Goal: Task Accomplishment & Management: Complete application form

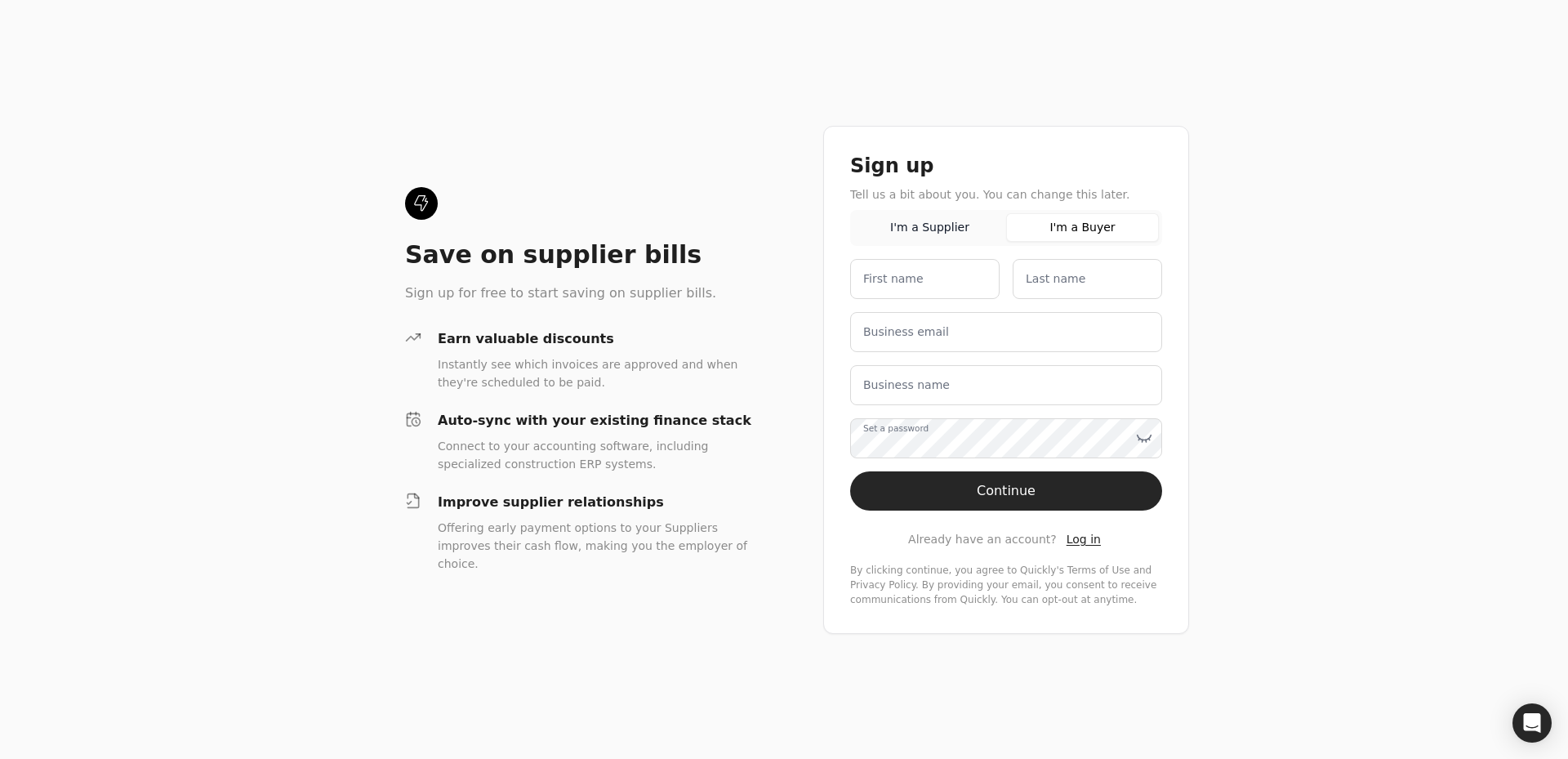
click at [1083, 222] on button "I'm a Buyer" at bounding box center [1082, 227] width 153 height 28
click at [935, 282] on name "First name" at bounding box center [925, 279] width 150 height 40
type name "[PERSON_NAME]"
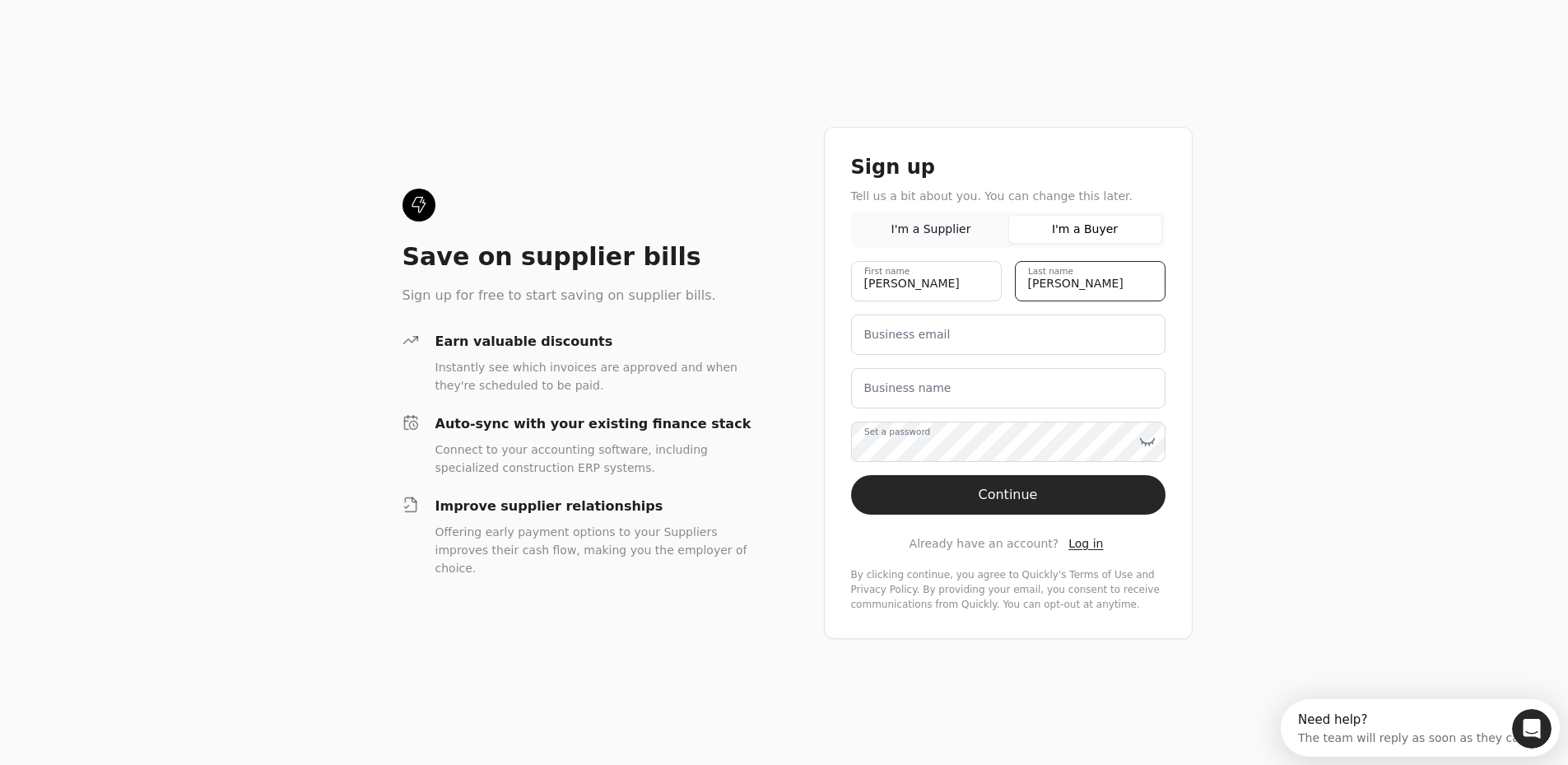
type name "[PERSON_NAME]"
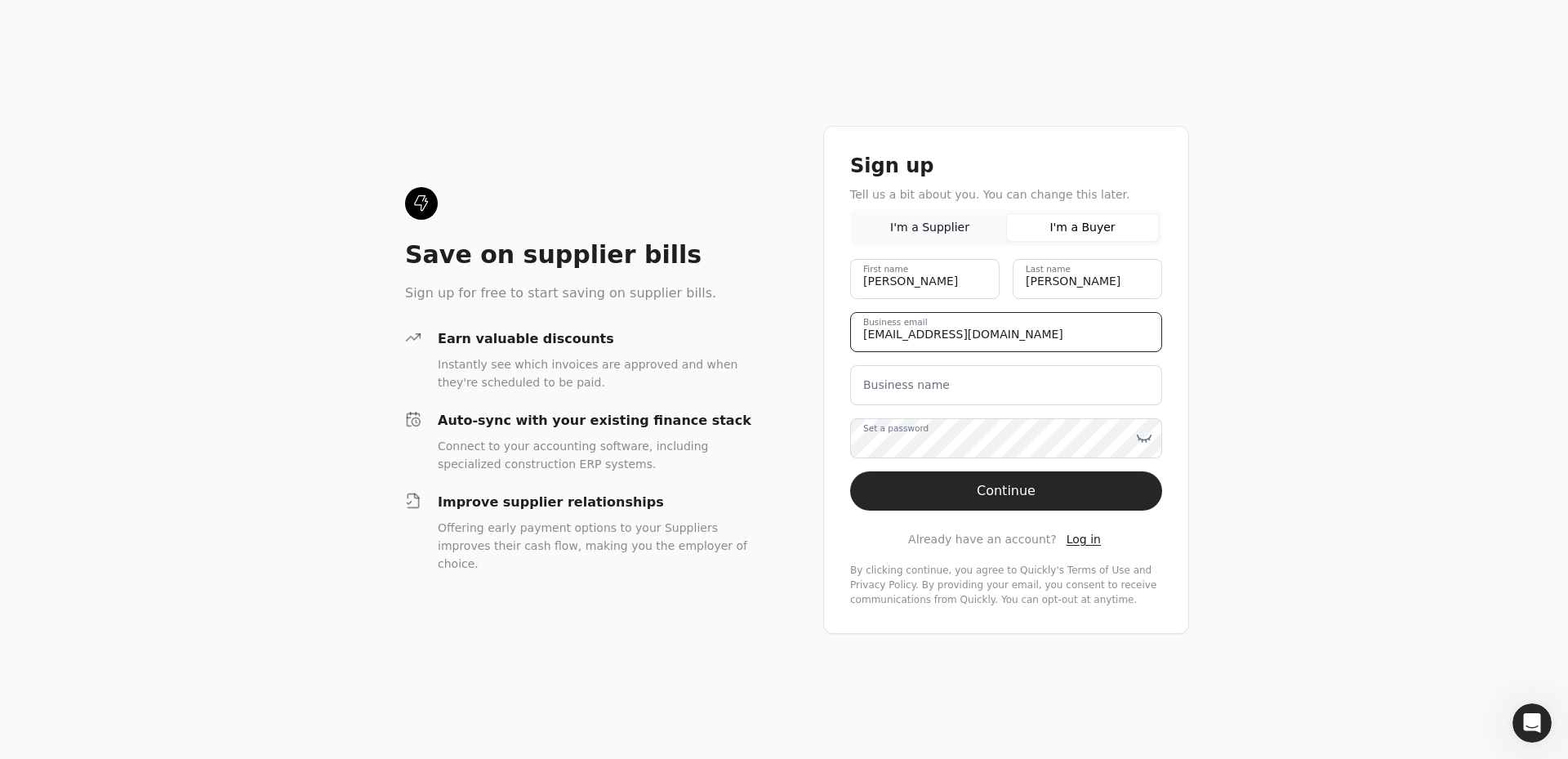
type email "[EMAIL_ADDRESS][DOMAIN_NAME]"
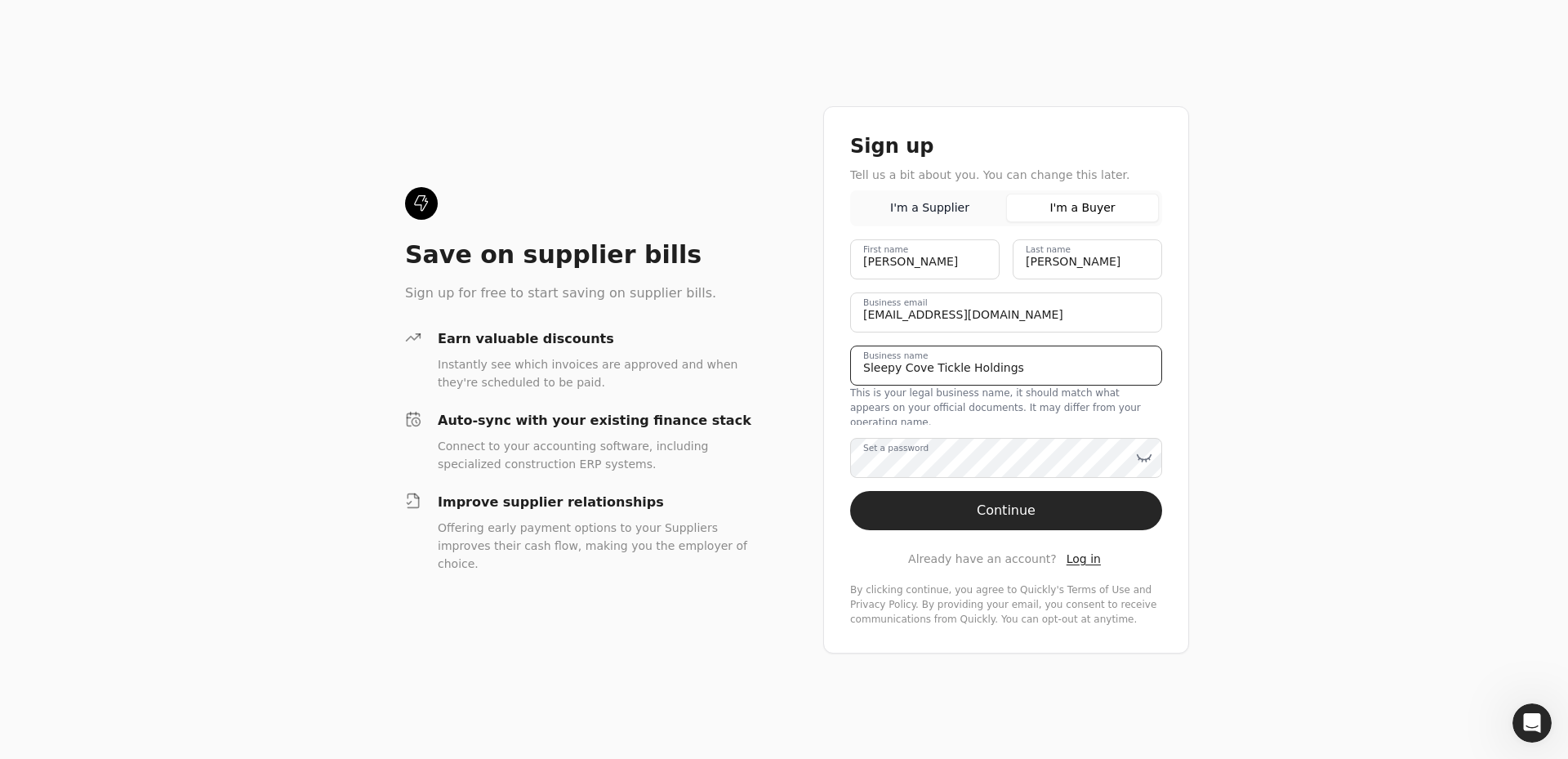
type name "Sleepy Cove Tickle Holdings"
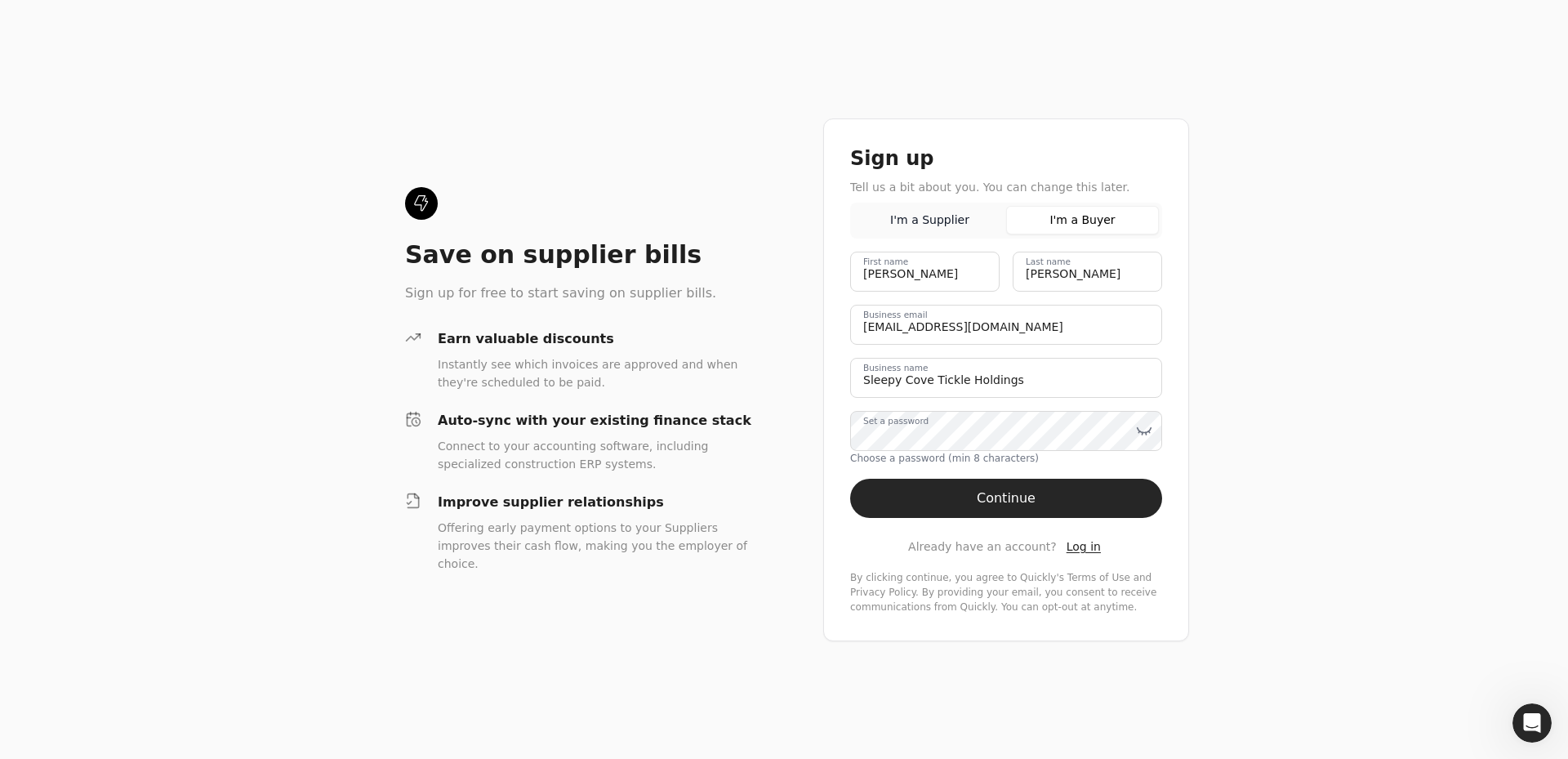
click at [1271, 376] on div "Save on supplier bills Sign up for free to start saving on supplier bills. Earn…" at bounding box center [784, 379] width 1568 height 759
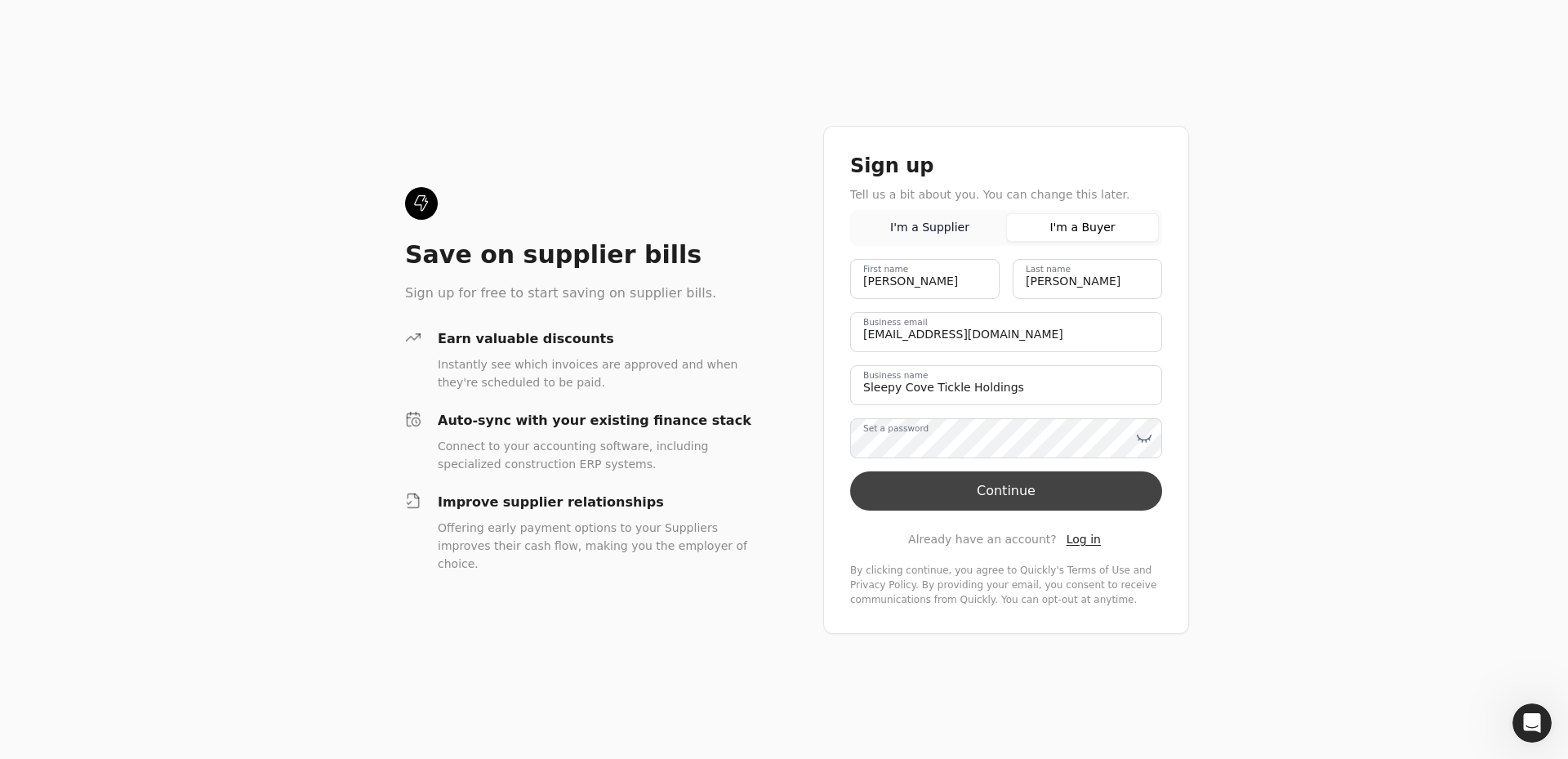
click at [997, 502] on button "Continue" at bounding box center [1006, 491] width 312 height 39
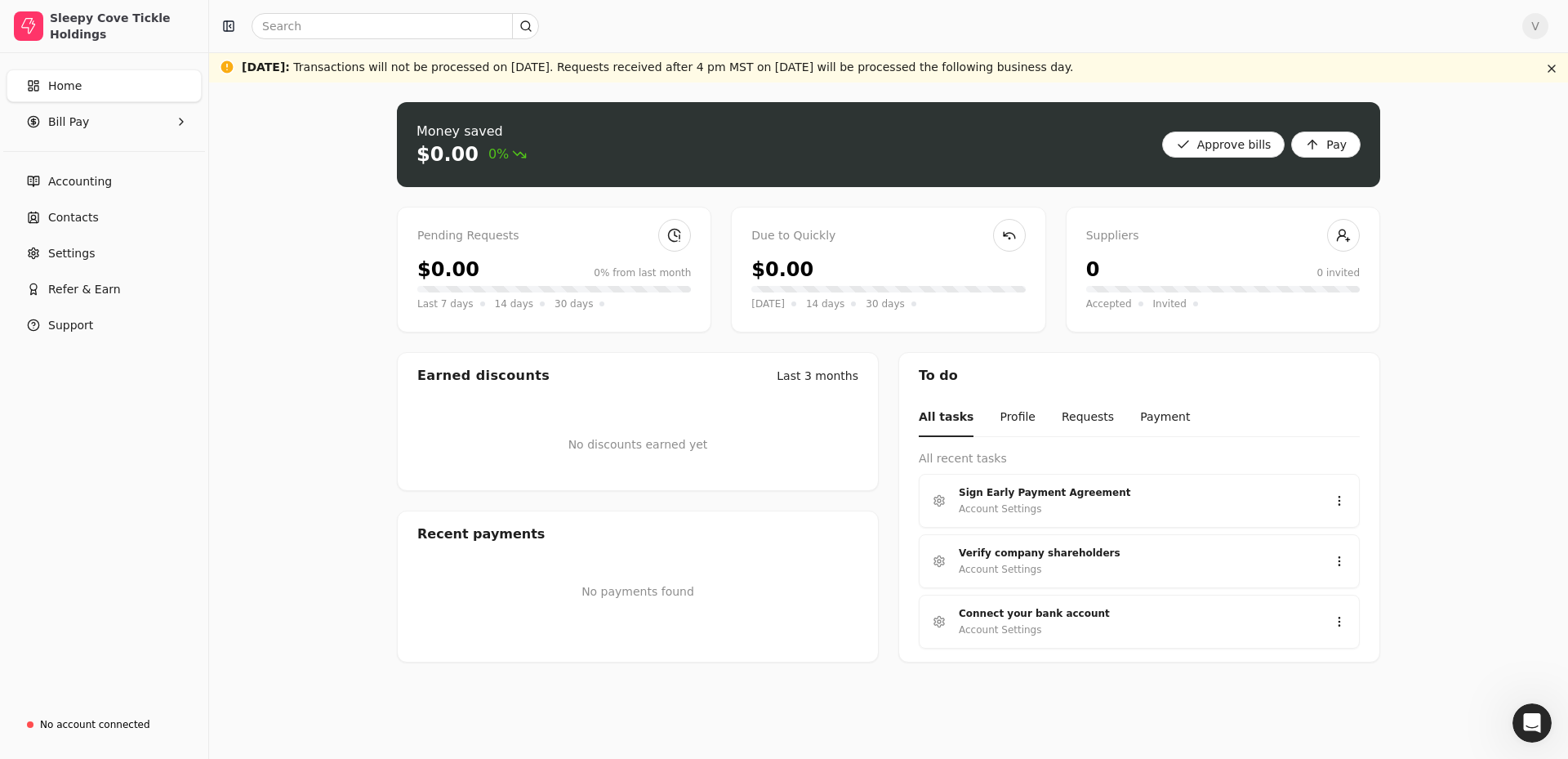
click at [1552, 30] on div "V" at bounding box center [888, 26] width 1359 height 52
click at [1547, 30] on span "V" at bounding box center [1535, 26] width 27 height 27
click at [1275, 507] on div "Account Settings" at bounding box center [1133, 508] width 348 height 16
click at [1323, 556] on div "Review" at bounding box center [1307, 548] width 98 height 27
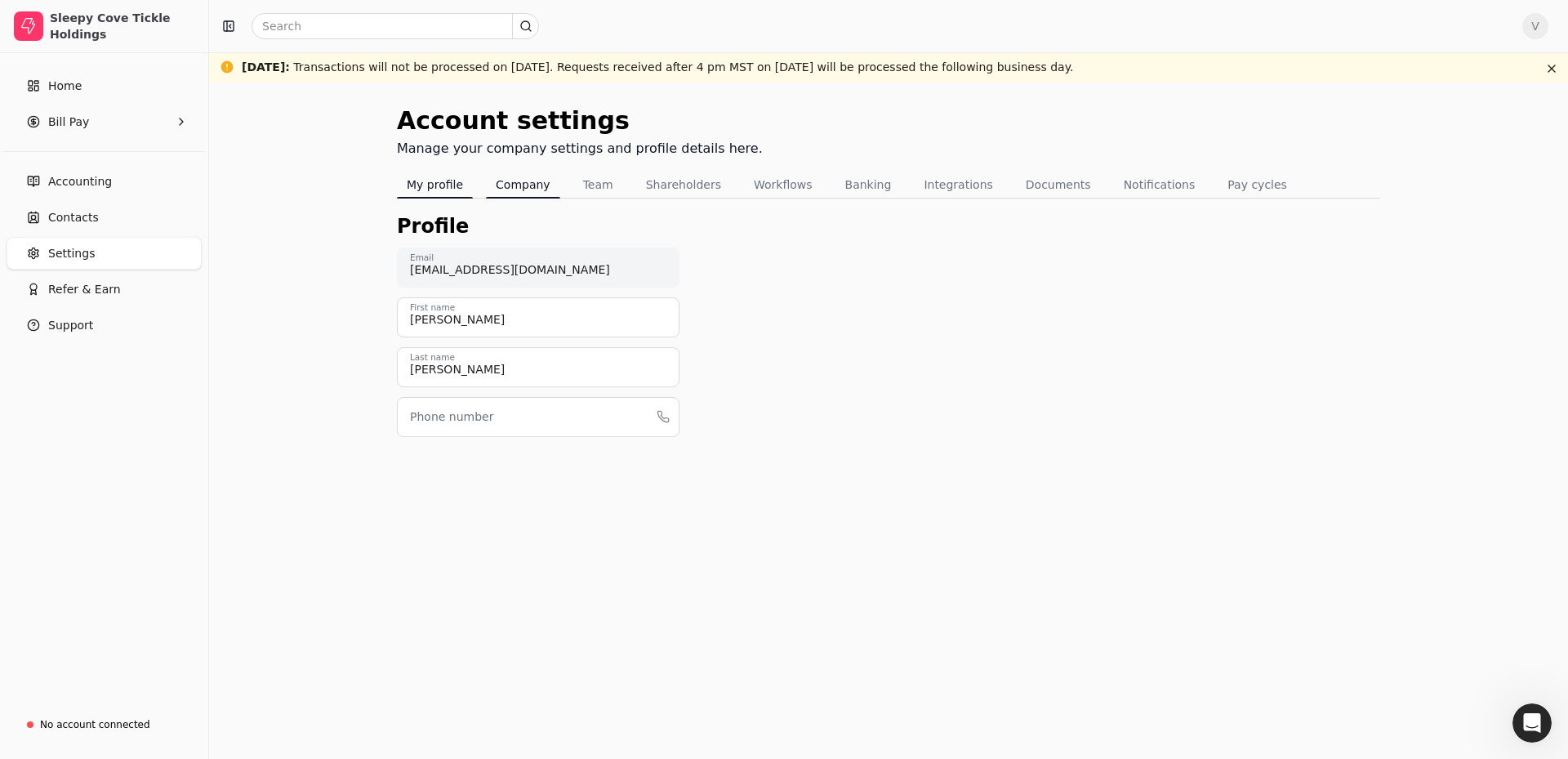
click at [535, 182] on button "Company" at bounding box center [523, 184] width 74 height 27
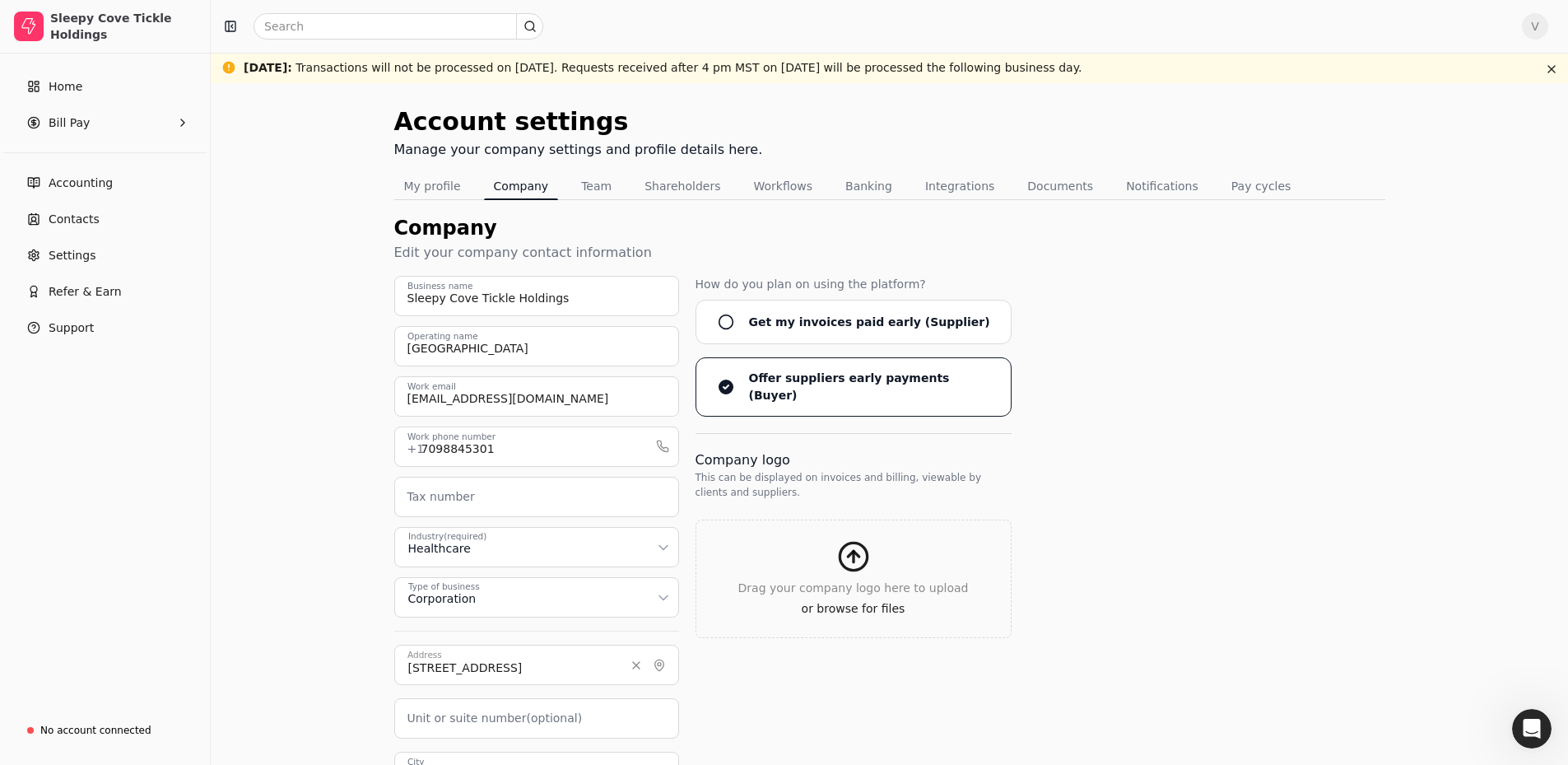
click at [841, 557] on icon "button" at bounding box center [853, 556] width 33 height 33
click at [1040, 186] on button "Documents" at bounding box center [1059, 185] width 85 height 27
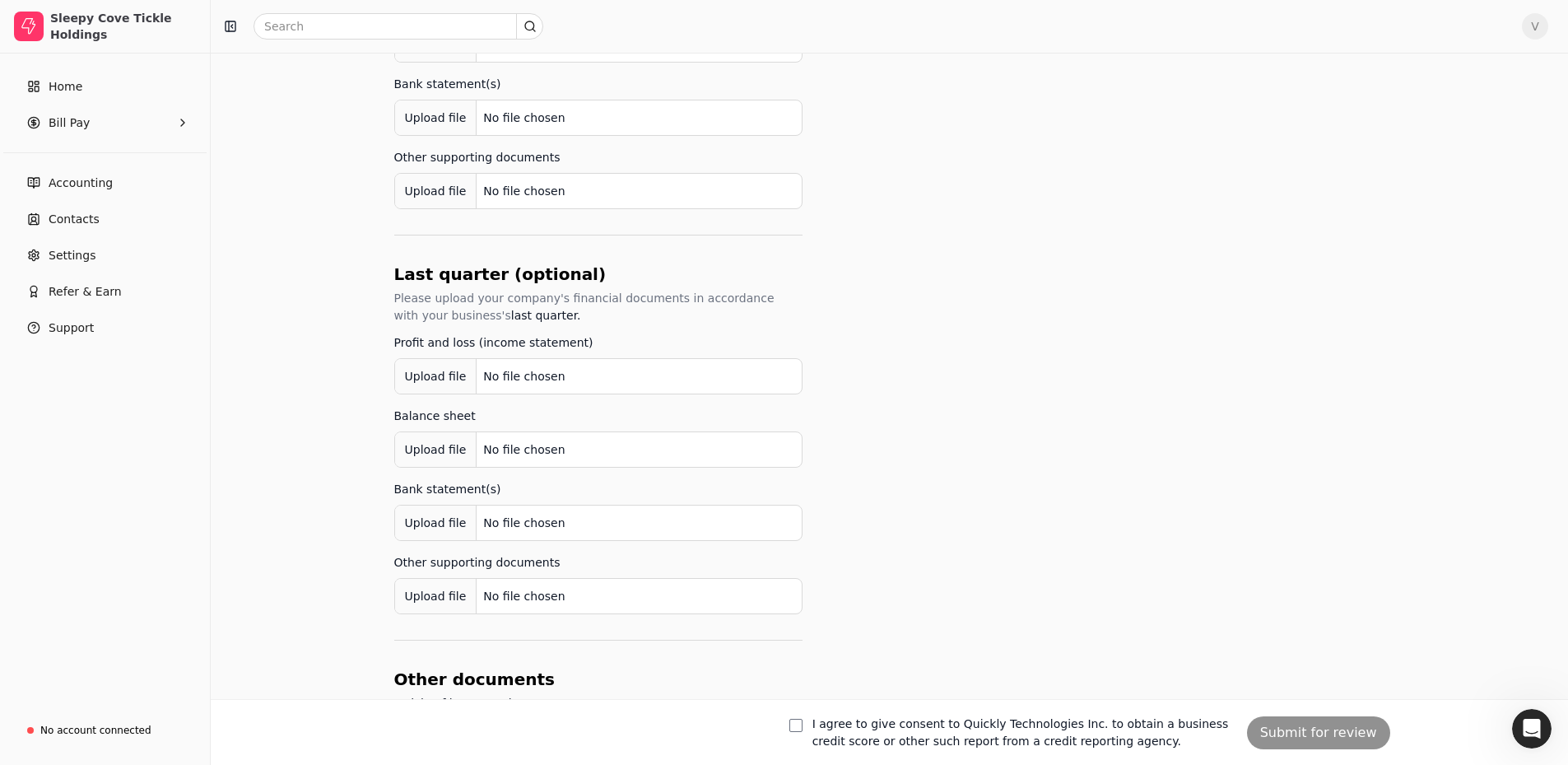
scroll to position [890, 0]
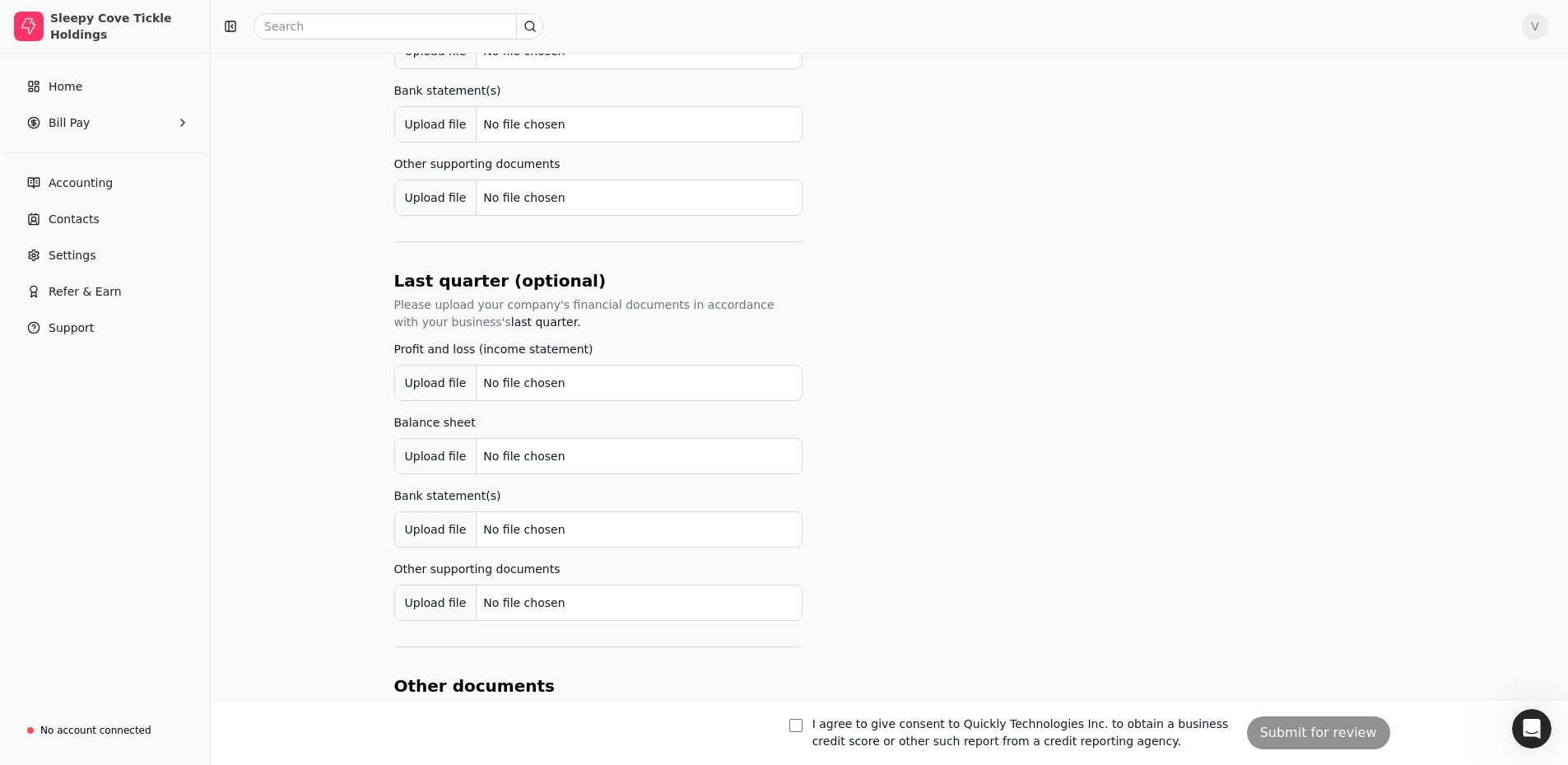
click at [1068, 748] on label "I agree to give consent to Quickly Technologies Inc. to obtain a business credi…" at bounding box center [1022, 733] width 422 height 34
click at [803, 732] on button "I agree to give consent to Quickly Technologies Inc. to obtain a business credi…" at bounding box center [796, 724] width 13 height 13
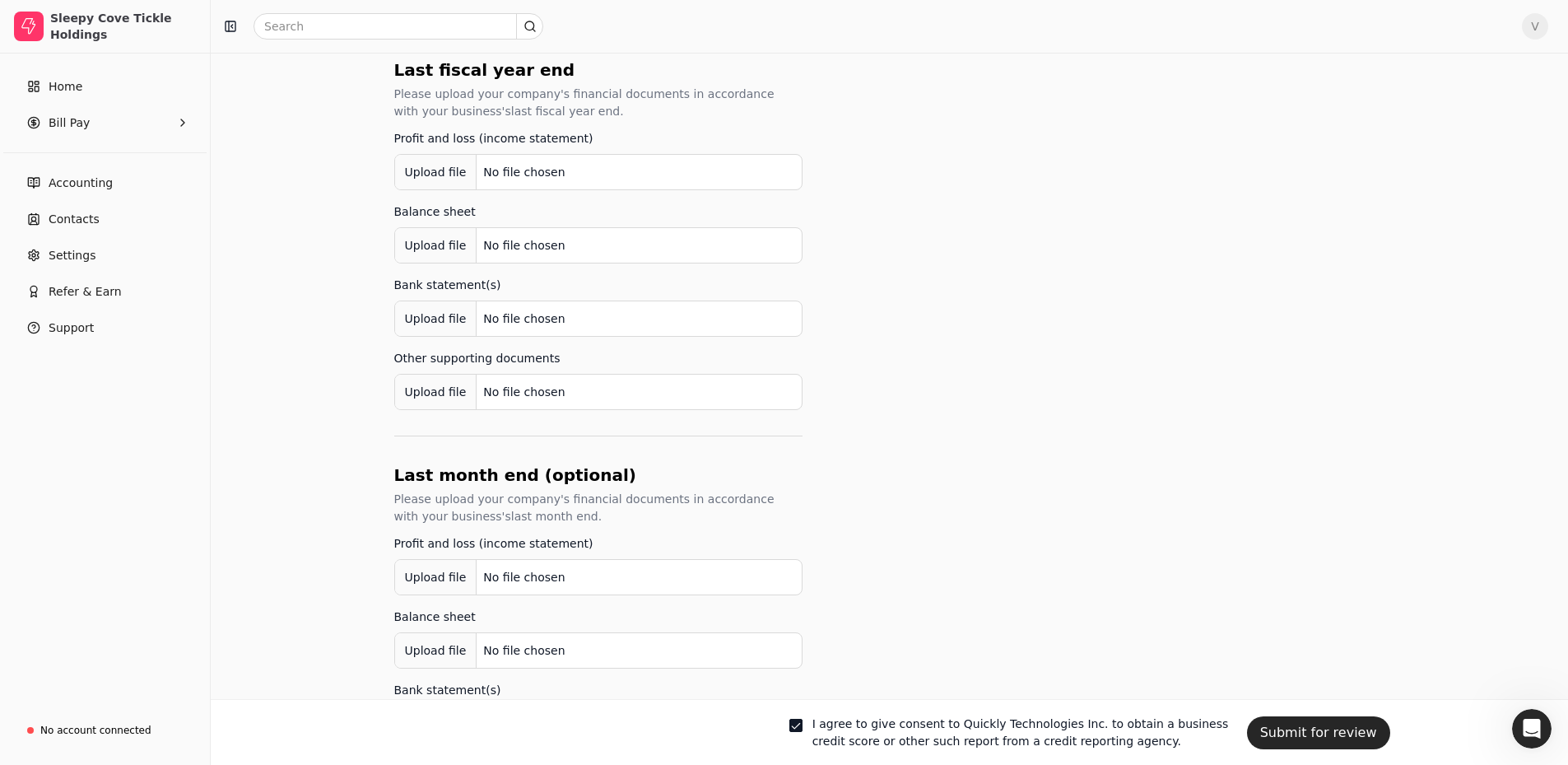
scroll to position [231, 0]
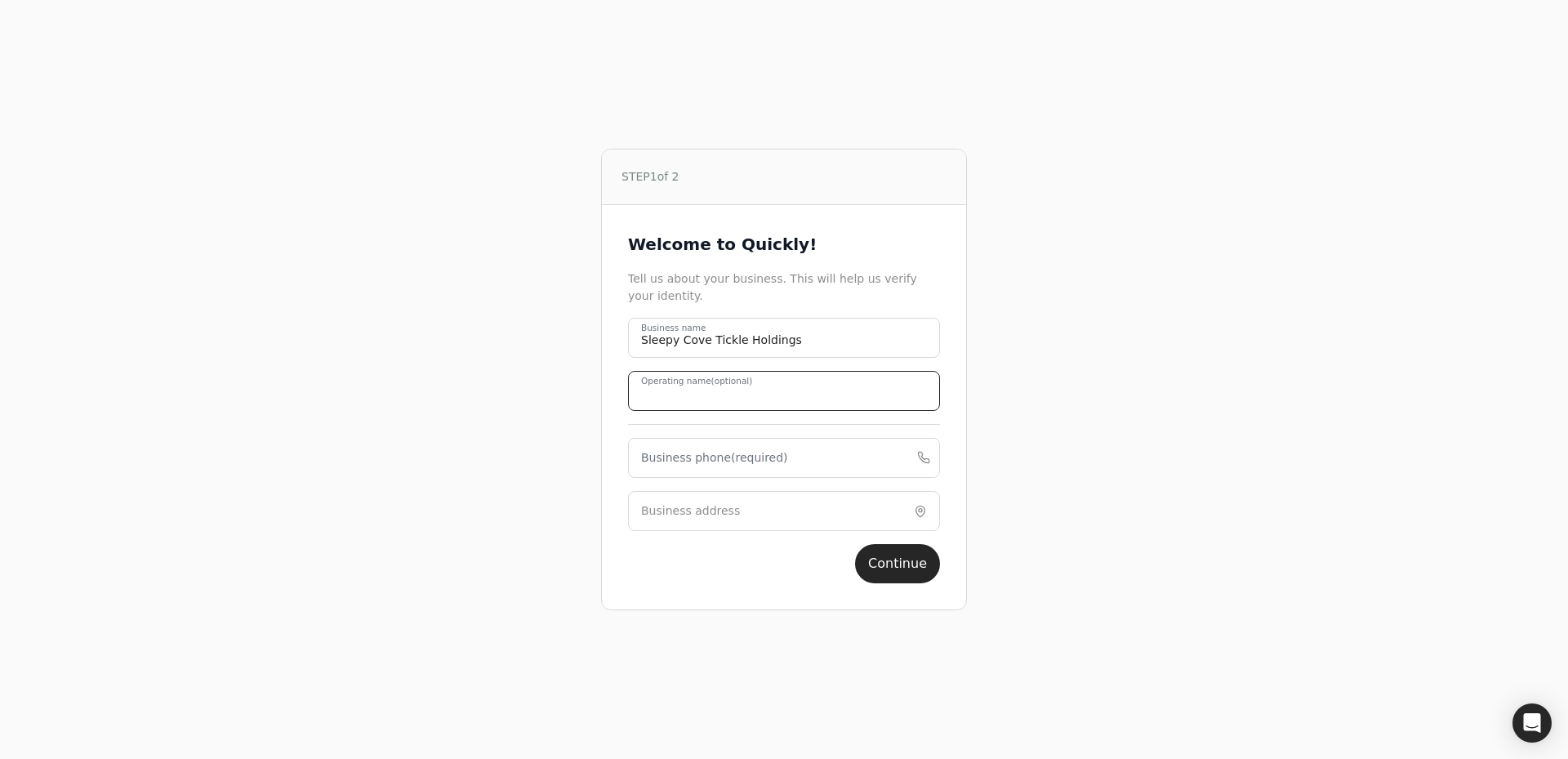
click at [808, 390] on name "Operating name (optional)" at bounding box center [784, 390] width 312 height 40
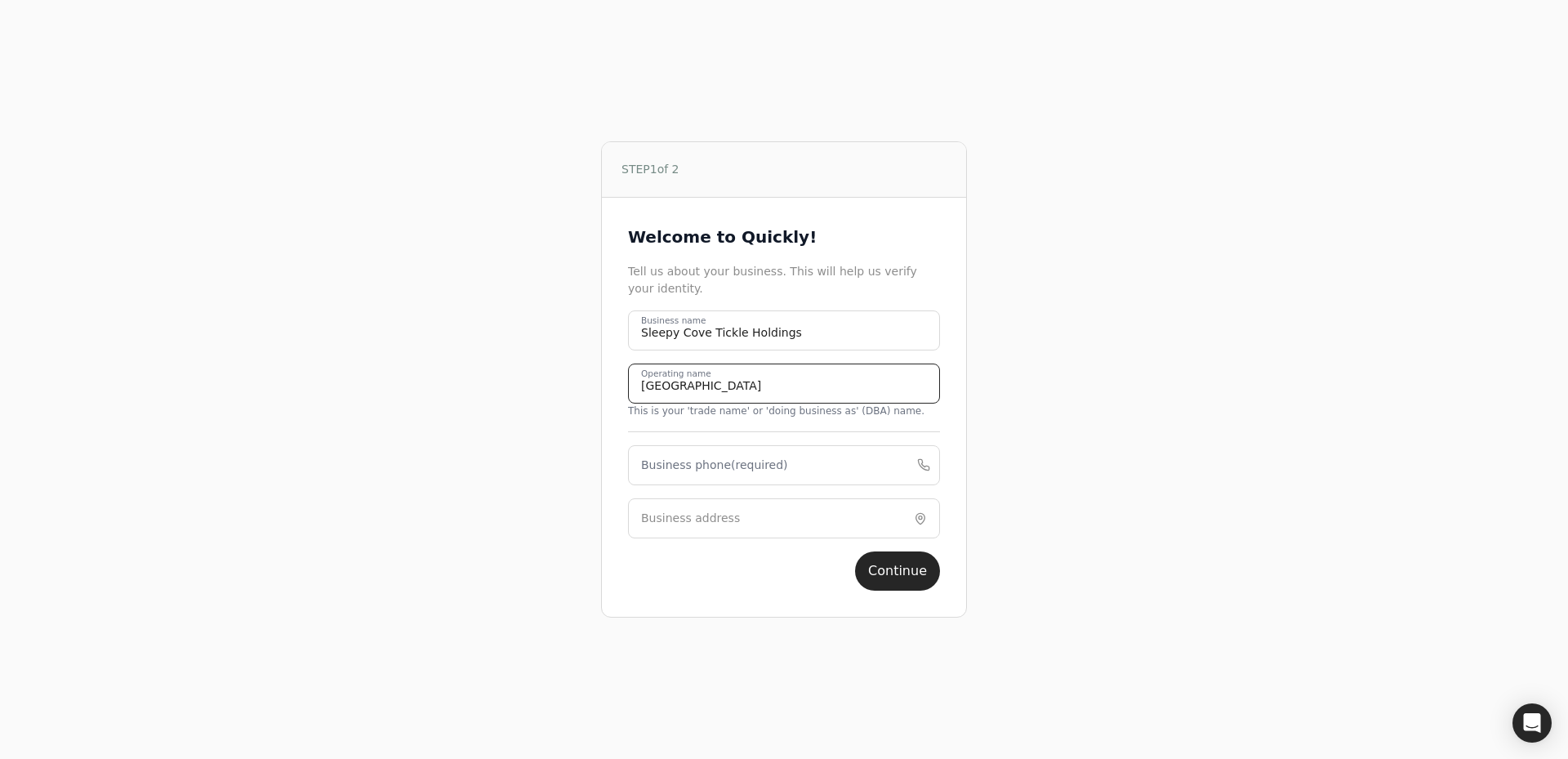
type name "[GEOGRAPHIC_DATA]"
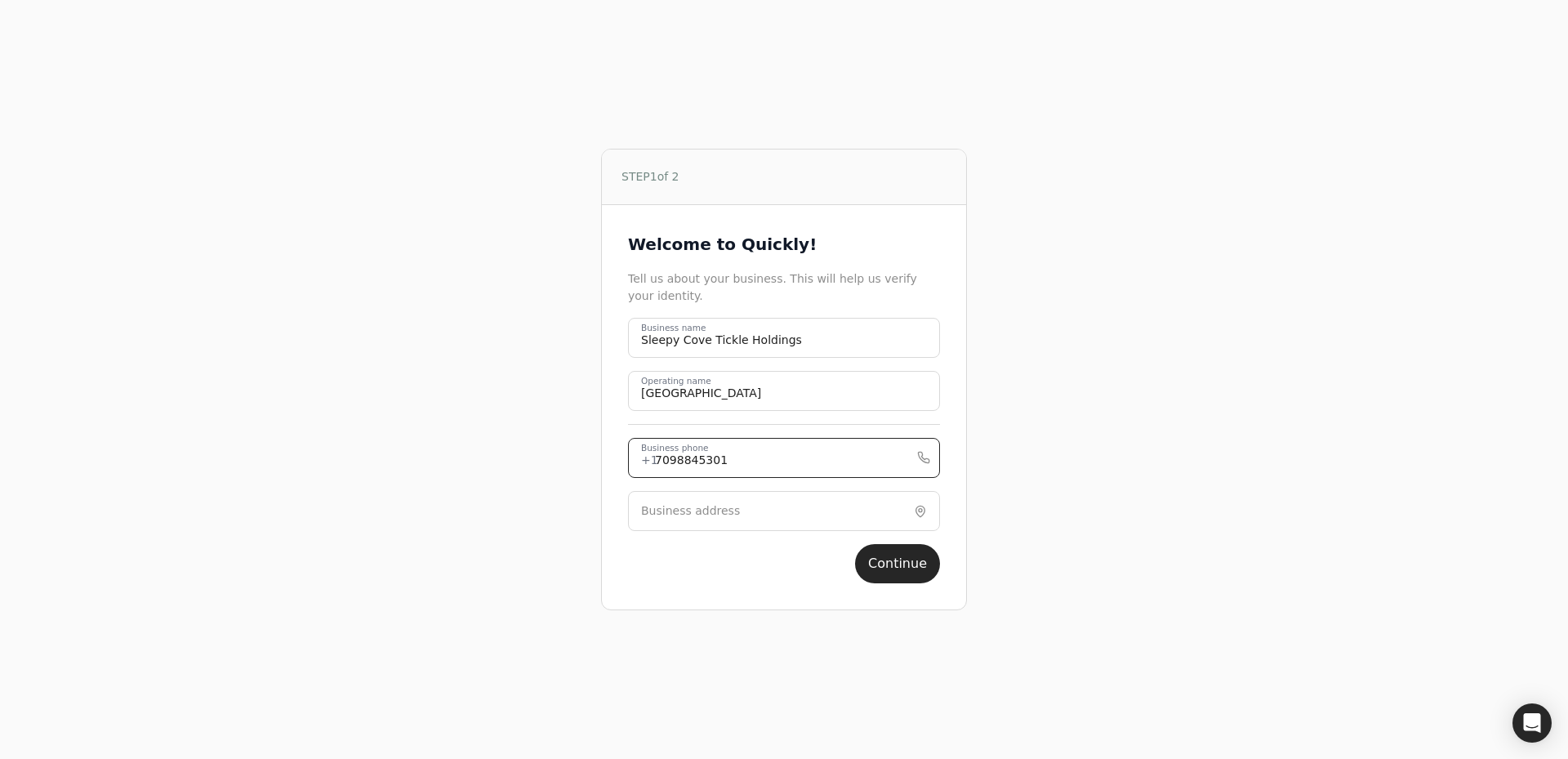
type phone "7098845301"
type input "w"
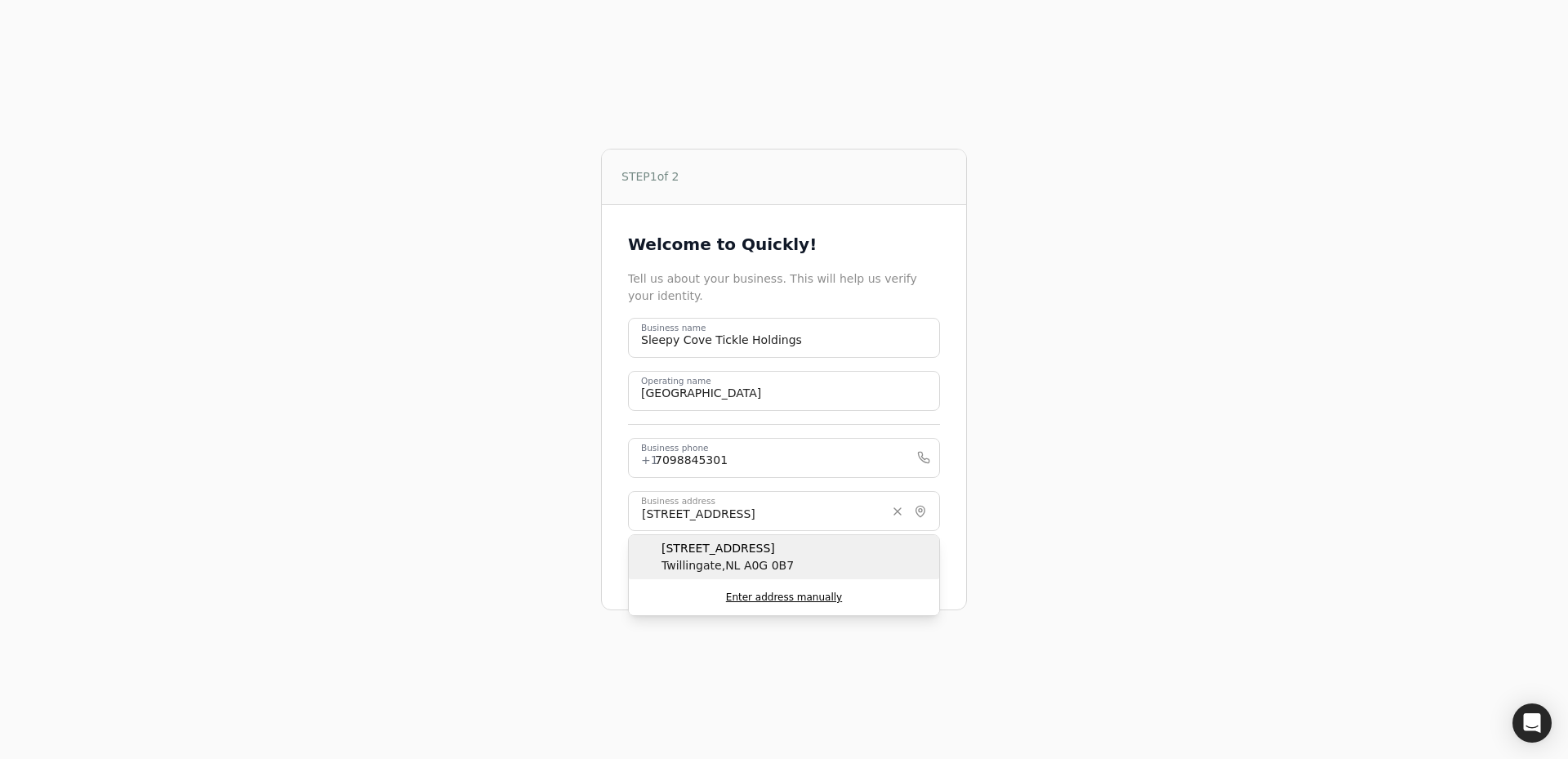
click at [806, 553] on div "[STREET_ADDRESS]" at bounding box center [784, 557] width 311 height 44
type input "[STREET_ADDRESS]"
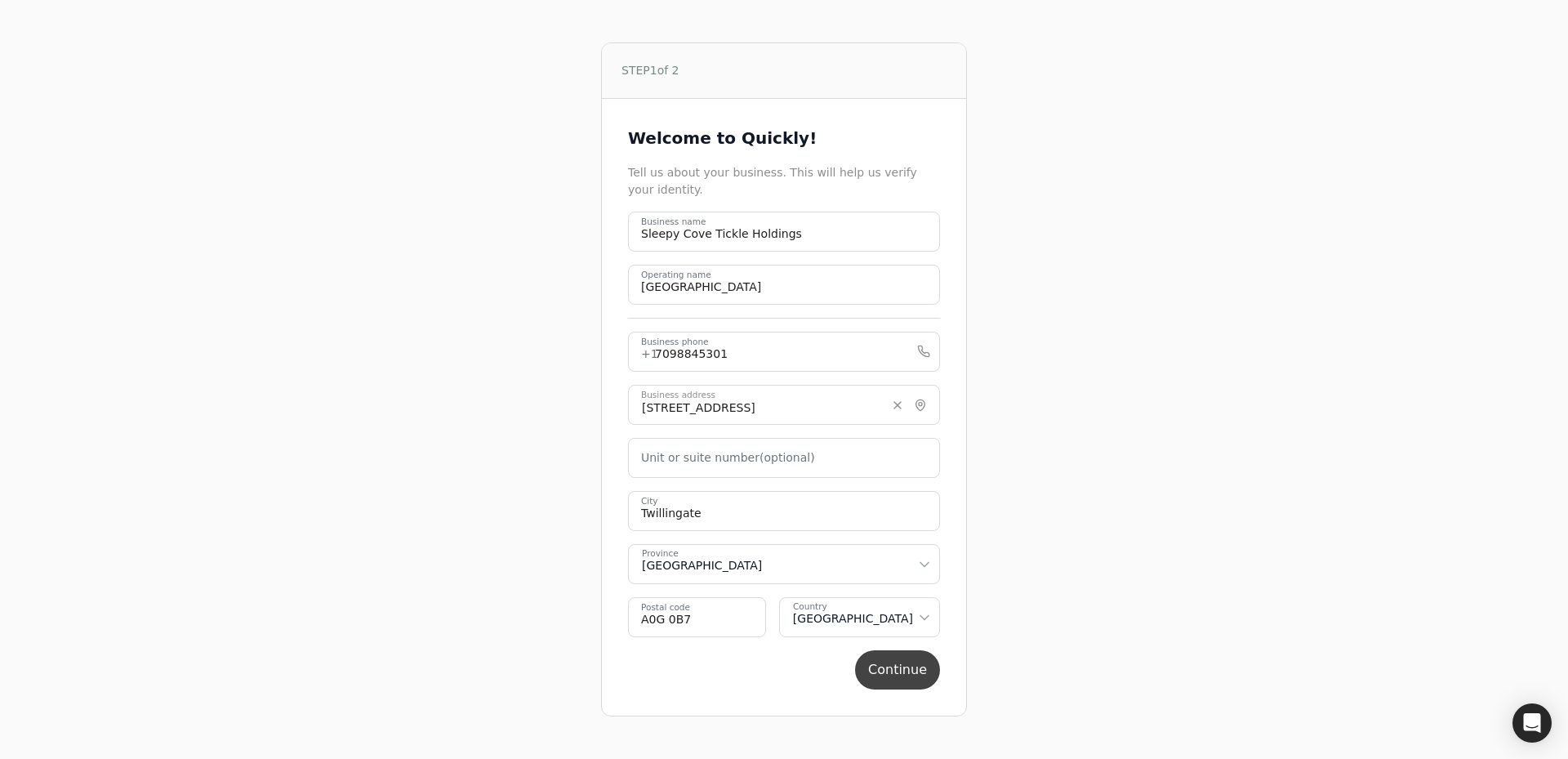
click at [906, 665] on button "Continue" at bounding box center [897, 670] width 85 height 39
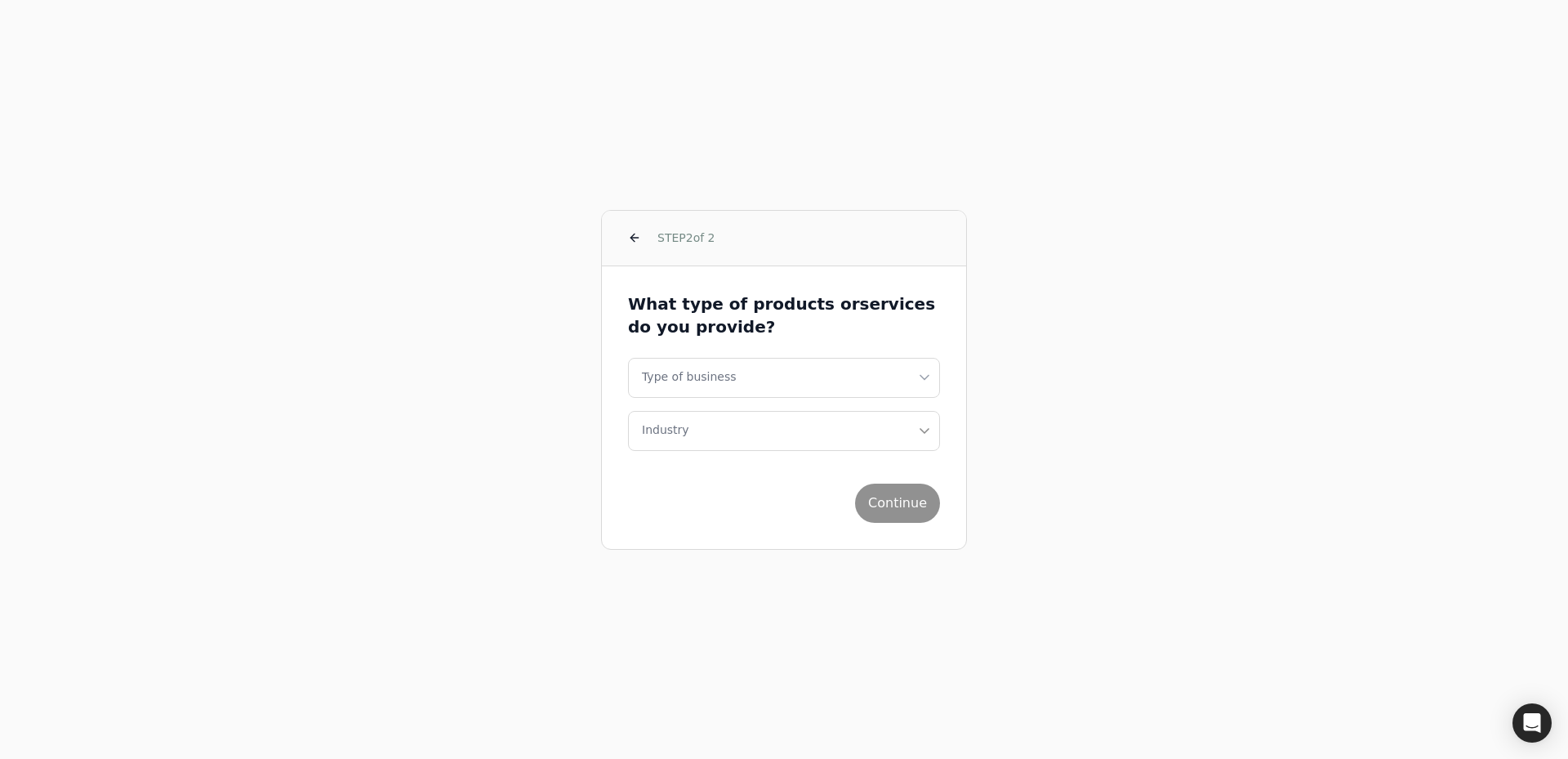
click at [812, 382] on html "STEP 2 of 2 What type of products or services do you provide? Type of business …" at bounding box center [784, 379] width 1568 height 759
select select "corporation"
click at [752, 430] on button "Industry" at bounding box center [784, 430] width 312 height 40
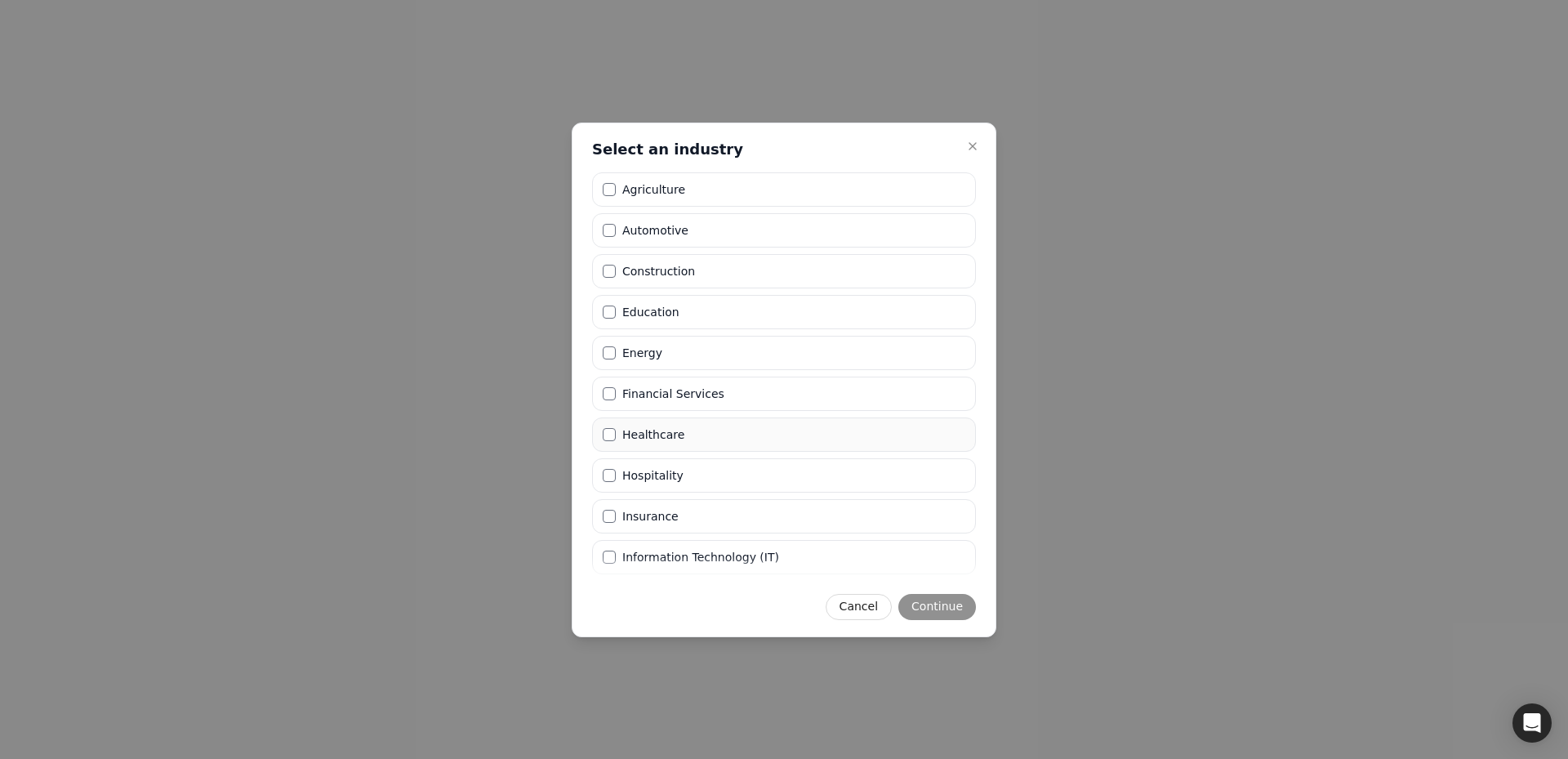
click at [677, 440] on label "Healthcare" at bounding box center [653, 434] width 62 height 11
click at [616, 440] on button "Healthcare" at bounding box center [609, 434] width 13 height 13
click at [932, 610] on button "Continue" at bounding box center [937, 607] width 78 height 27
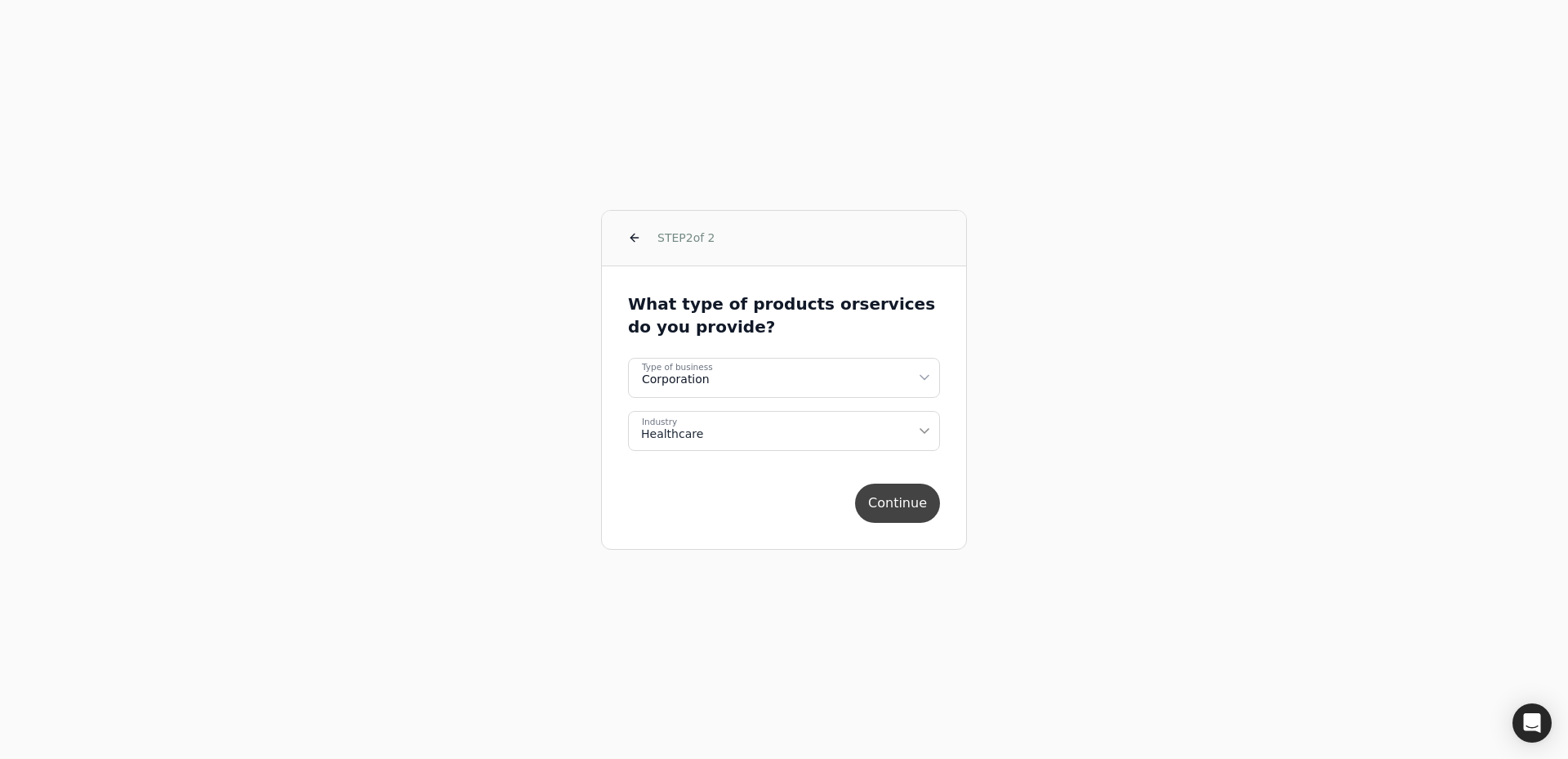
click at [895, 502] on button "Continue" at bounding box center [897, 503] width 85 height 39
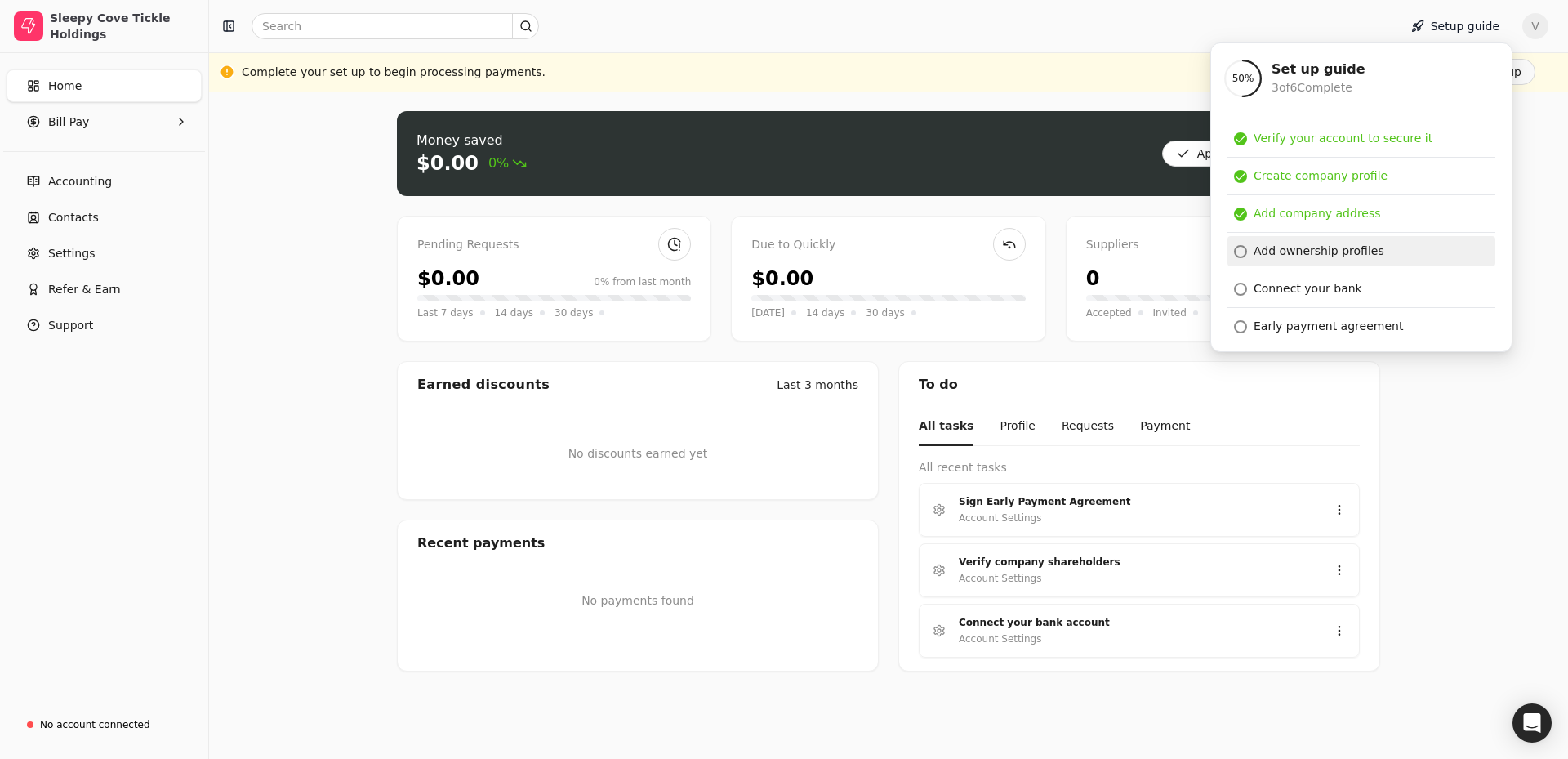
click at [1340, 253] on div "Add ownership profiles" at bounding box center [1318, 252] width 131 height 17
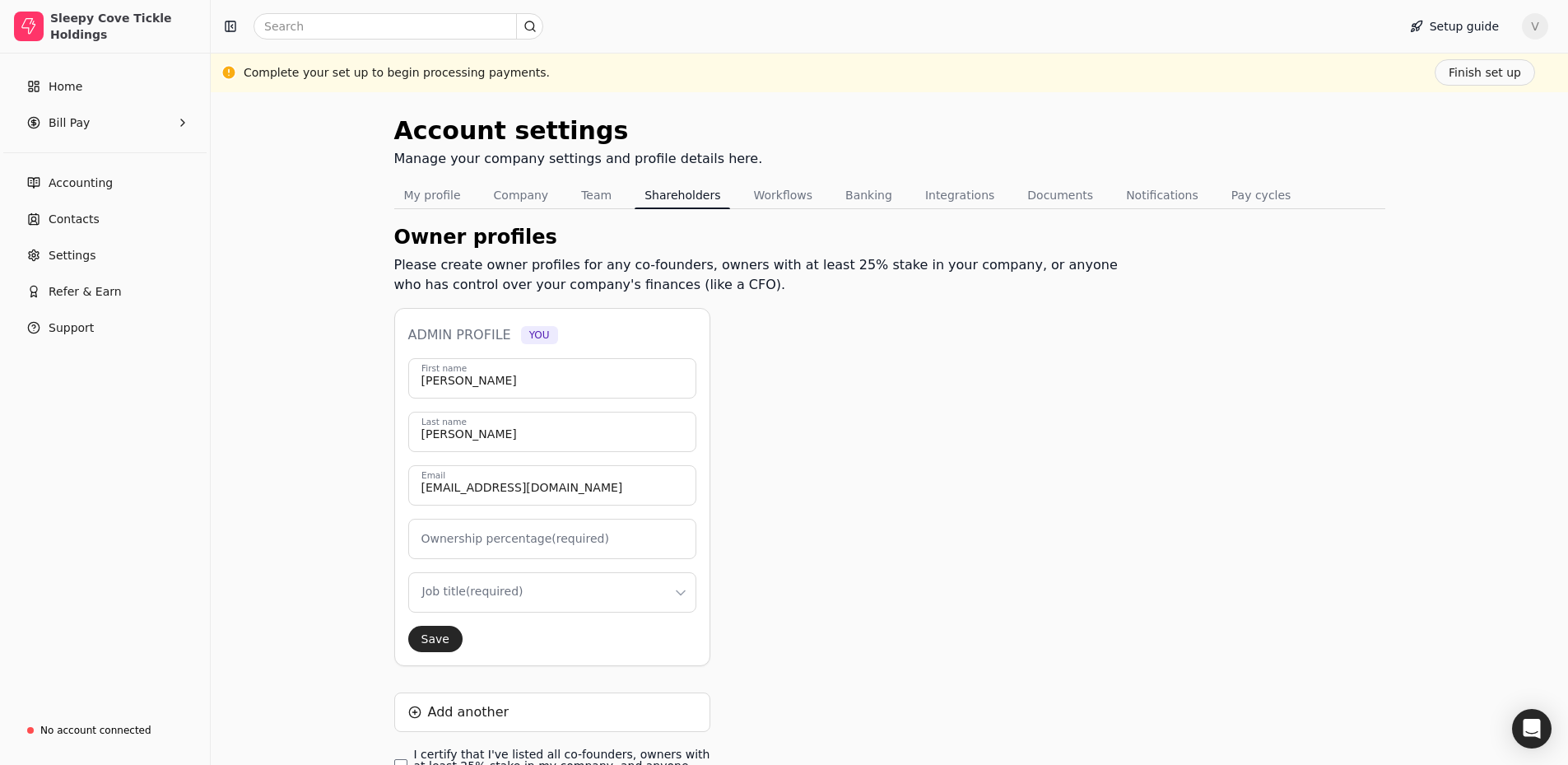
click at [547, 547] on label "Ownership percentage (required)" at bounding box center [515, 539] width 188 height 17
click at [547, 547] on input "Ownership percentage (required)" at bounding box center [553, 538] width 288 height 41
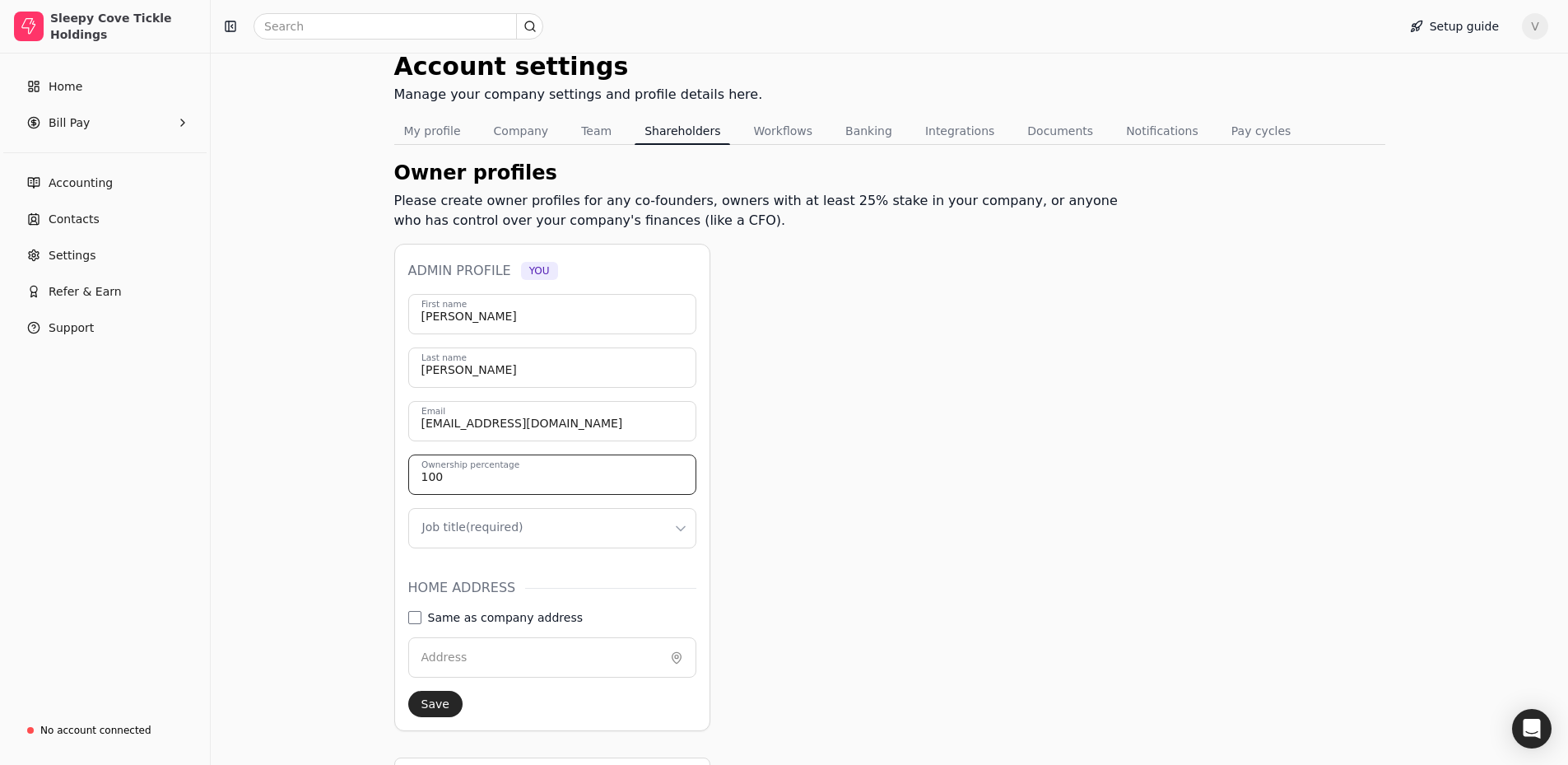
scroll to position [82, 0]
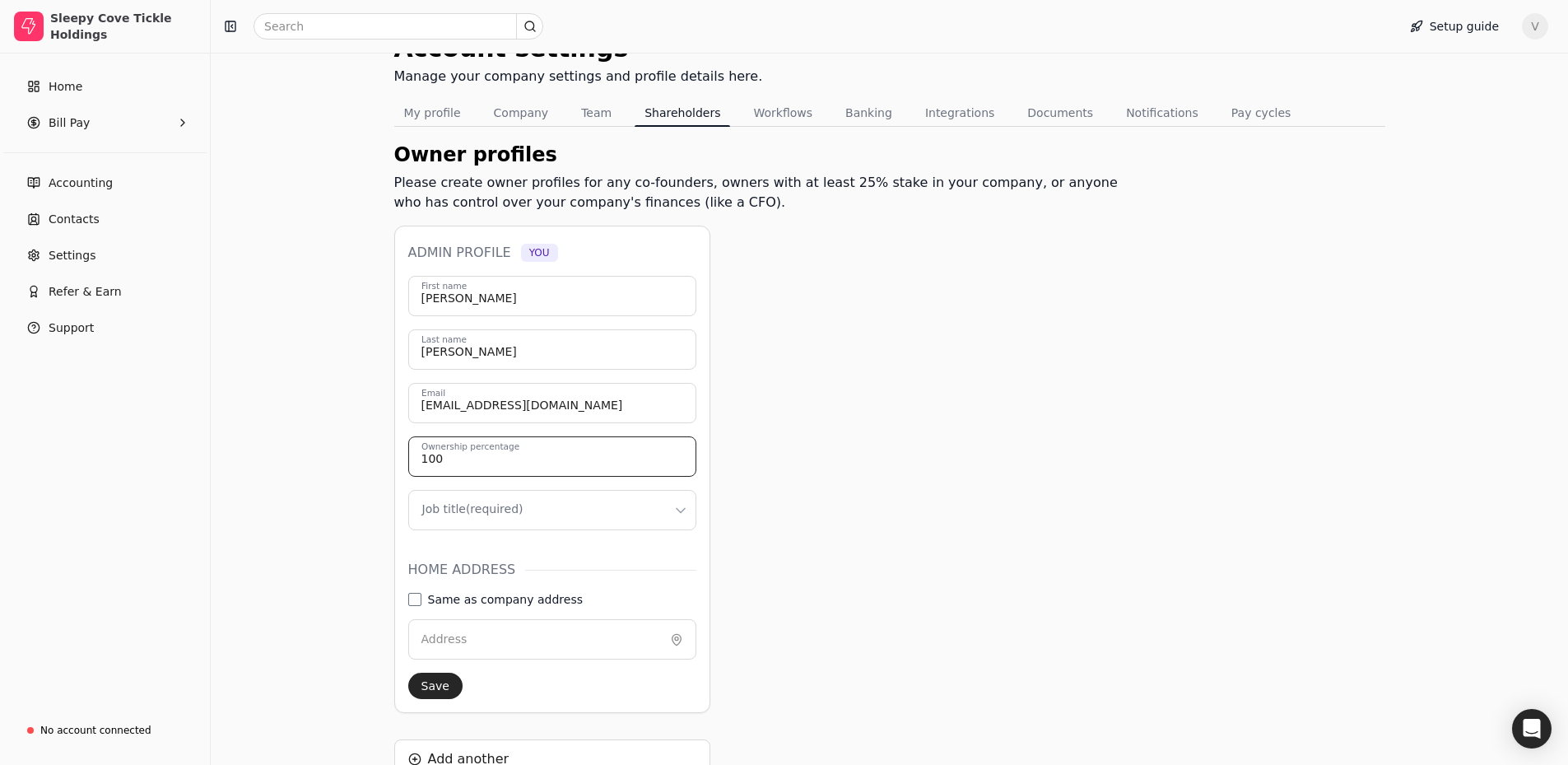
type input "100"
click at [637, 500] on html "Sleepy Cove Tickle Holdings Home Bill Pay Accounting Contacts Settings Refer & …" at bounding box center [784, 429] width 1568 height 1021
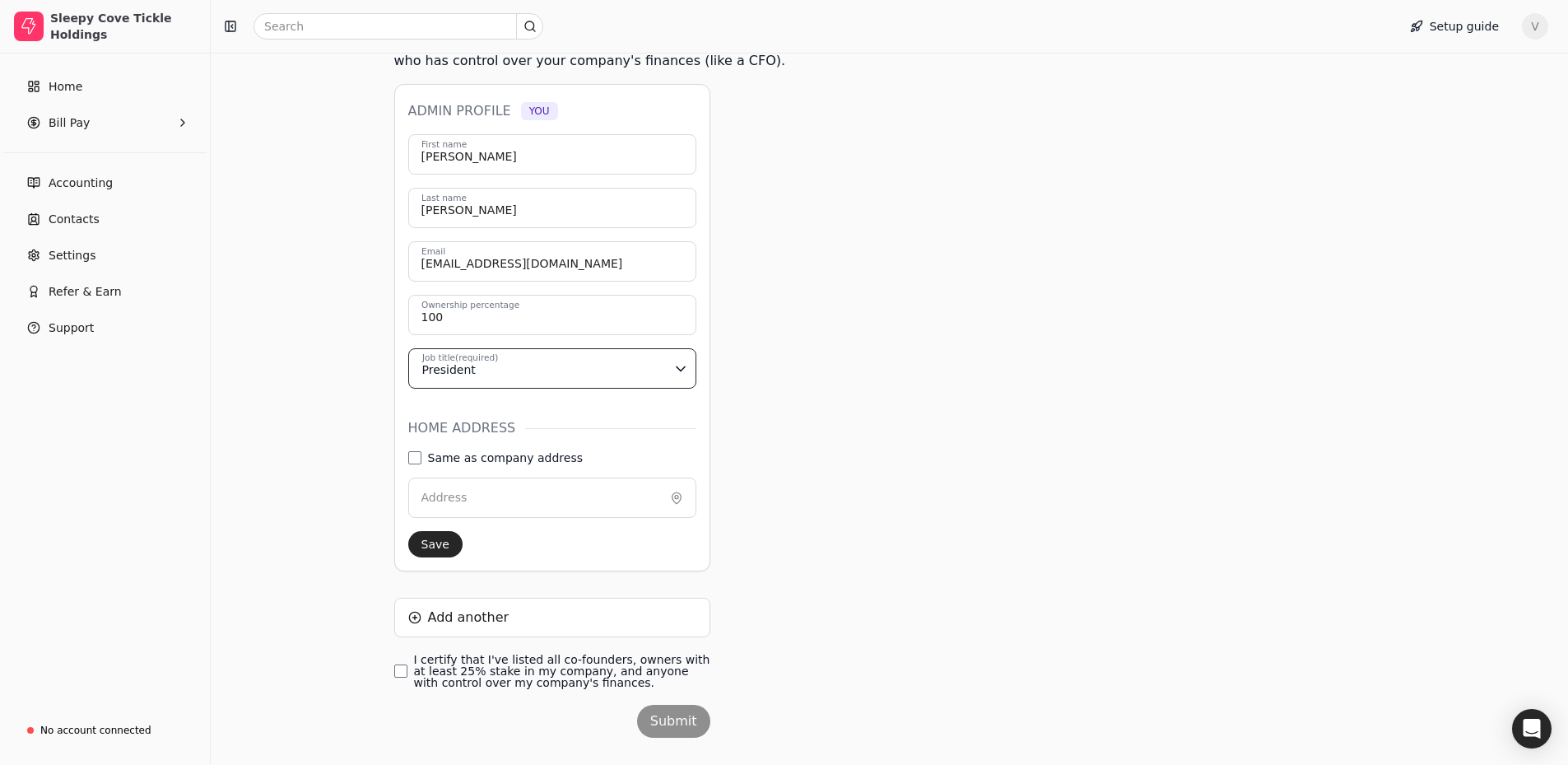
scroll to position [247, 0]
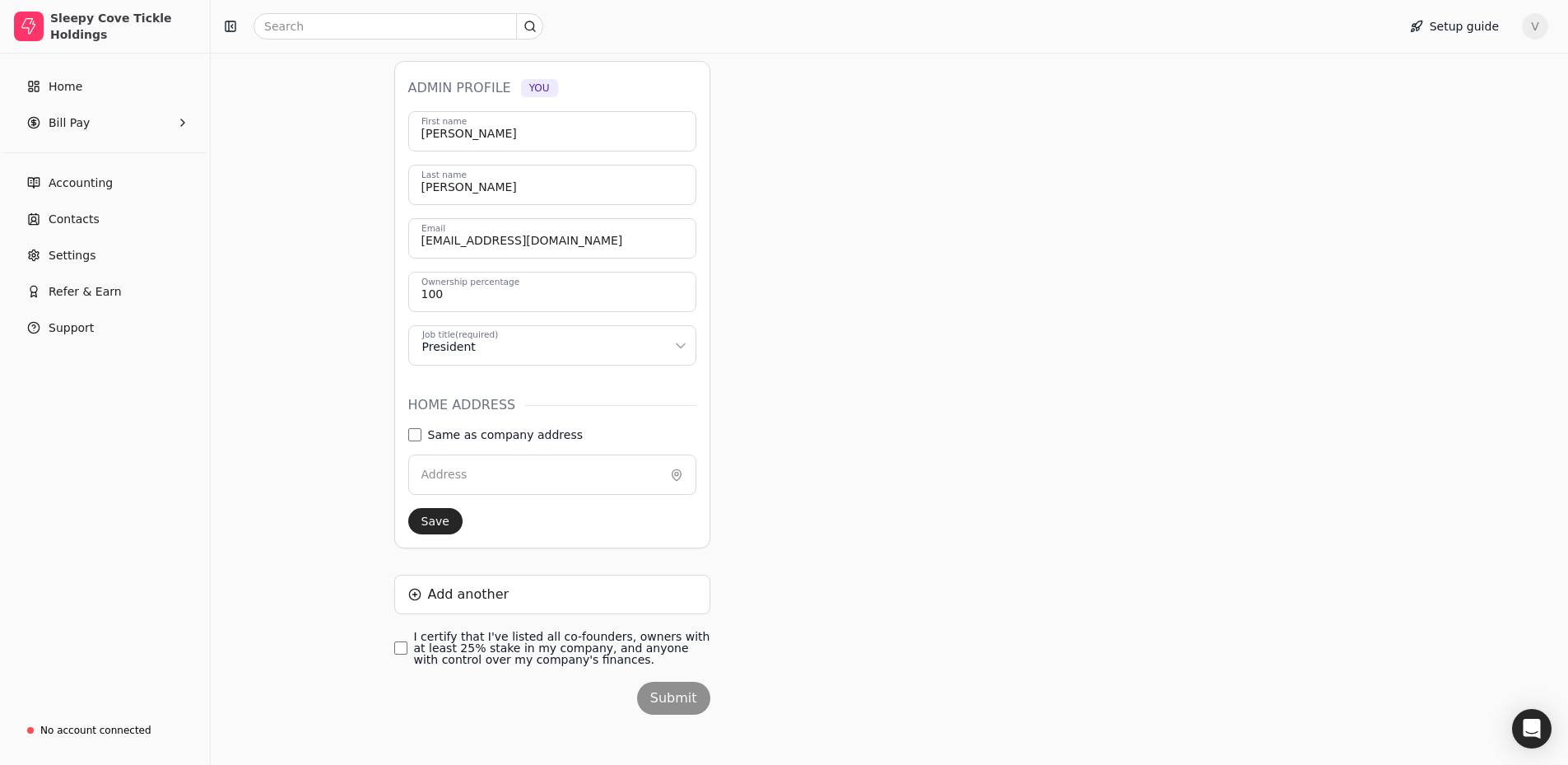
click at [530, 440] on label "Same as company address" at bounding box center [504, 434] width 154 height 11
click at [422, 440] on address "Same as company address" at bounding box center [415, 434] width 13 height 13
type input "[STREET_ADDRESS]"
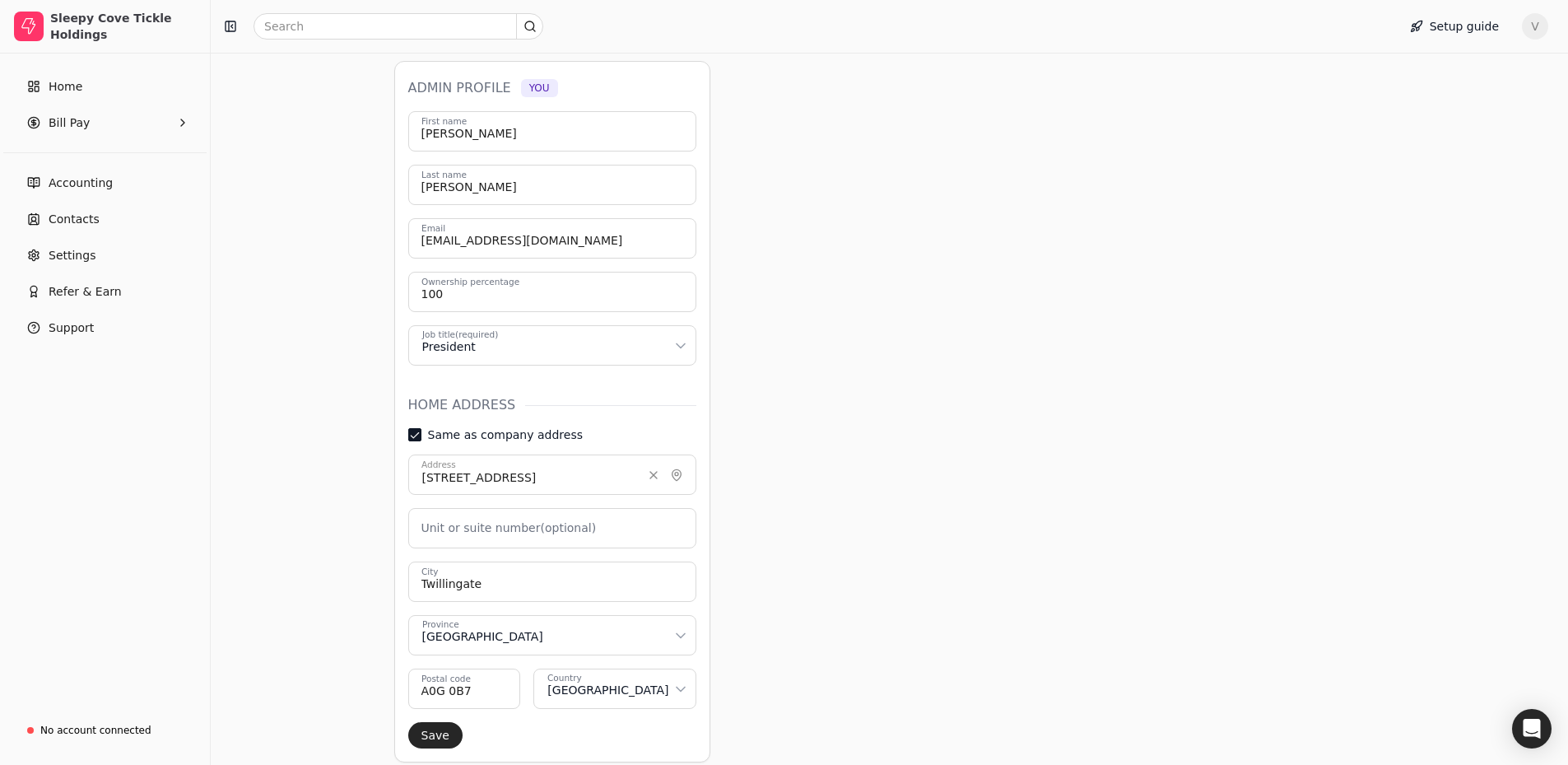
click at [535, 437] on label "Same as company address" at bounding box center [504, 434] width 154 height 11
click at [422, 437] on address "Same as company address" at bounding box center [415, 434] width 13 height 13
drag, startPoint x: 535, startPoint y: 480, endPoint x: 257, endPoint y: 466, distance: 278.4
click at [257, 466] on div "Account settings Manage your company settings and profile details here. My prof…" at bounding box center [889, 417] width 1357 height 1143
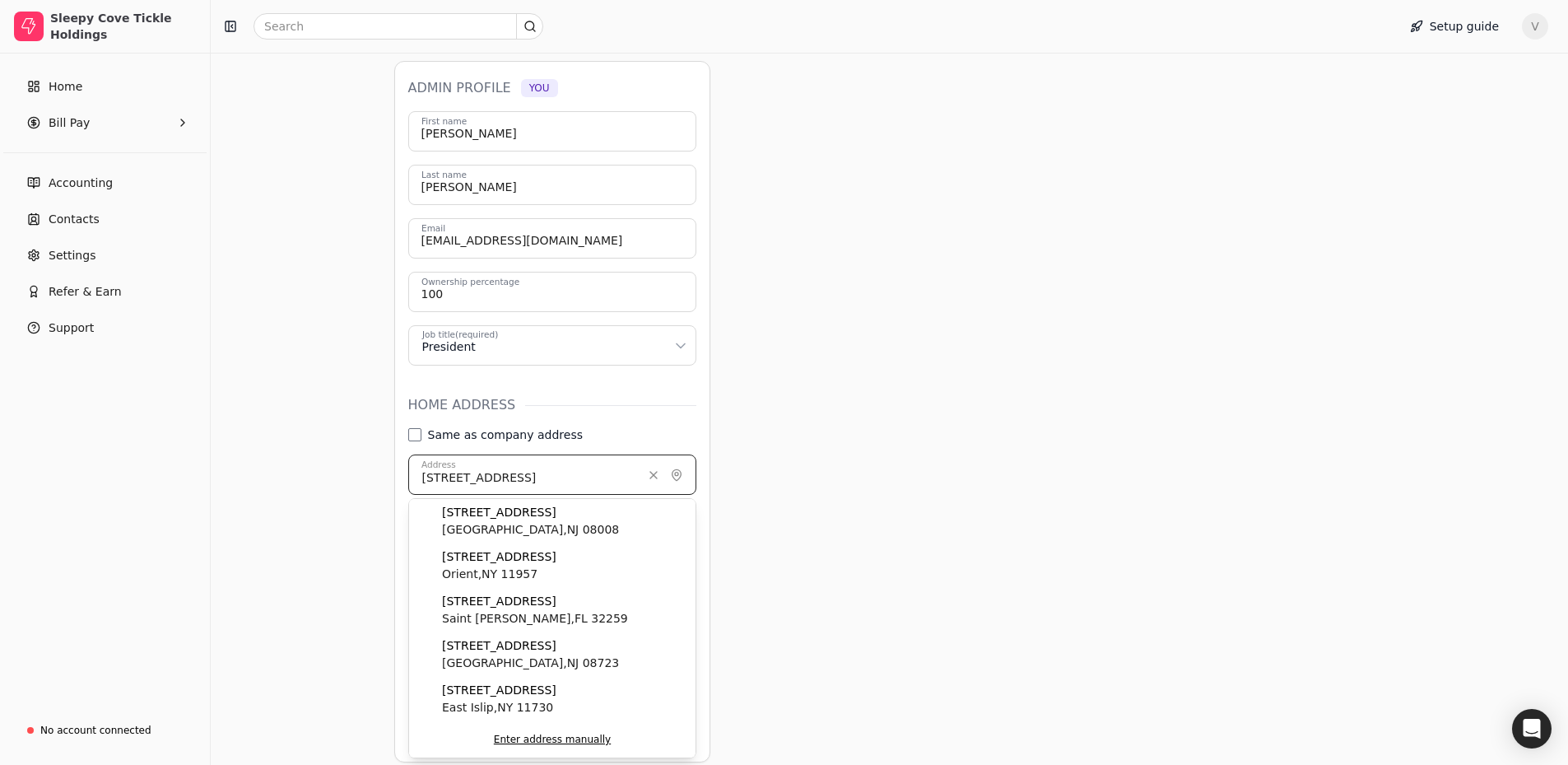
type input "[STREET_ADDRESS]"
click at [884, 532] on div "Owner profiles Please create owner profiles for any co-founders, owners with at…" at bounding box center [762, 471] width 737 height 993
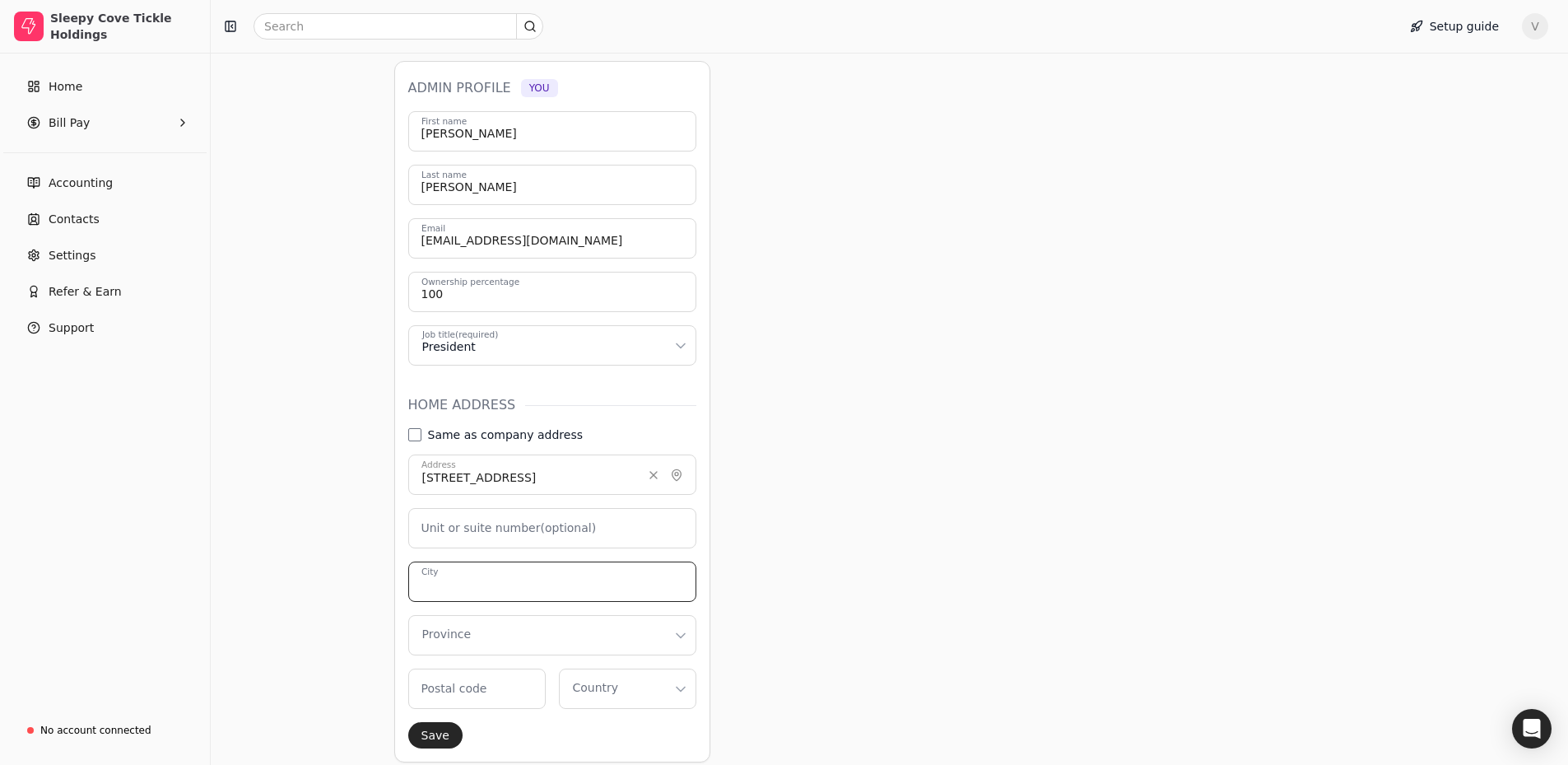
click at [562, 586] on input "City" at bounding box center [553, 581] width 288 height 41
type input "Twillingate"
click at [493, 696] on code "Postal code" at bounding box center [477, 688] width 137 height 41
type code "a0g4m0"
click at [590, 687] on html "Sleepy Cove Tickle Holdings Home Bill Pay Accounting Contacts Settings Refer & …" at bounding box center [784, 371] width 1568 height 1235
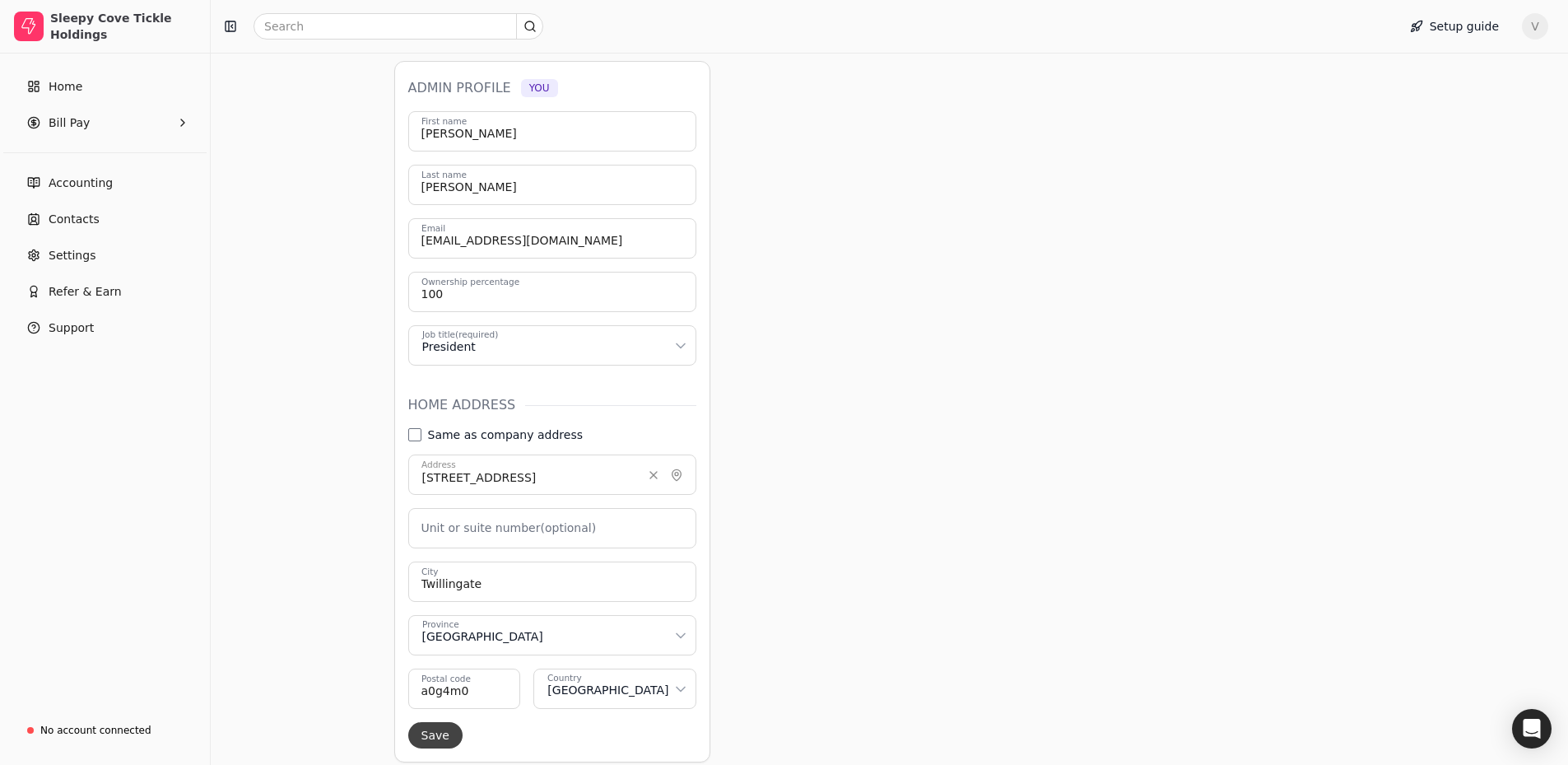
click at [449, 724] on div "[PERSON_NAME] First name [PERSON_NAME] Last name [EMAIL_ADDRESS][DOMAIN_NAME] E…" at bounding box center [553, 430] width 288 height 637
click at [449, 724] on button "Save" at bounding box center [435, 735] width 54 height 27
click at [565, 480] on input "[STREET_ADDRESS]" at bounding box center [553, 474] width 288 height 41
click at [599, 524] on div "[STREET_ADDRESS]" at bounding box center [552, 522] width 286 height 45
type input "[STREET_ADDRESS]"
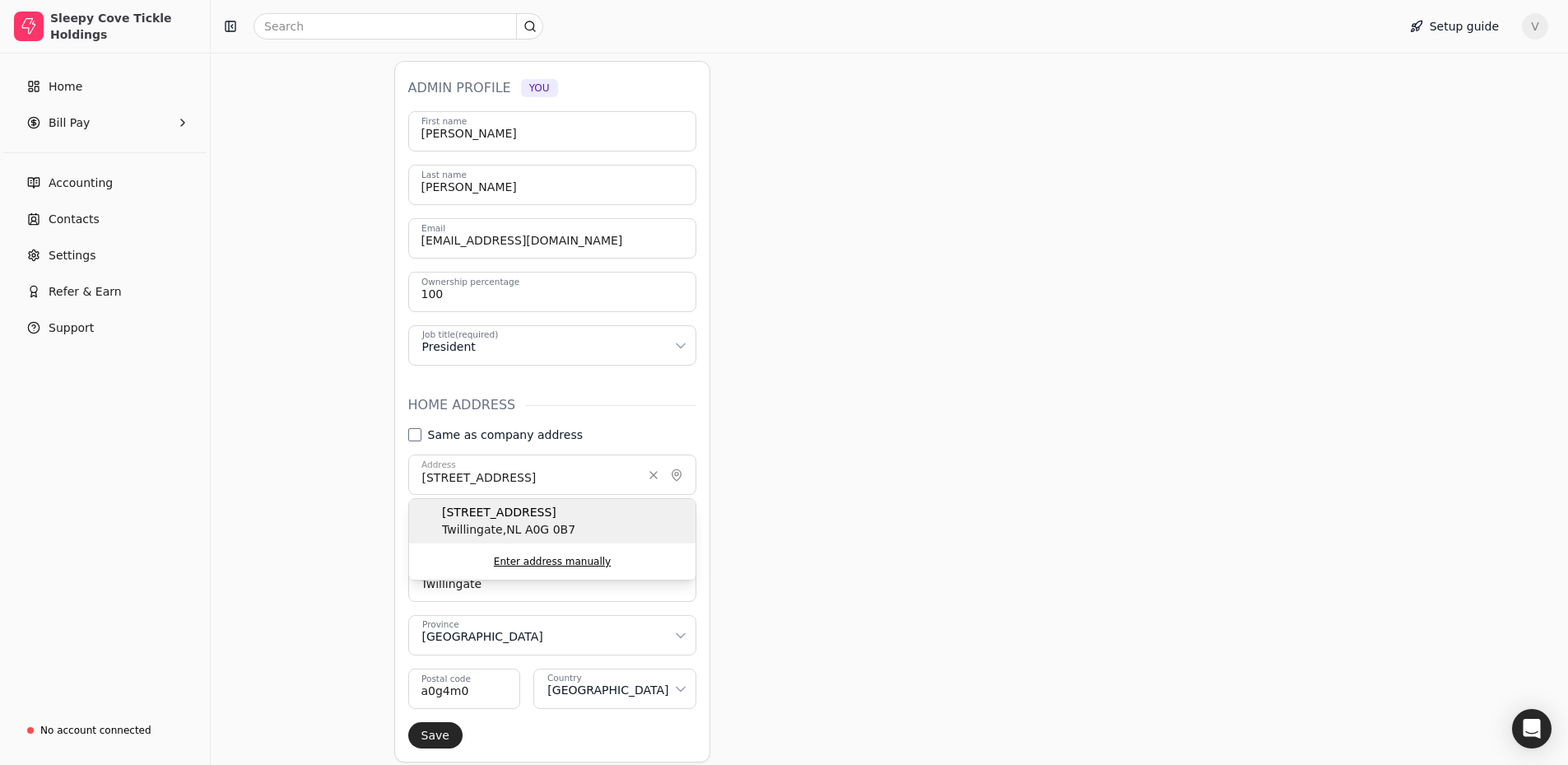
type code "A0G 0B7"
click at [455, 734] on button "Save" at bounding box center [435, 735] width 54 height 27
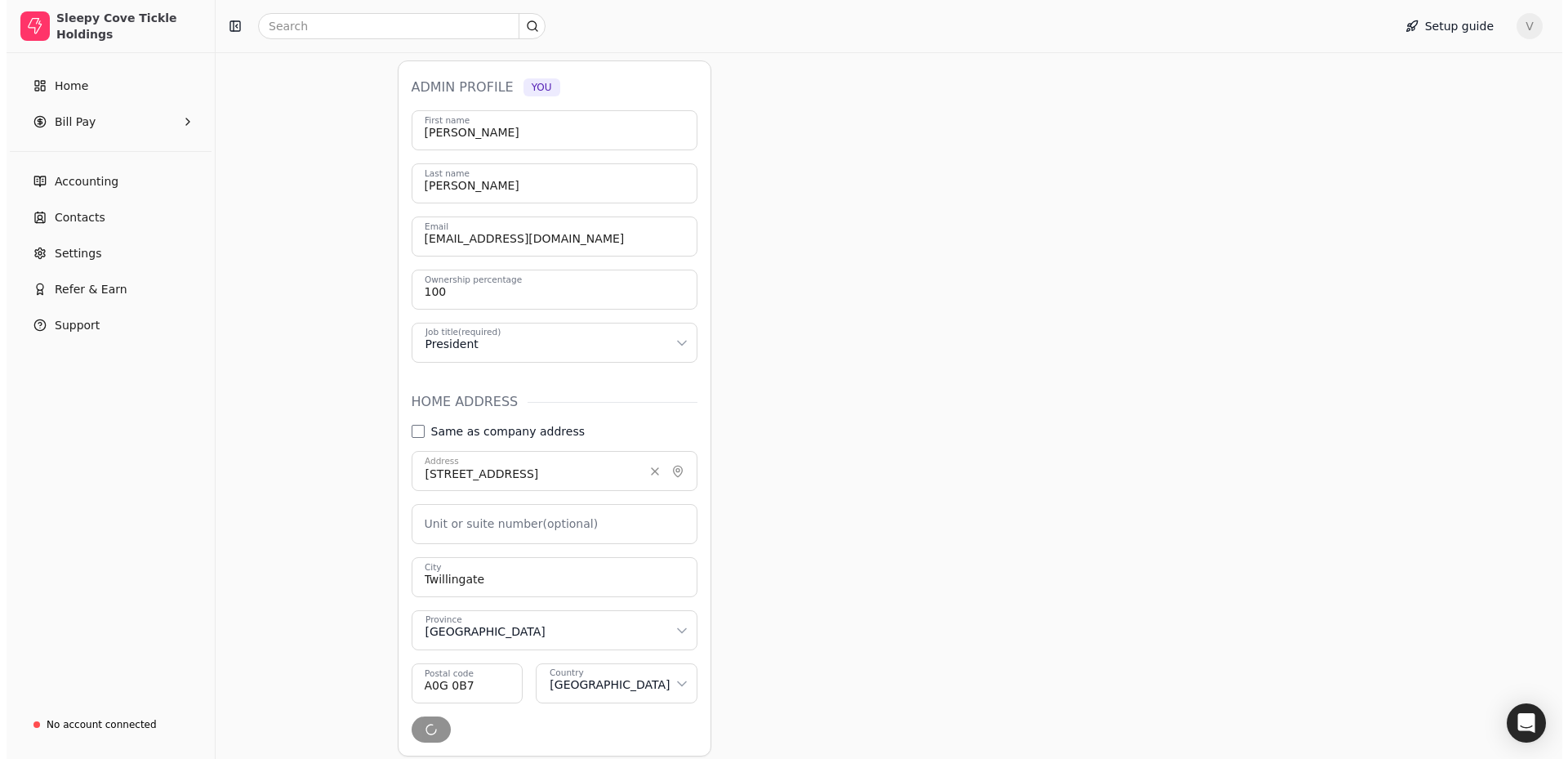
scroll to position [0, 0]
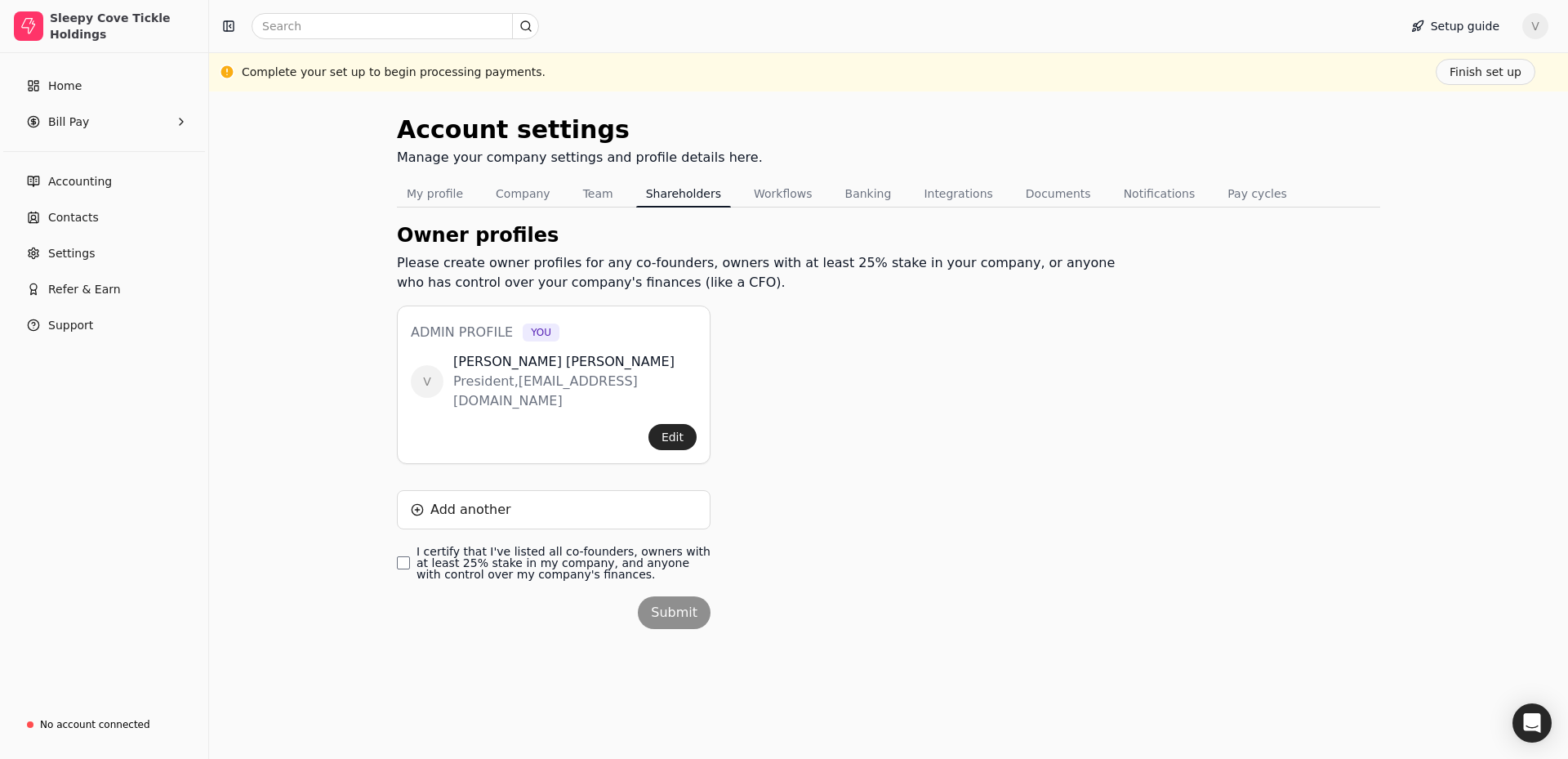
click at [547, 546] on label "I certify that I've listed all co-founders, owners with at least 25% stake in m…" at bounding box center [564, 563] width 294 height 34
click at [410, 556] on finances\ "I certify that I've listed all co-founders, owners with at least 25% stake in m…" at bounding box center [403, 562] width 13 height 13
click at [692, 596] on button "Submit" at bounding box center [674, 613] width 73 height 33
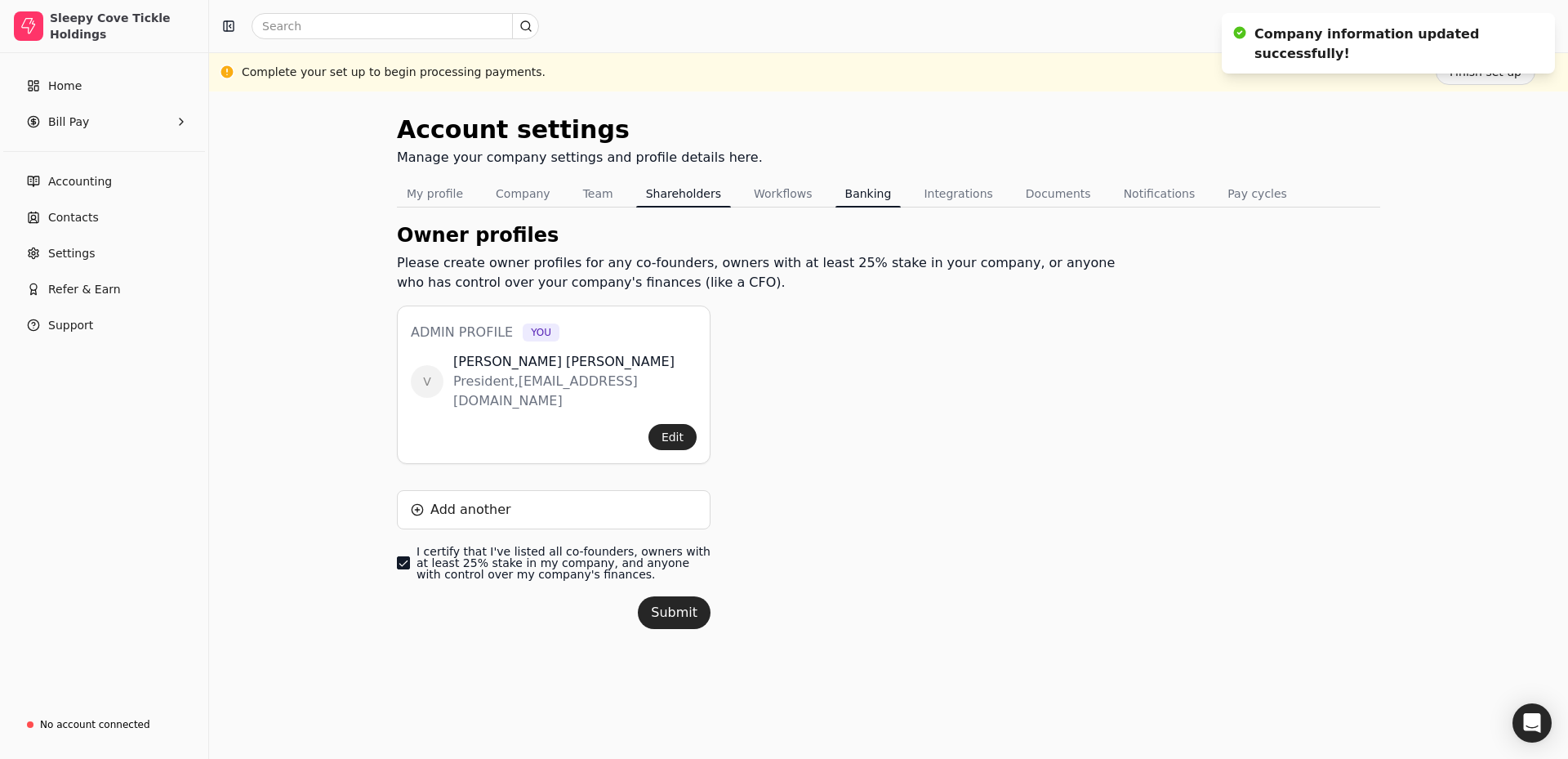
click at [855, 196] on button "Banking" at bounding box center [868, 193] width 66 height 27
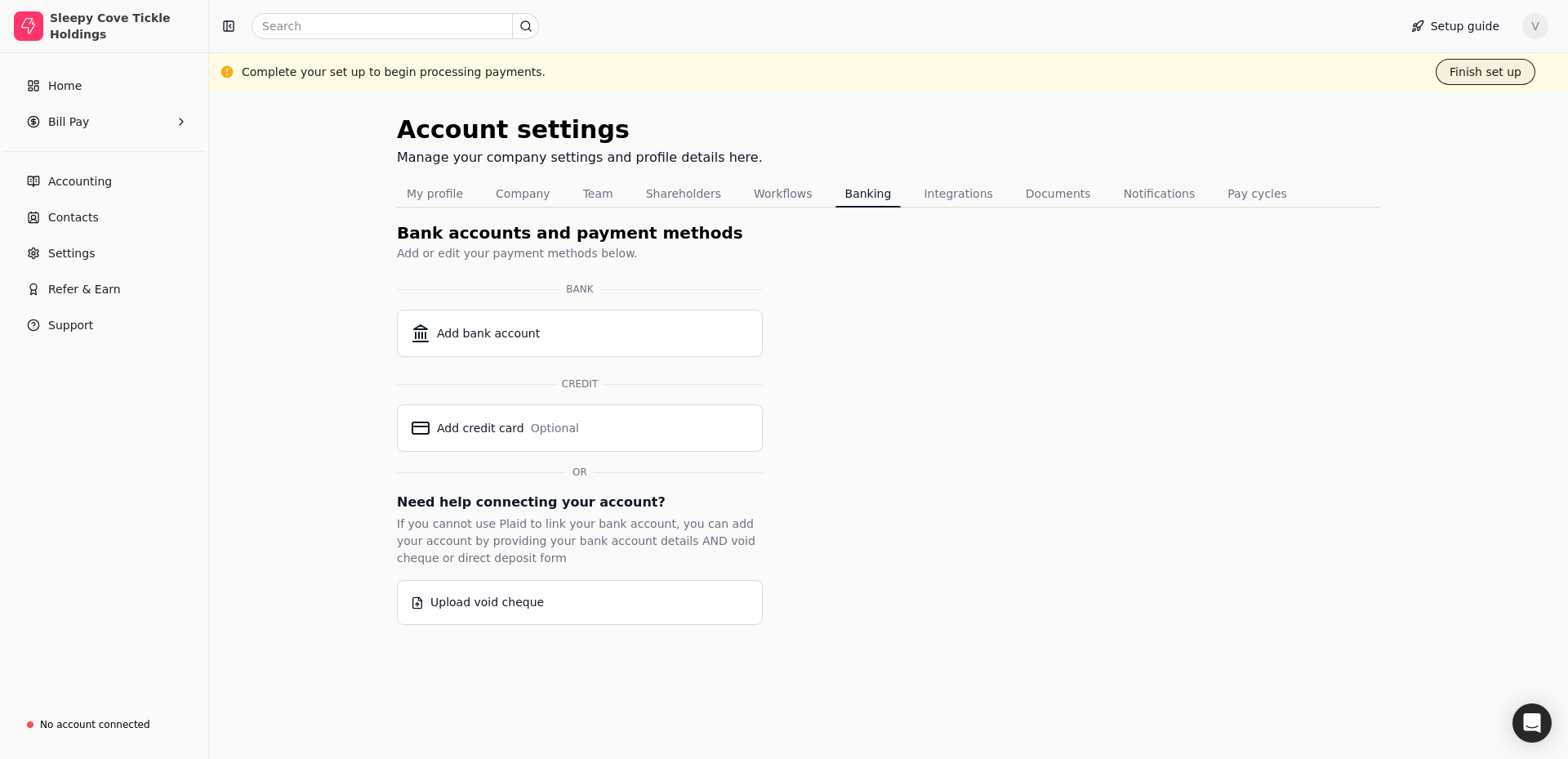
click at [1481, 67] on button "Finish set up" at bounding box center [1485, 72] width 99 height 27
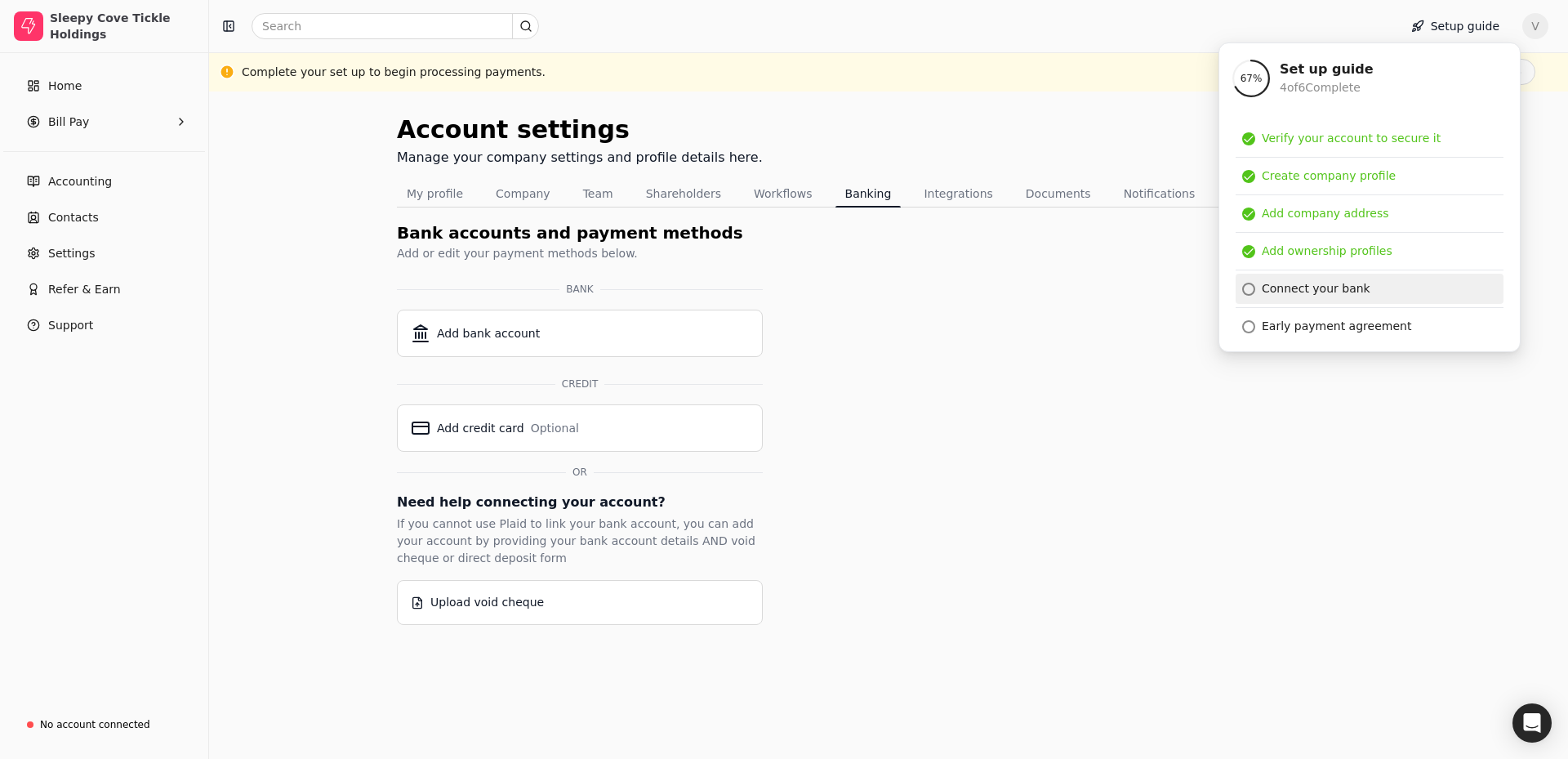
click at [1323, 284] on div "Connect your bank" at bounding box center [1316, 288] width 109 height 17
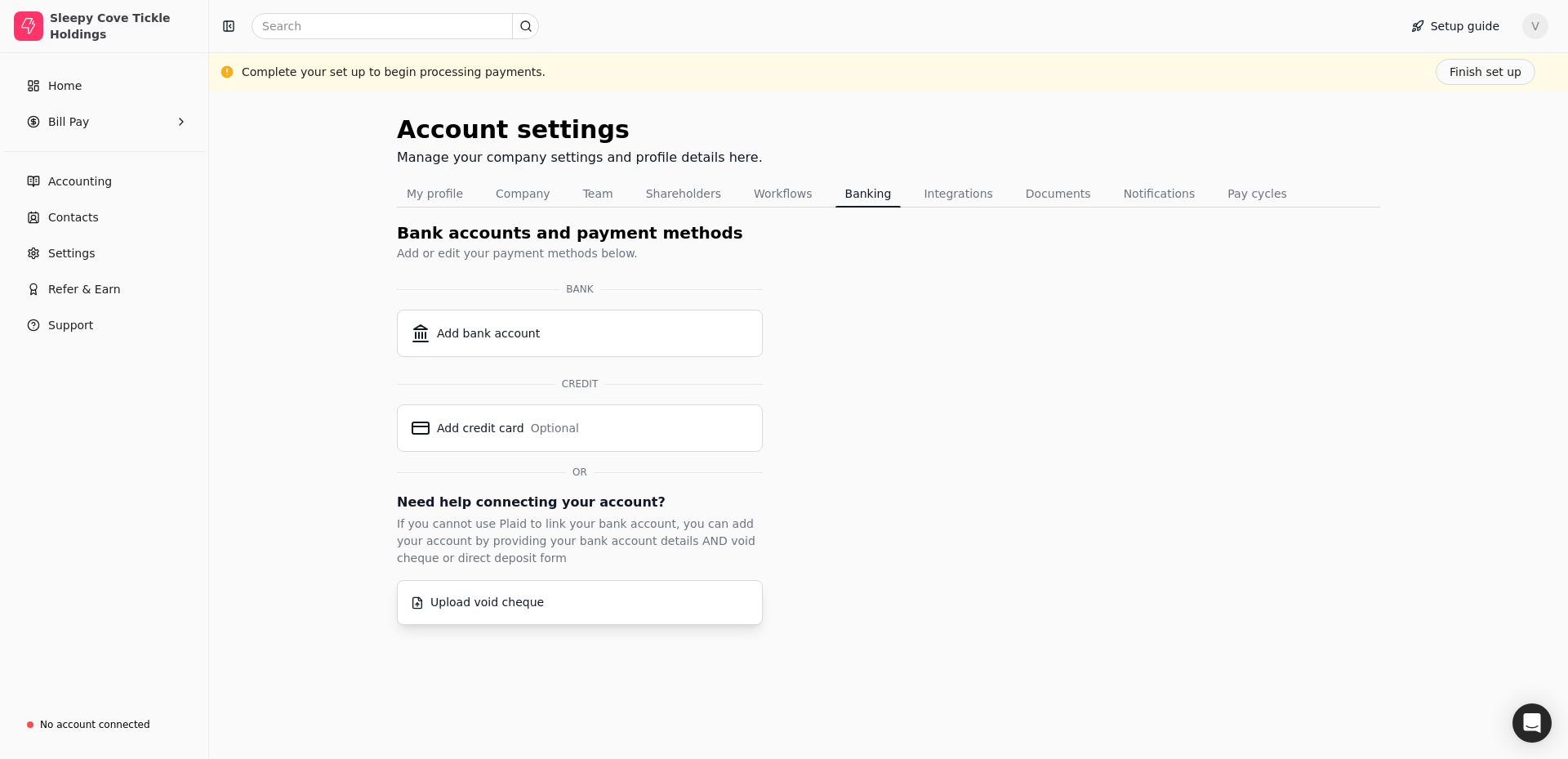
click at [535, 610] on div "Upload void cheque" at bounding box center [487, 602] width 114 height 17
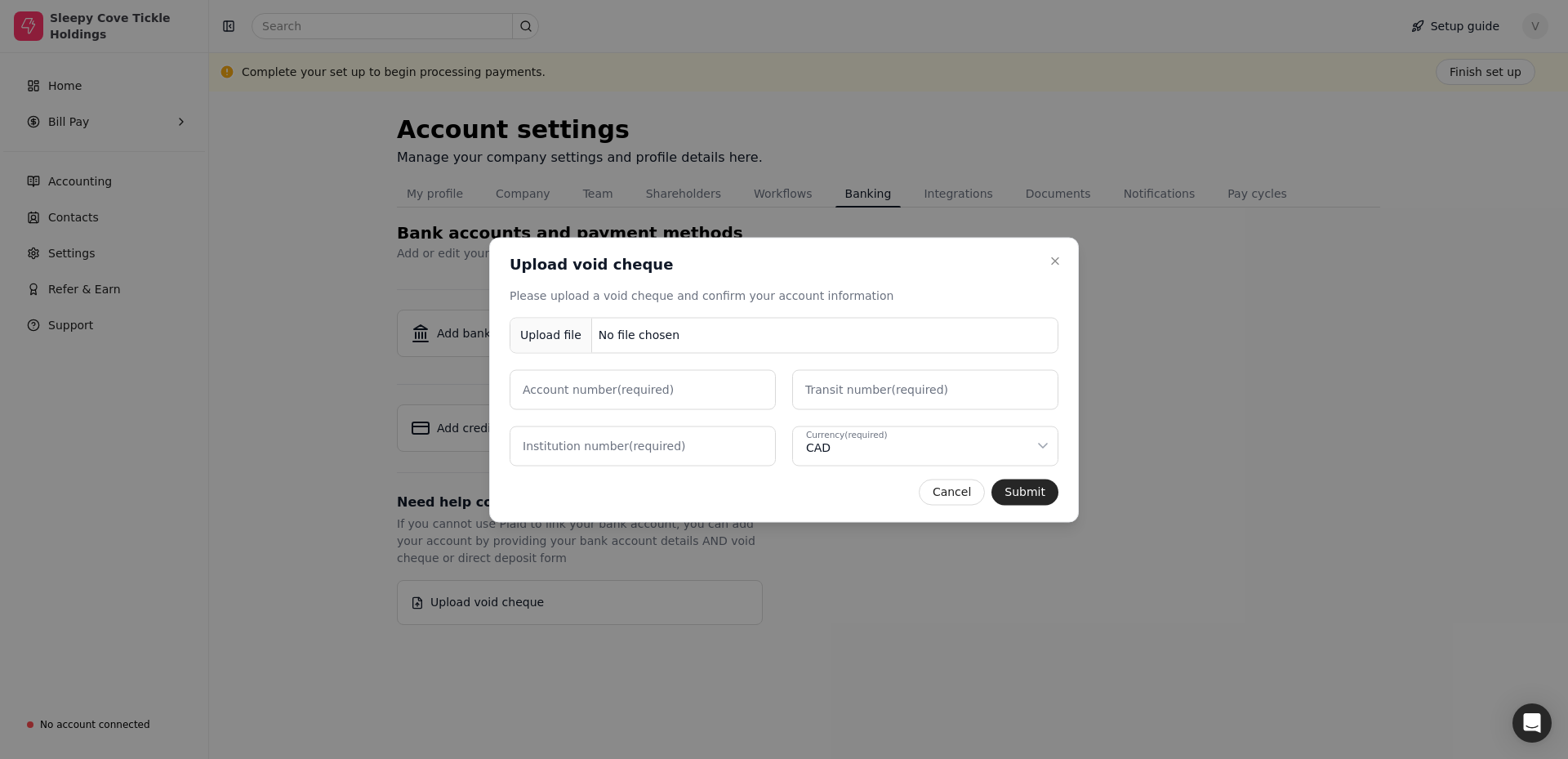
click at [726, 328] on button "Upload file No file chosen" at bounding box center [784, 335] width 549 height 36
click at [543, 333] on div "Upload file" at bounding box center [551, 335] width 81 height 37
click at [695, 390] on number "Account number (required)" at bounding box center [642, 389] width 266 height 40
type number "0027316"
click at [891, 390] on label "Transit number (required)" at bounding box center [876, 389] width 143 height 17
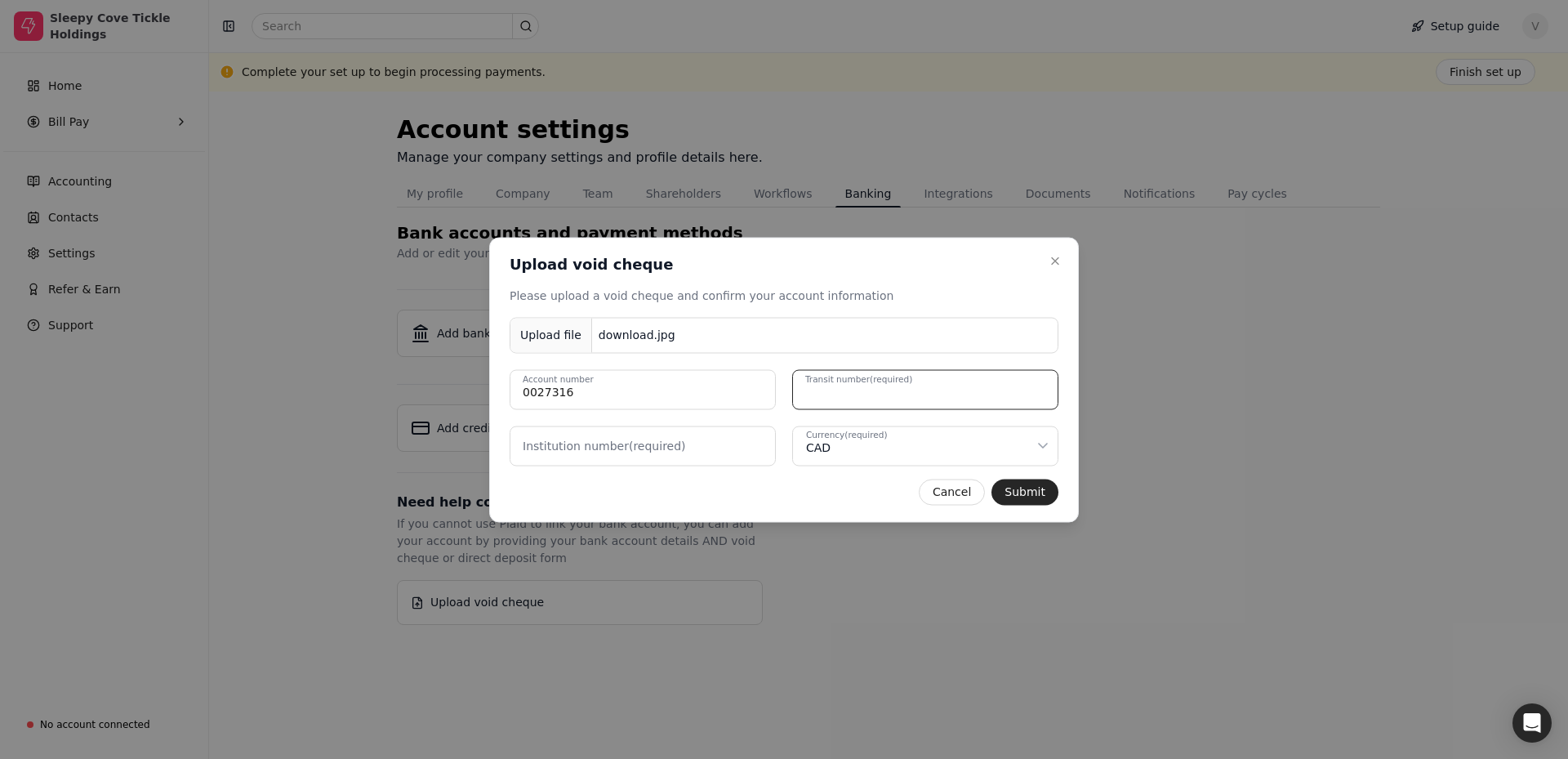
click at [891, 390] on number "Transit number (required)" at bounding box center [925, 389] width 266 height 40
type number "20743"
click at [695, 454] on number "Institution number (required)" at bounding box center [642, 445] width 266 height 40
type number "002"
click at [1027, 473] on div "Close Upload void cheque Upload void cheque Please upload a void cheque and con…" at bounding box center [784, 379] width 589 height 285
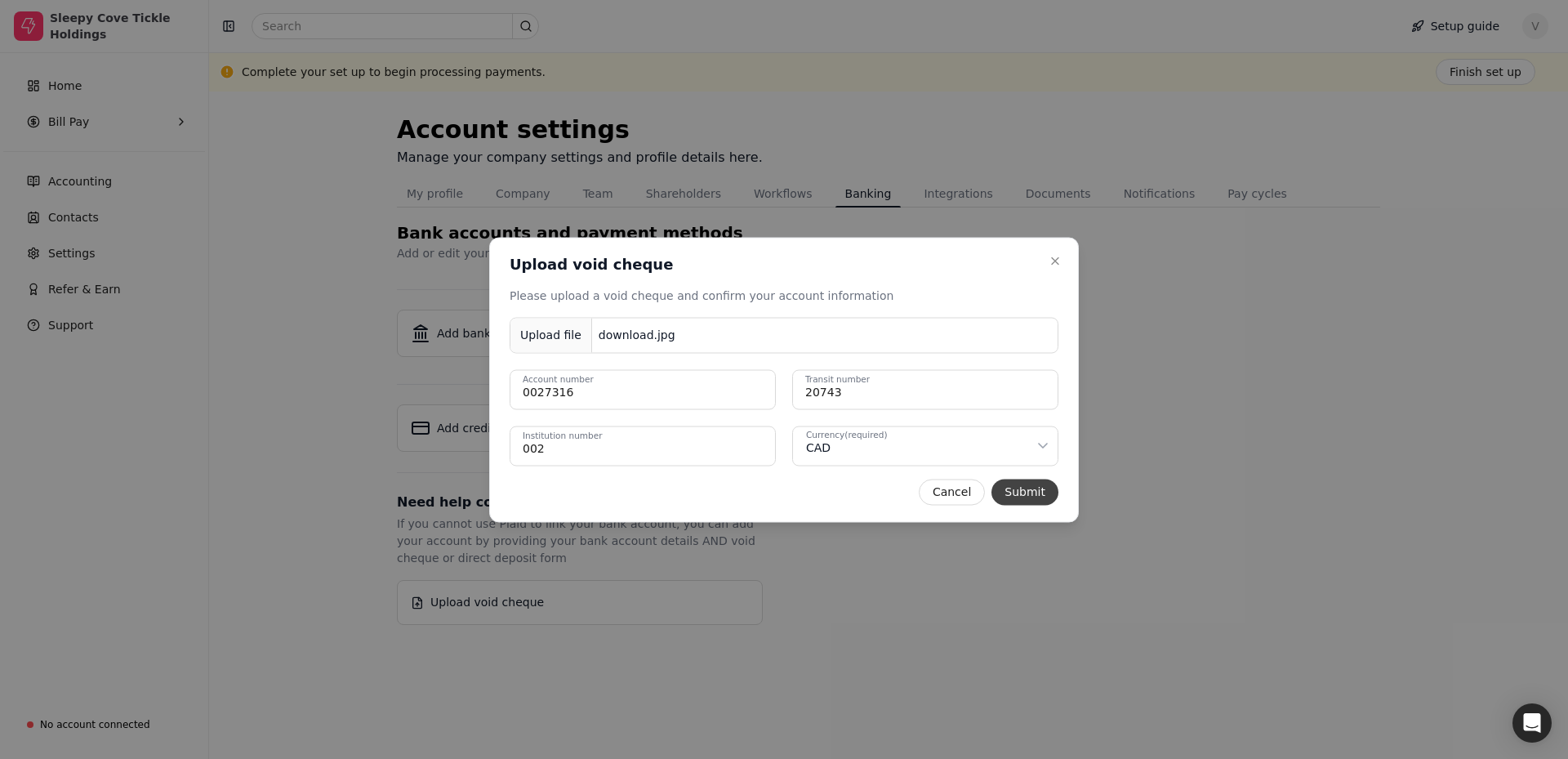
click at [1032, 495] on button "Submit" at bounding box center [1025, 491] width 67 height 27
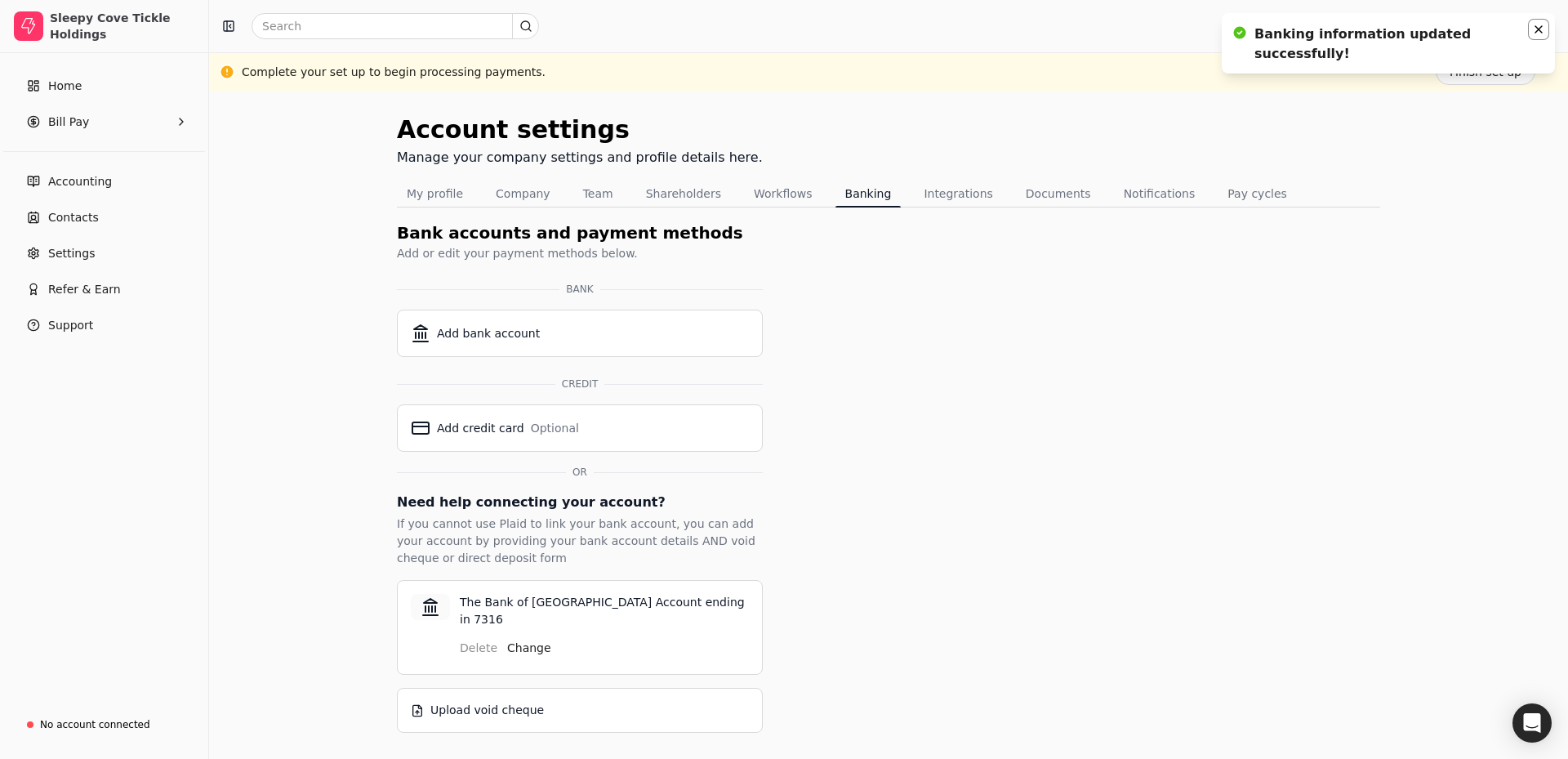
click at [1535, 30] on icon "Notifications (F8)" at bounding box center [1538, 29] width 13 height 13
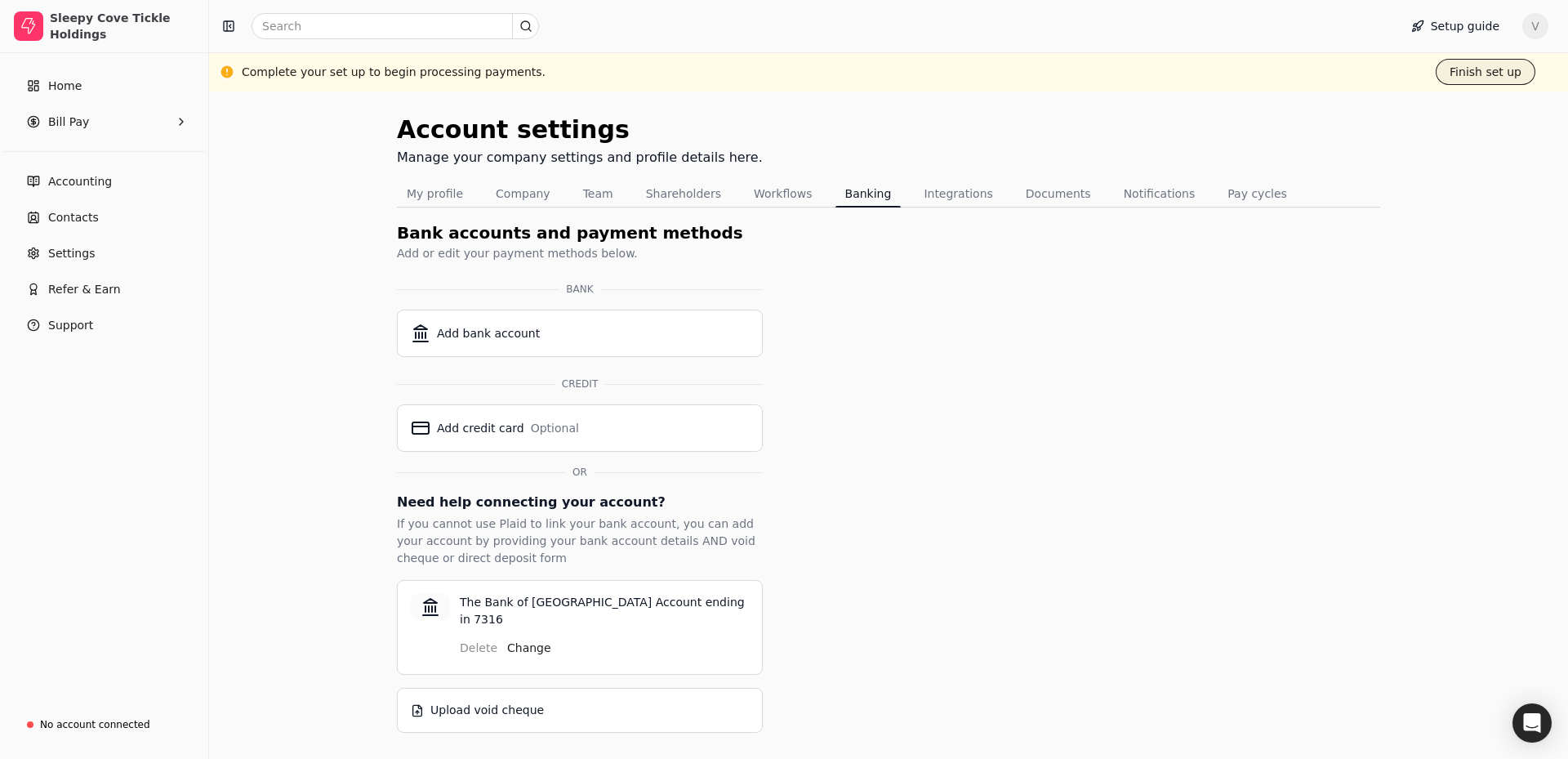
click at [1509, 70] on button "Finish set up" at bounding box center [1485, 72] width 99 height 27
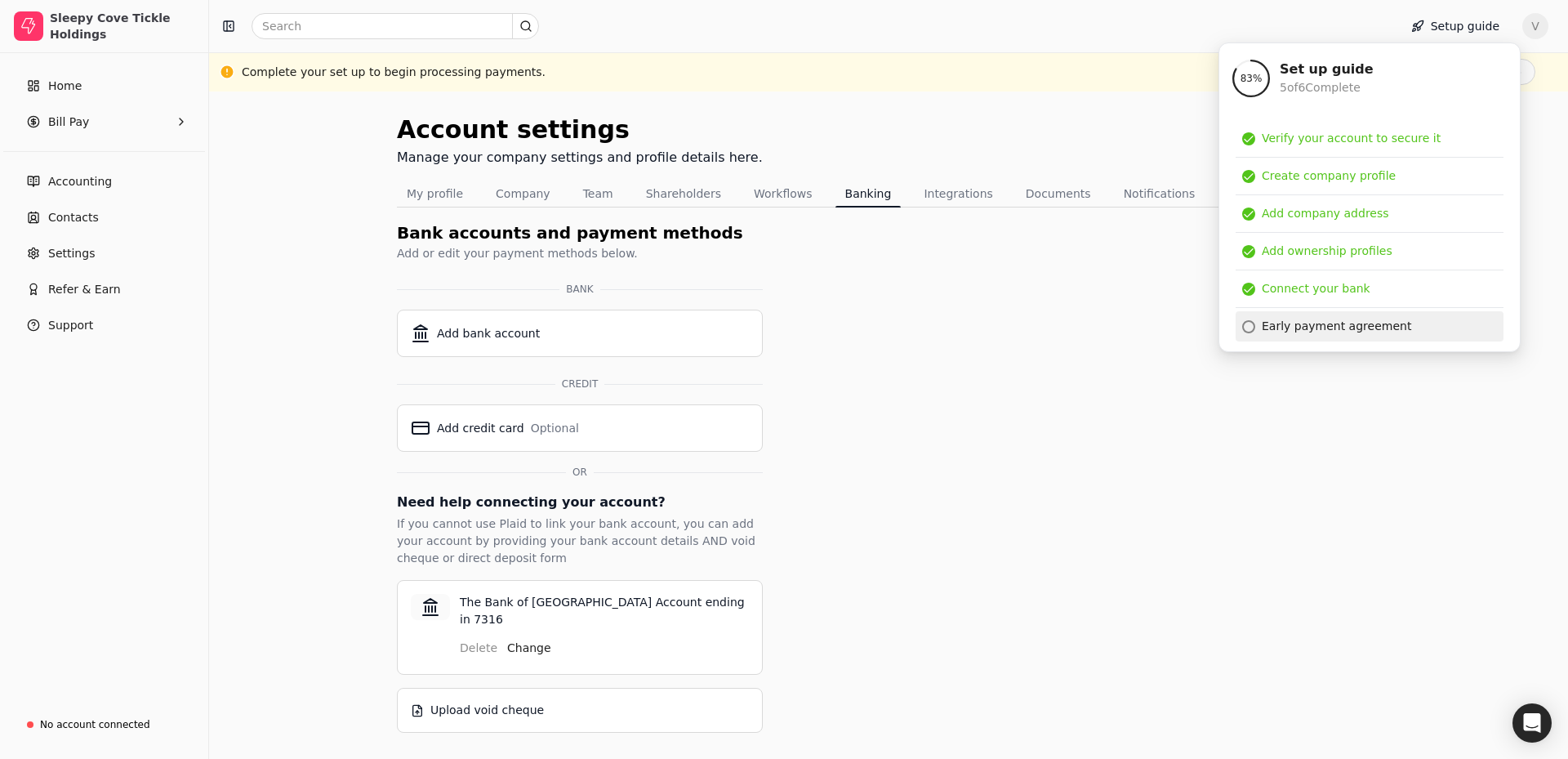
click at [1334, 322] on div "Early payment agreement" at bounding box center [1336, 326] width 150 height 17
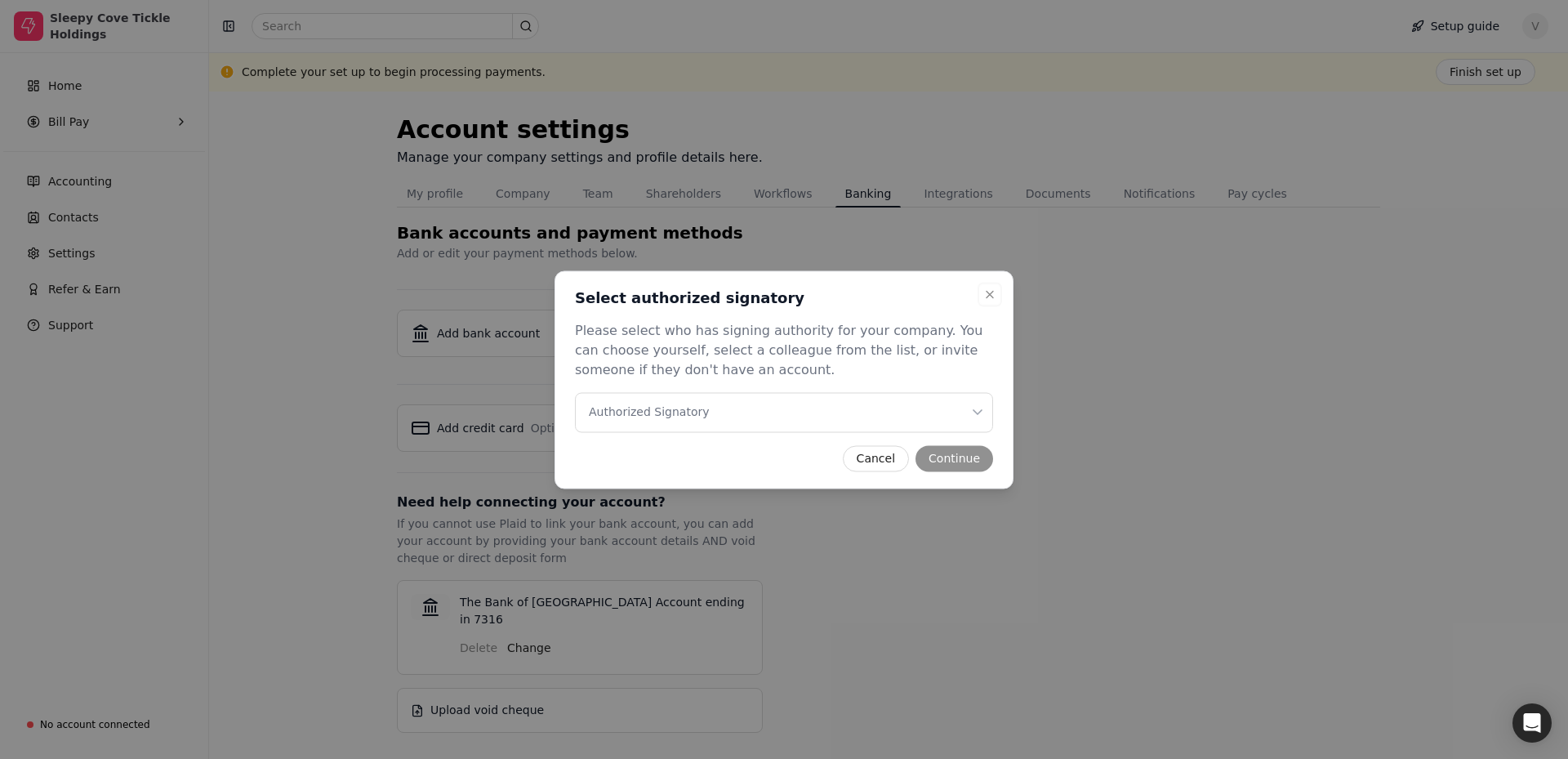
click at [792, 399] on Signatory "Authorized Signatory" at bounding box center [784, 412] width 418 height 40
click at [789, 413] on Signatory "Authorized Signatory" at bounding box center [784, 412] width 418 height 40
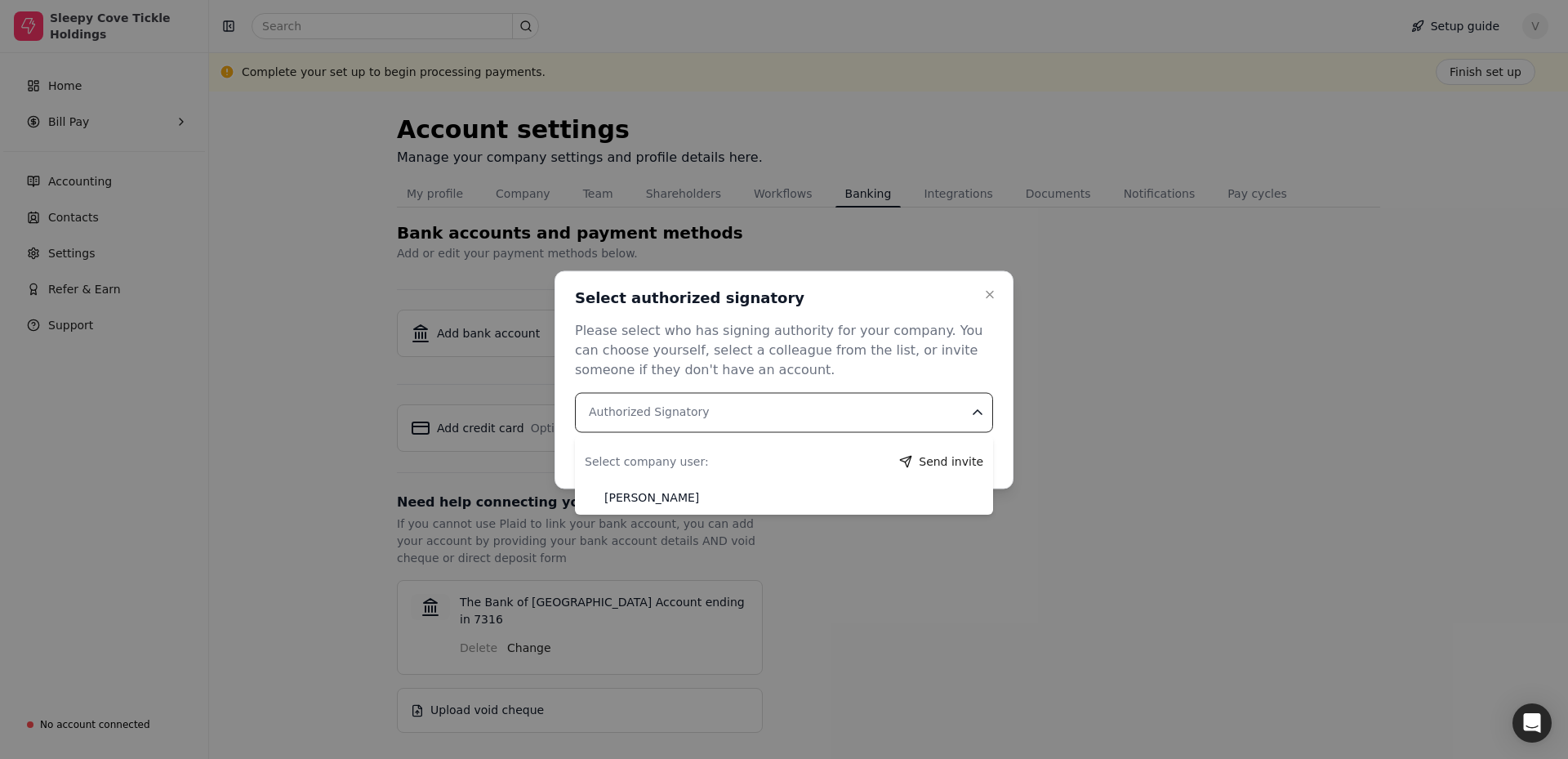
click at [789, 413] on Signatory "Authorized Signatory" at bounding box center [784, 412] width 418 height 40
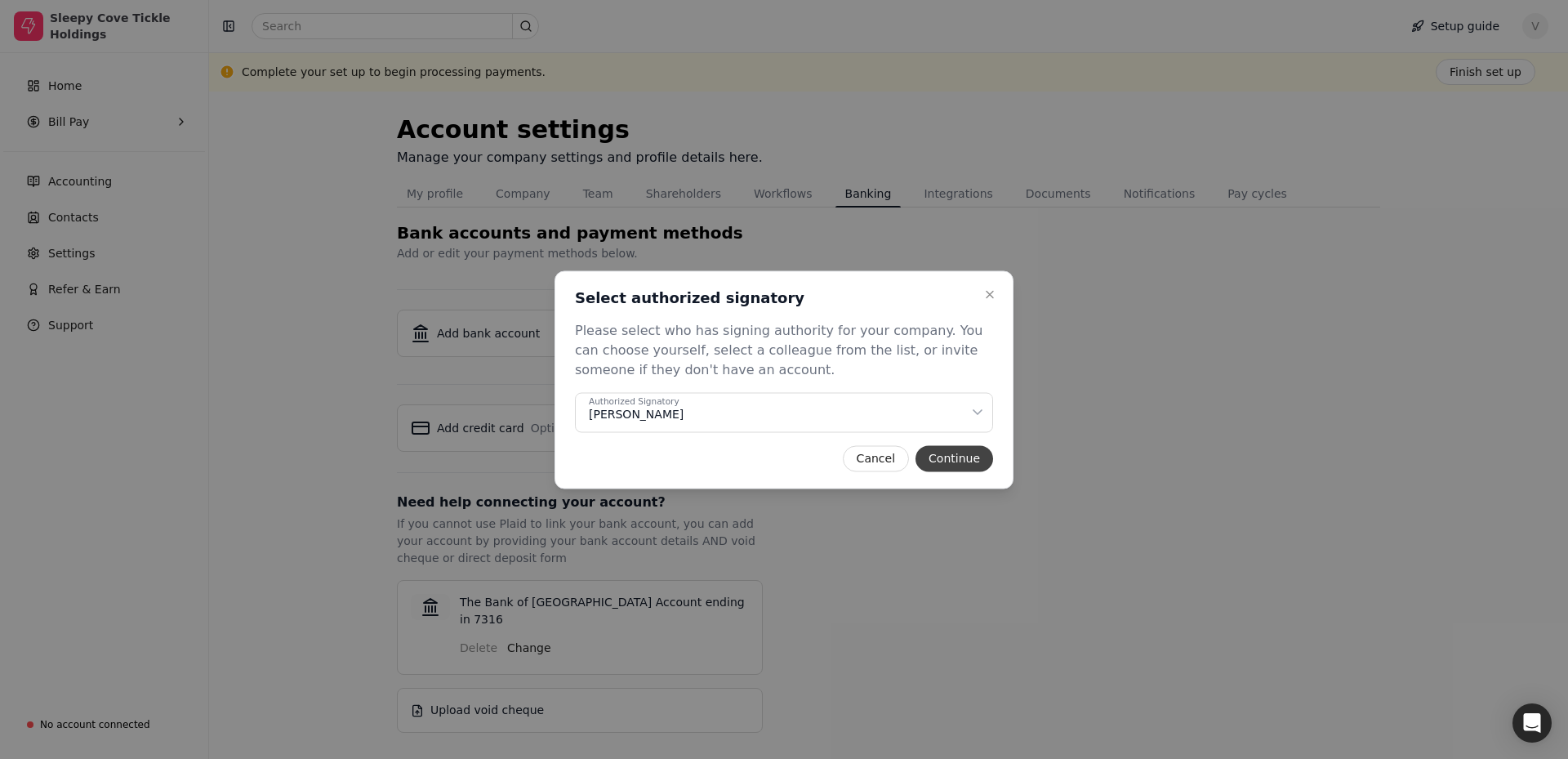
click at [955, 465] on button "Continue" at bounding box center [954, 458] width 78 height 27
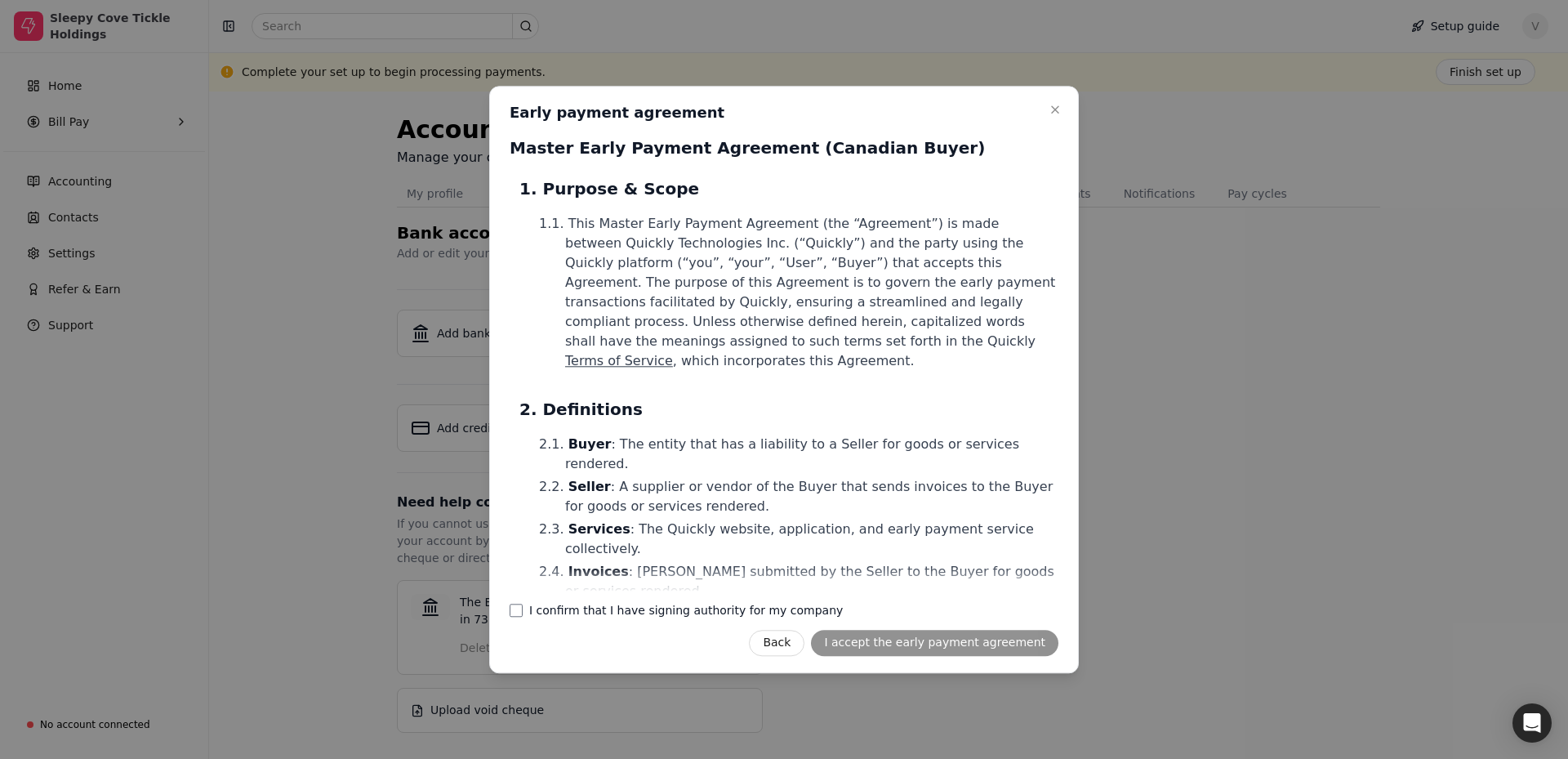
click at [618, 610] on label "I confirm that I have signing authority for my company" at bounding box center [686, 609] width 314 height 11
click at [523, 610] on company "I confirm that I have signing authority for my company" at bounding box center [516, 609] width 13 height 13
click at [940, 642] on button "I accept the early payment agreement" at bounding box center [934, 643] width 247 height 27
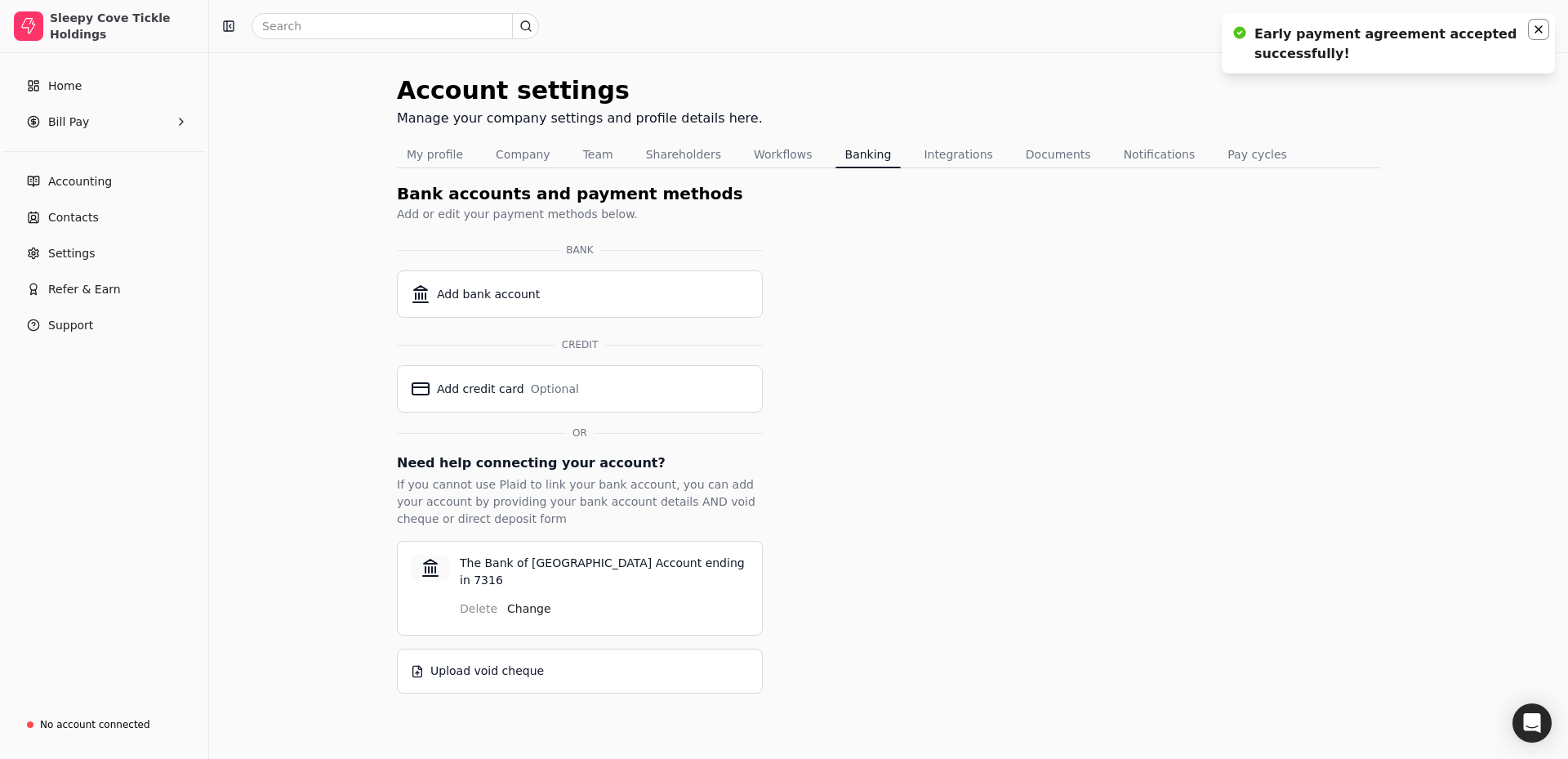
click at [1538, 30] on icon "Notifications (F8)" at bounding box center [1539, 30] width 7 height 7
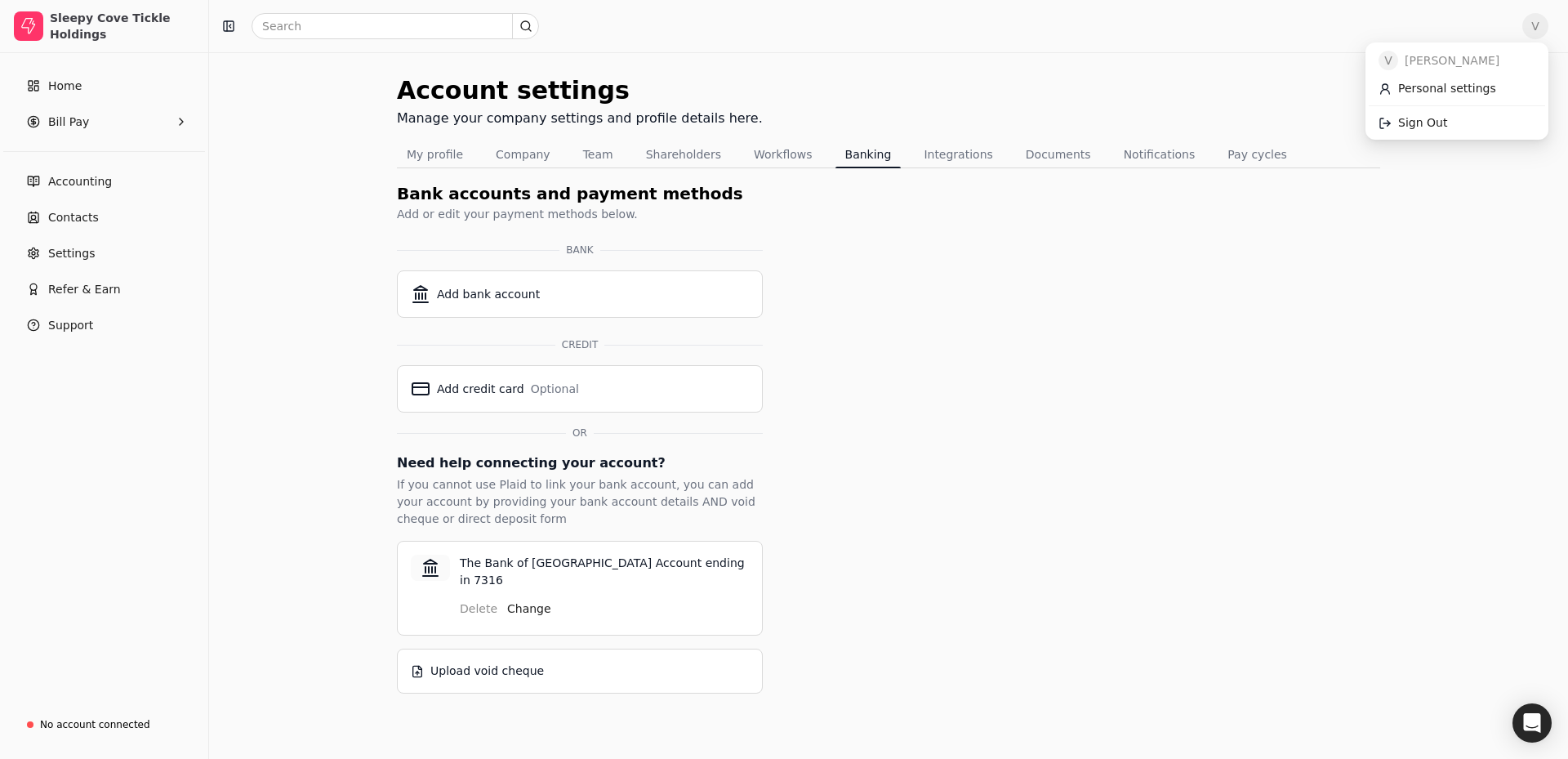
click at [1535, 33] on span "V" at bounding box center [1535, 26] width 27 height 27
click at [92, 85] on link "Home" at bounding box center [104, 86] width 195 height 33
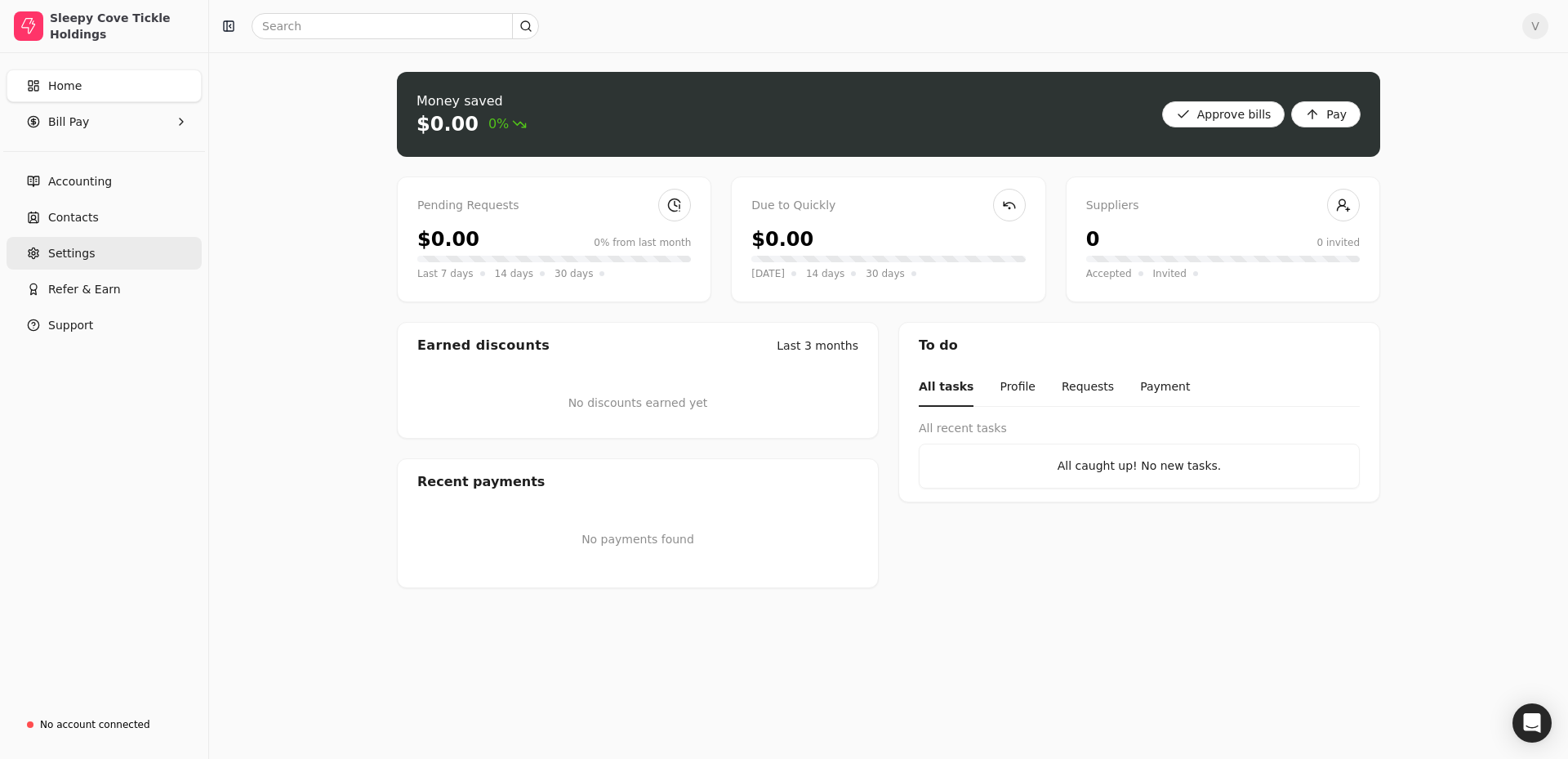
click at [88, 247] on span "Settings" at bounding box center [71, 253] width 46 height 17
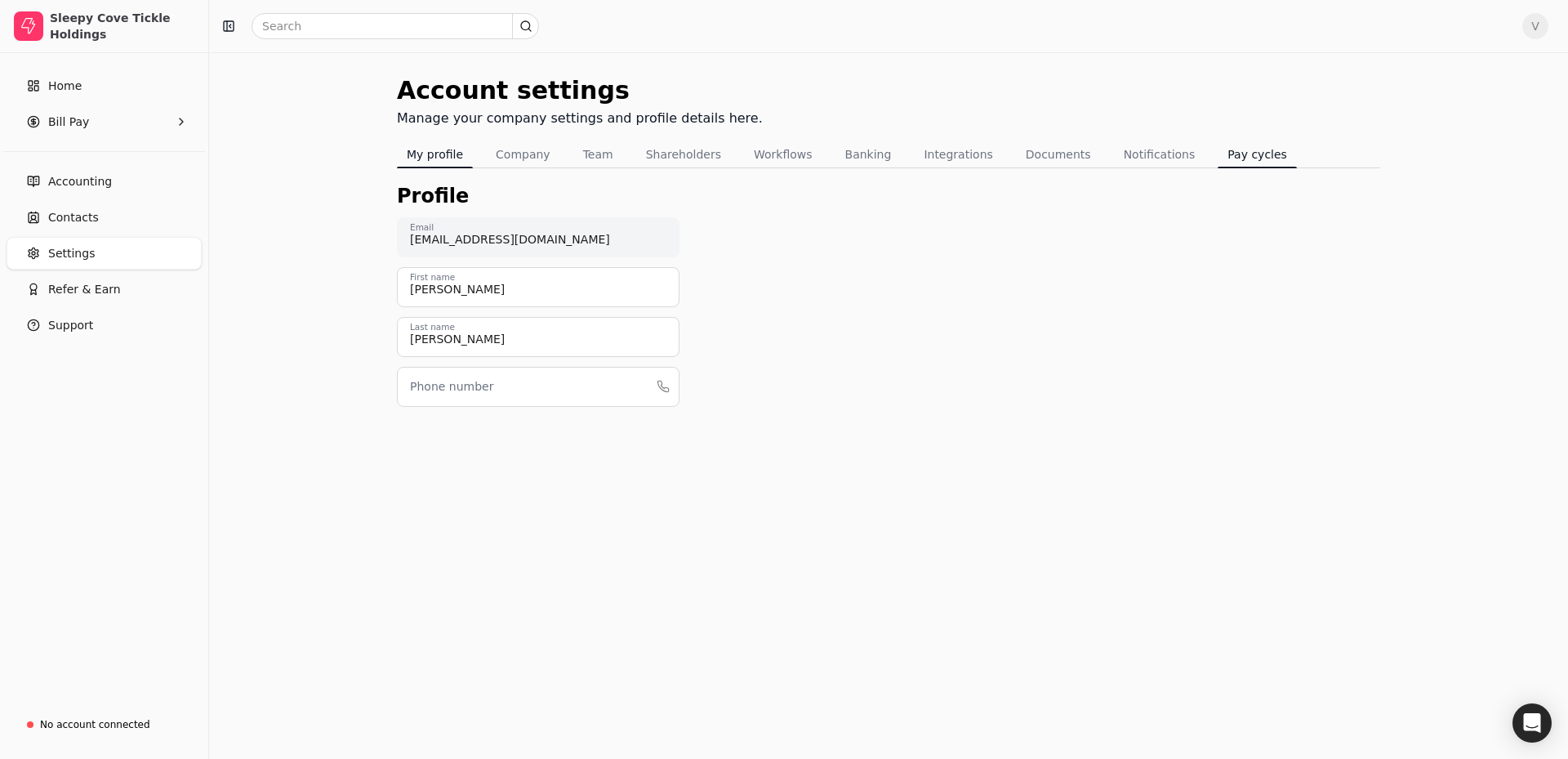
click at [1249, 148] on button "Pay cycles" at bounding box center [1257, 154] width 80 height 27
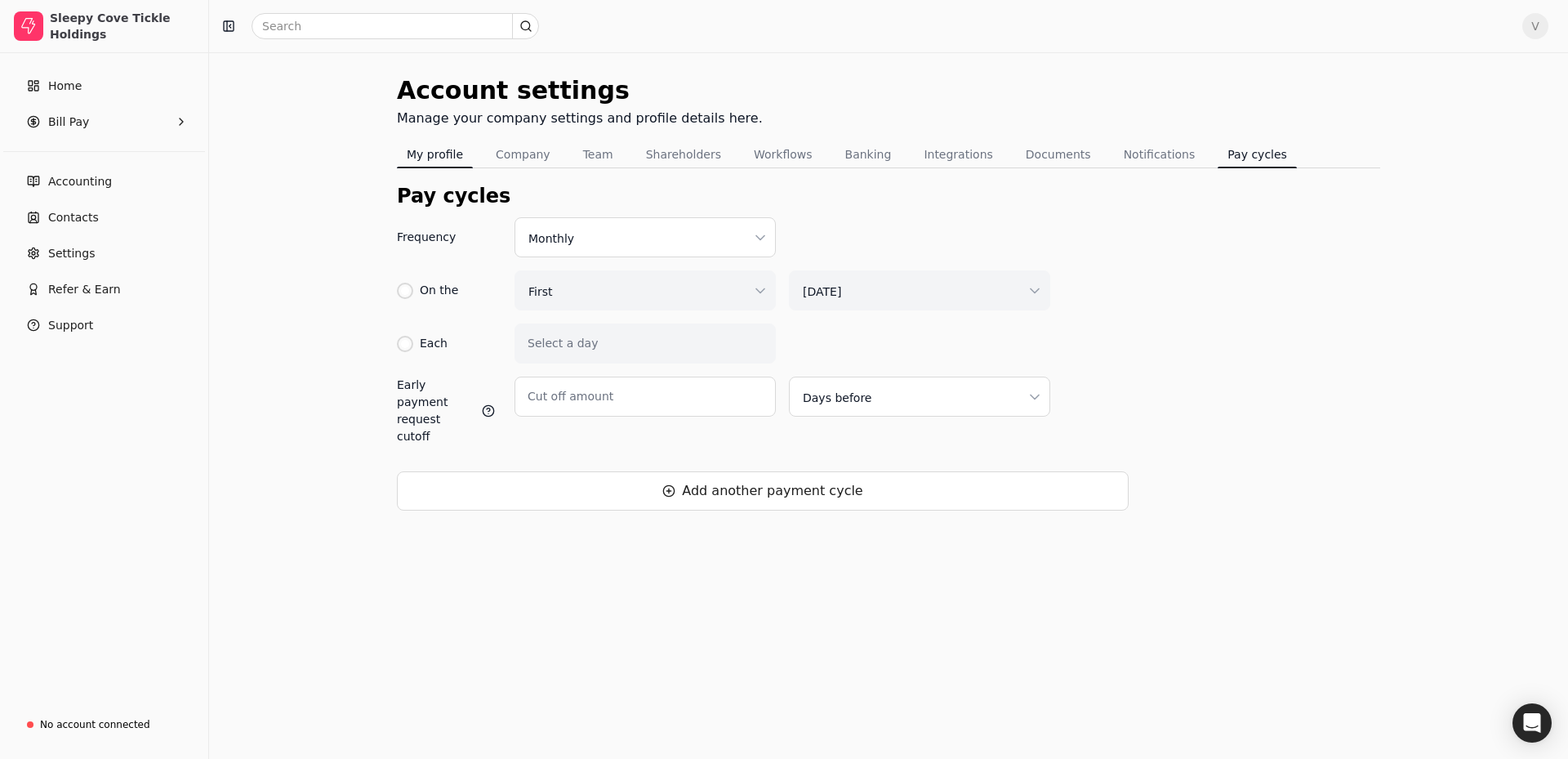
click at [446, 153] on button "My profile" at bounding box center [435, 154] width 76 height 27
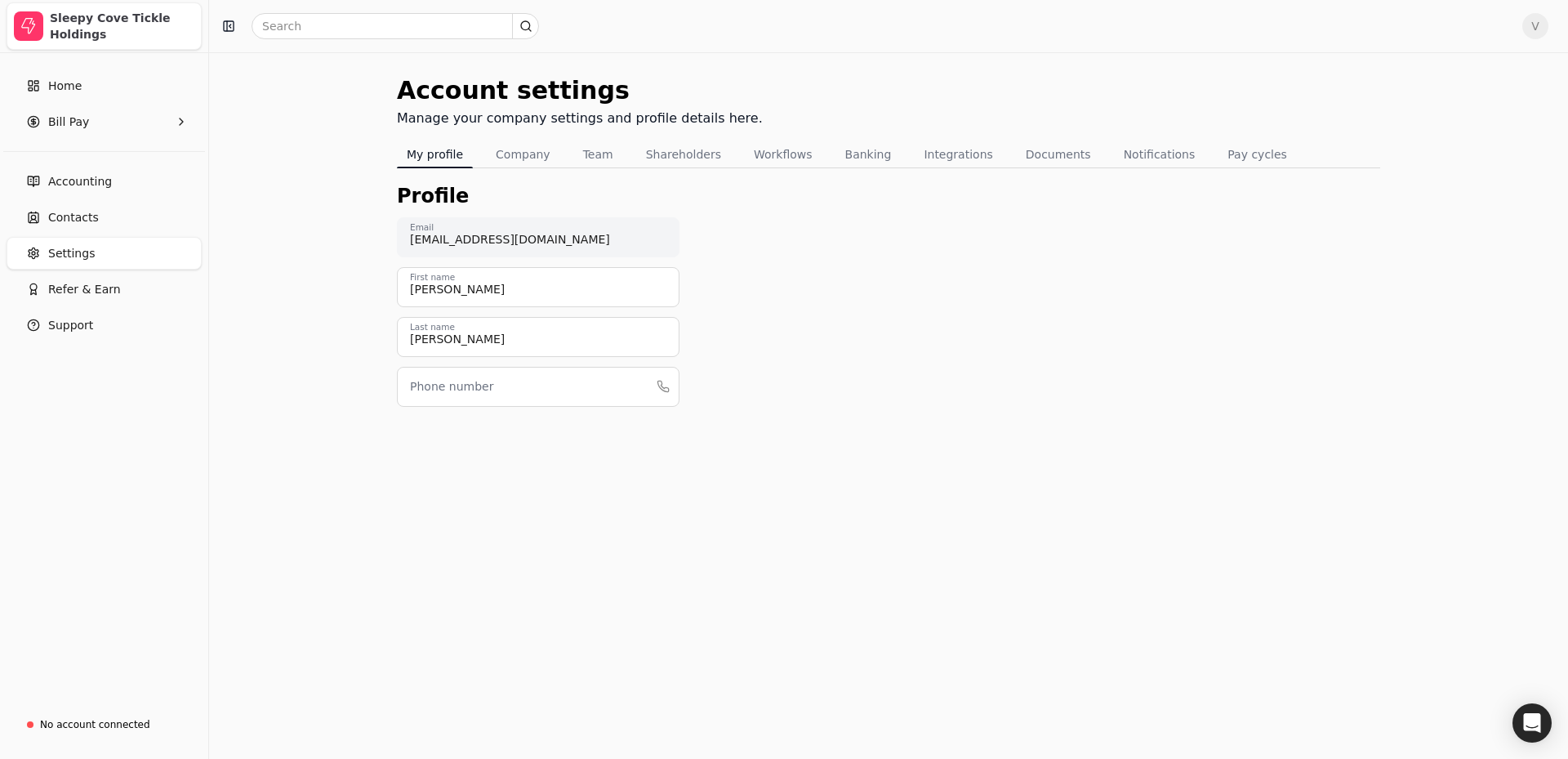
click at [98, 27] on div "Sleepy Cove Tickle Holdings" at bounding box center [121, 26] width 145 height 33
click at [89, 90] on link "Home" at bounding box center [104, 86] width 195 height 33
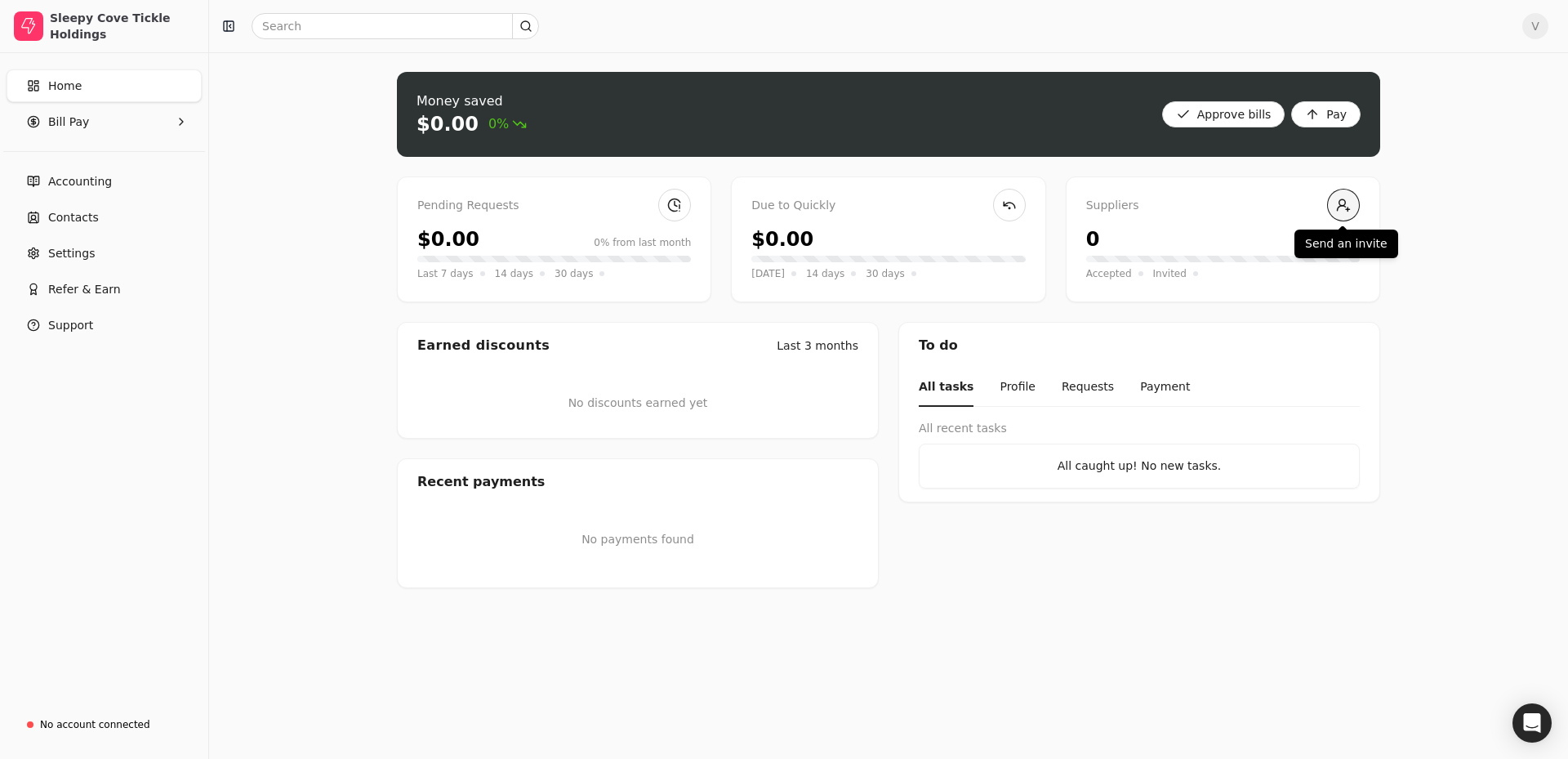
click at [1343, 205] on link at bounding box center [1343, 205] width 33 height 33
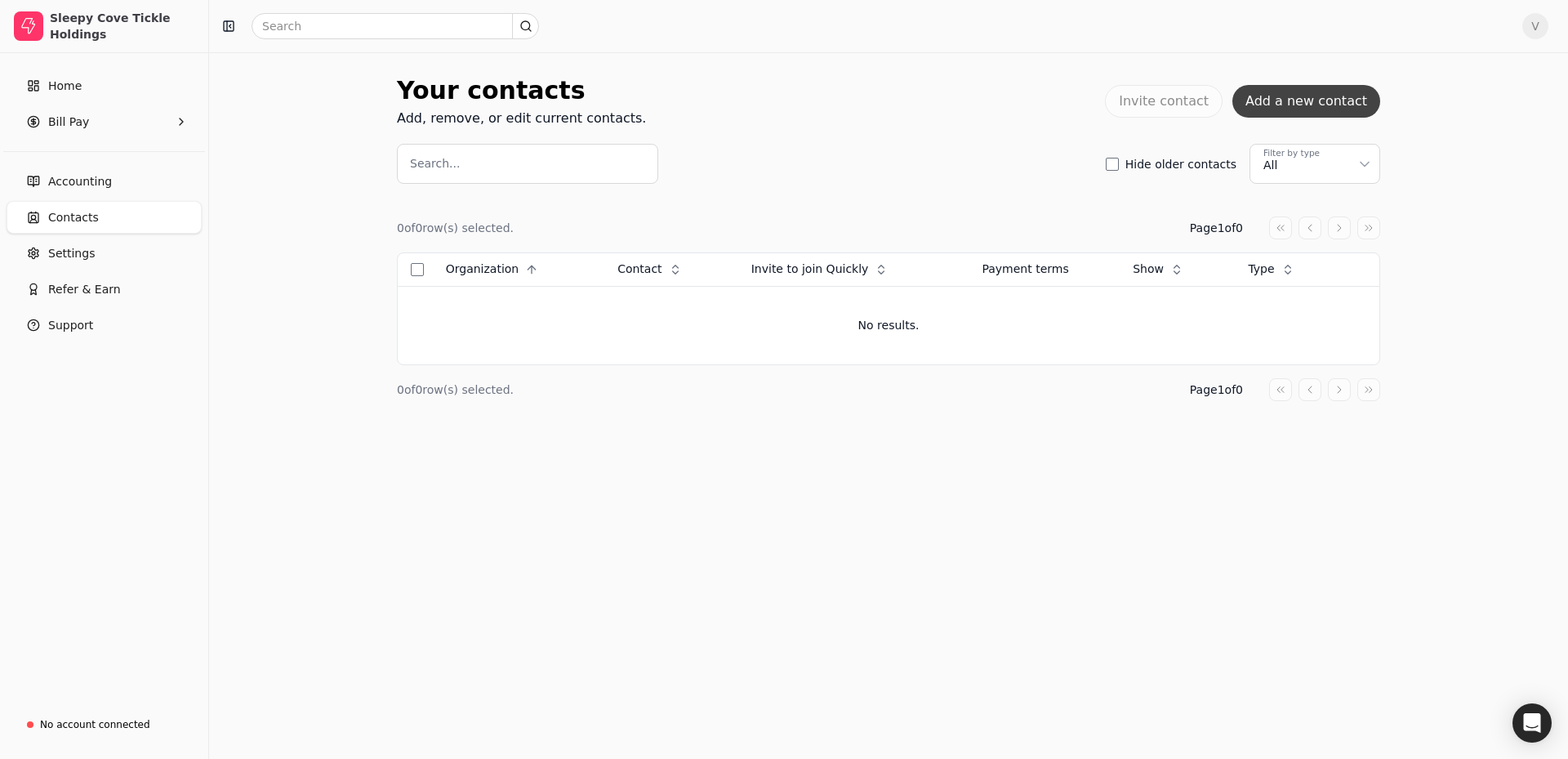
click at [1281, 108] on button "Add a new contact" at bounding box center [1306, 101] width 148 height 33
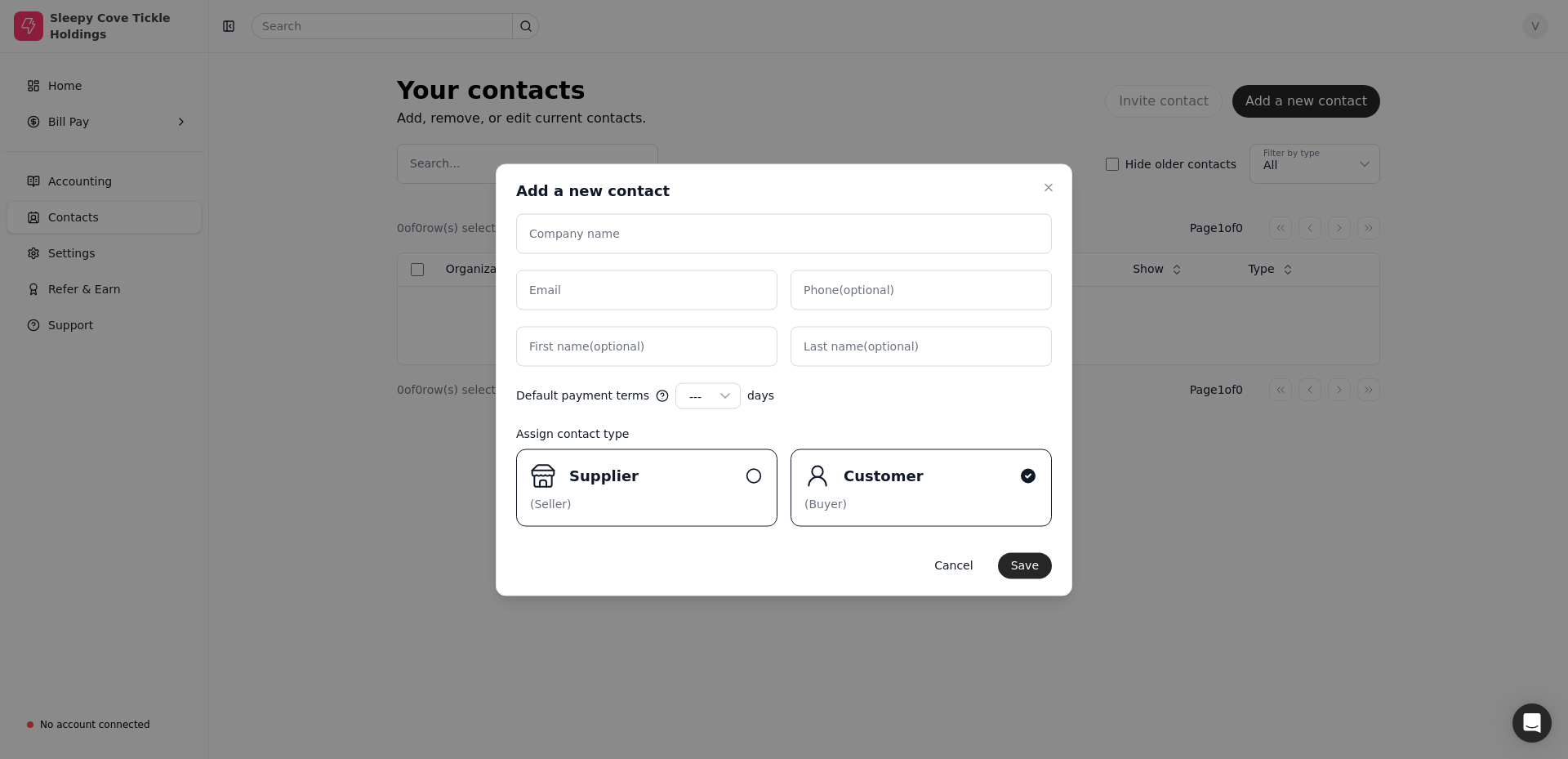
click at [692, 477] on div "Supplier" at bounding box center [653, 476] width 169 height 22
click at [0, 0] on input "Supplier (Seller)" at bounding box center [0, 0] width 0 height 0
click at [1049, 188] on icon "button" at bounding box center [1048, 187] width 13 height 13
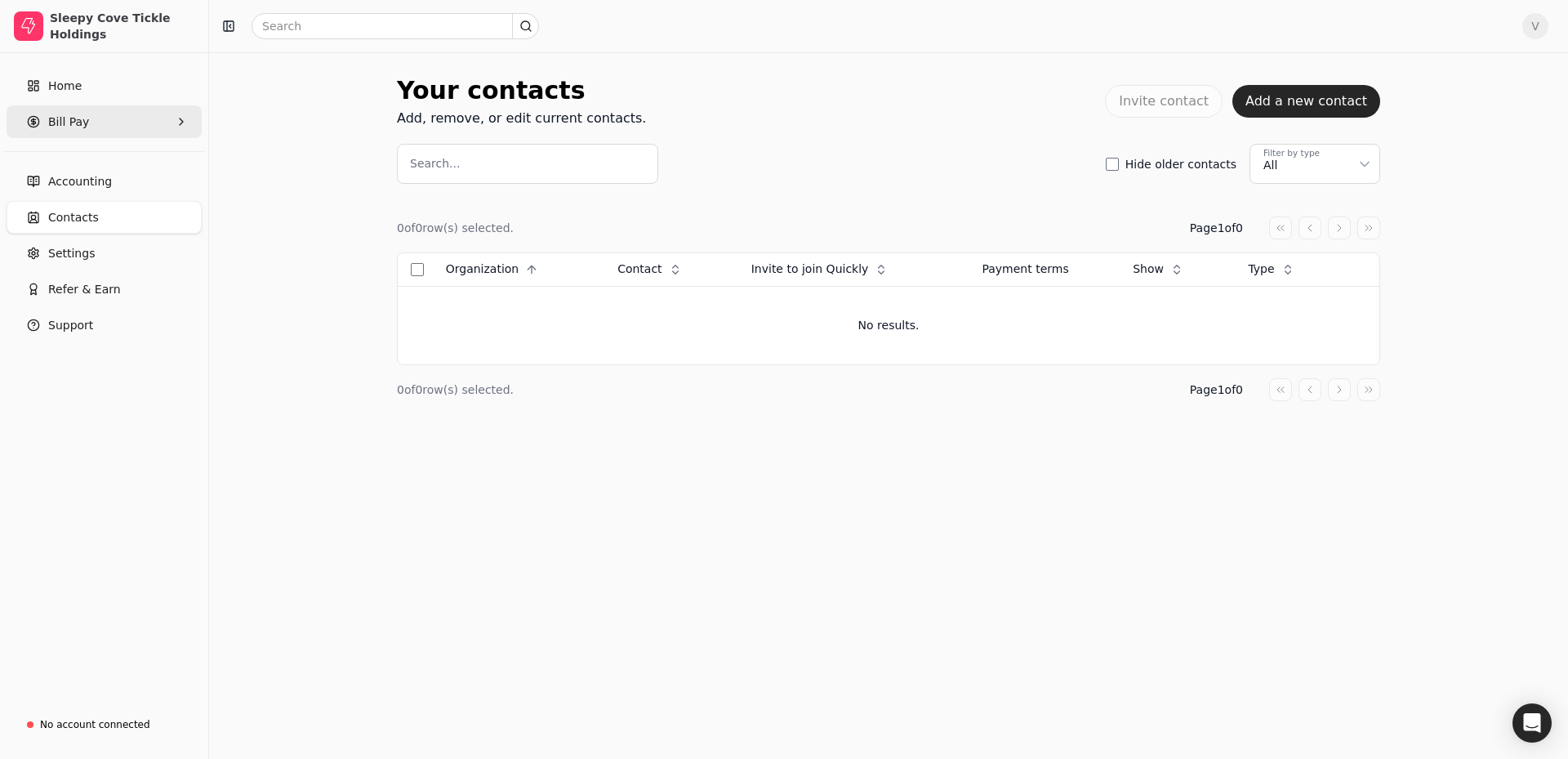
click at [103, 124] on Pay "Bill Pay" at bounding box center [104, 122] width 195 height 33
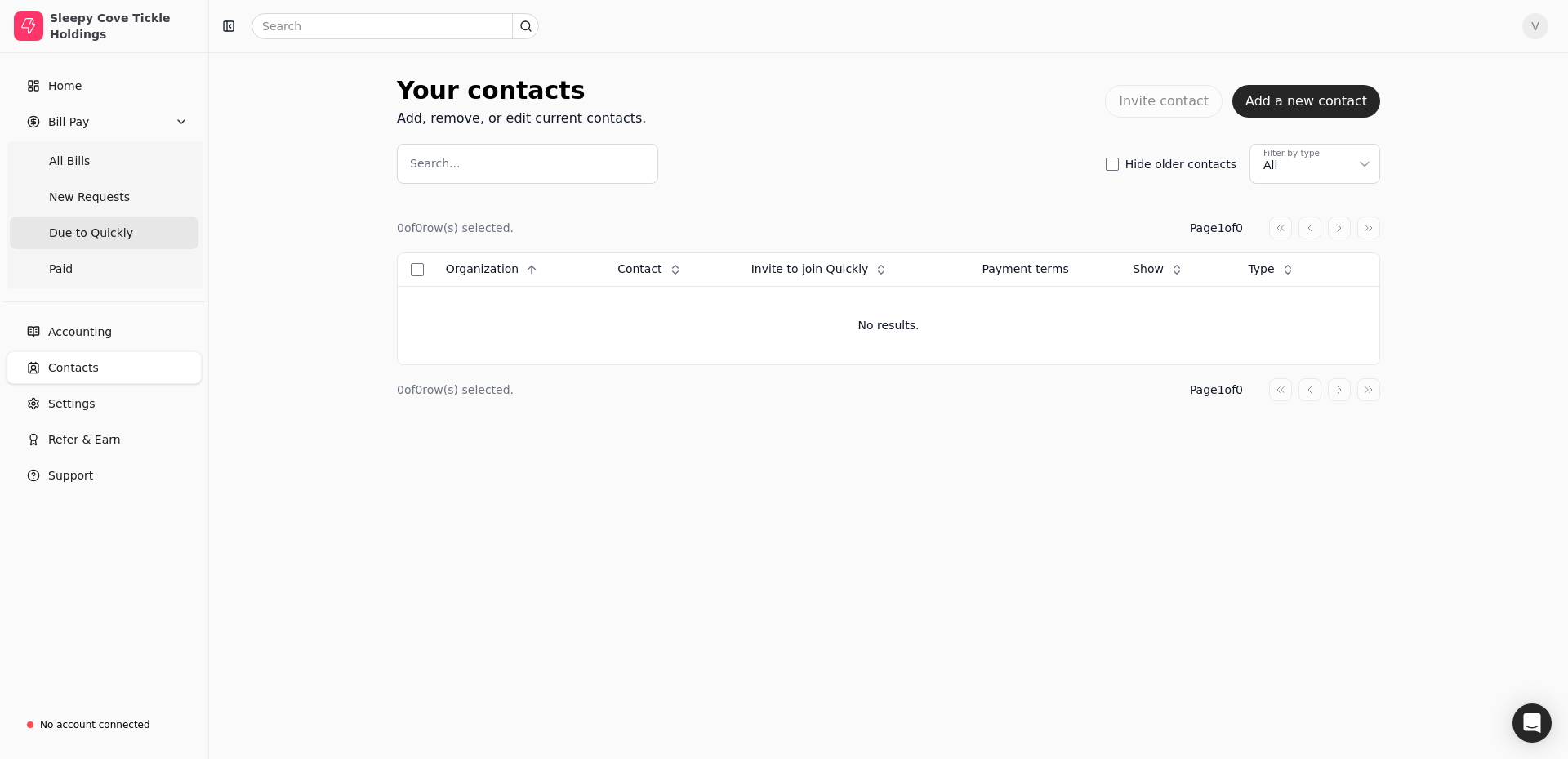
click at [145, 222] on Quickly "Due to Quickly" at bounding box center [104, 233] width 189 height 33
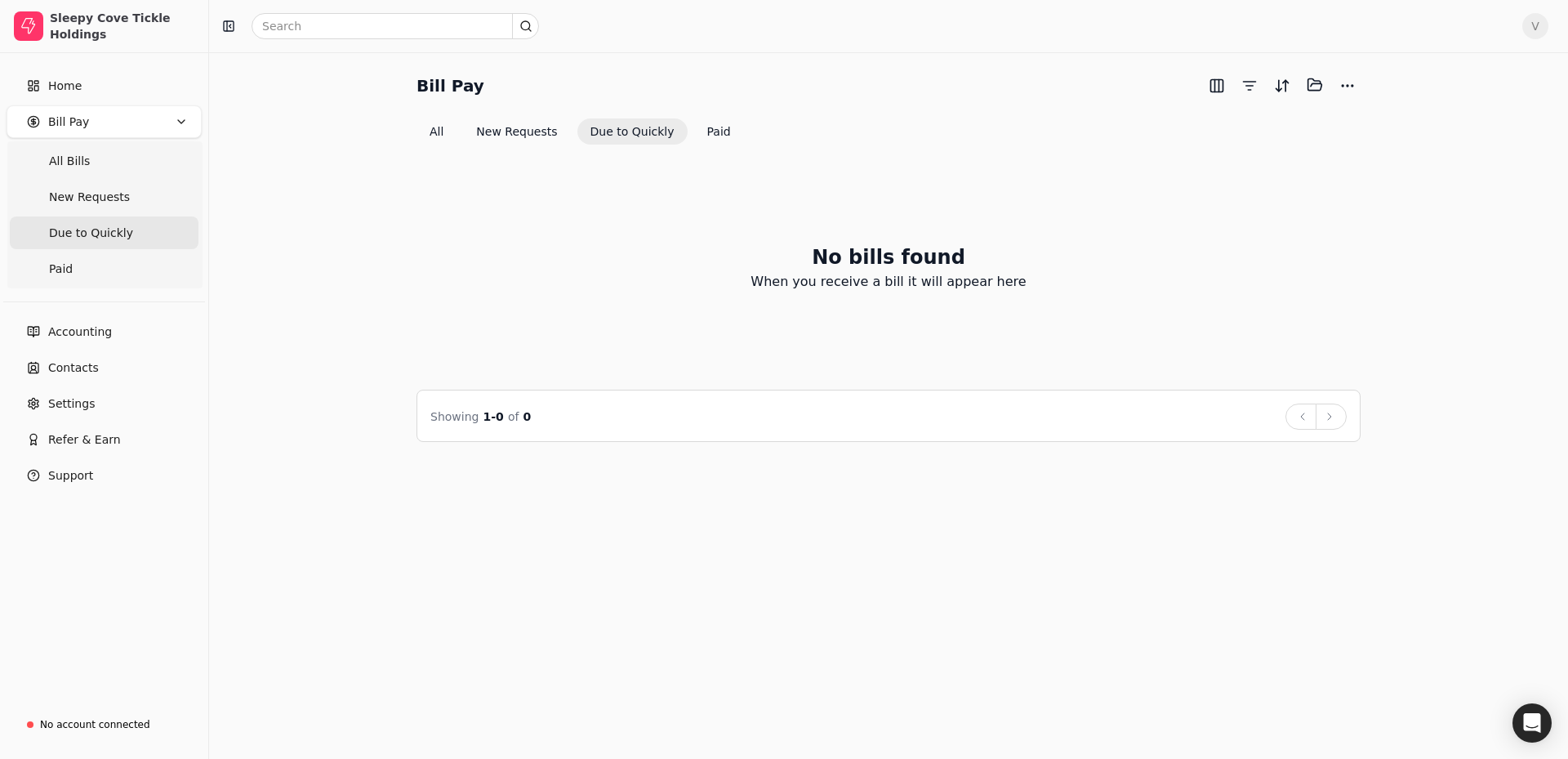
drag, startPoint x: 103, startPoint y: 99, endPoint x: 231, endPoint y: 87, distance: 128.6
click at [105, 99] on link "Home" at bounding box center [104, 86] width 195 height 33
